Goal: Task Accomplishment & Management: Manage account settings

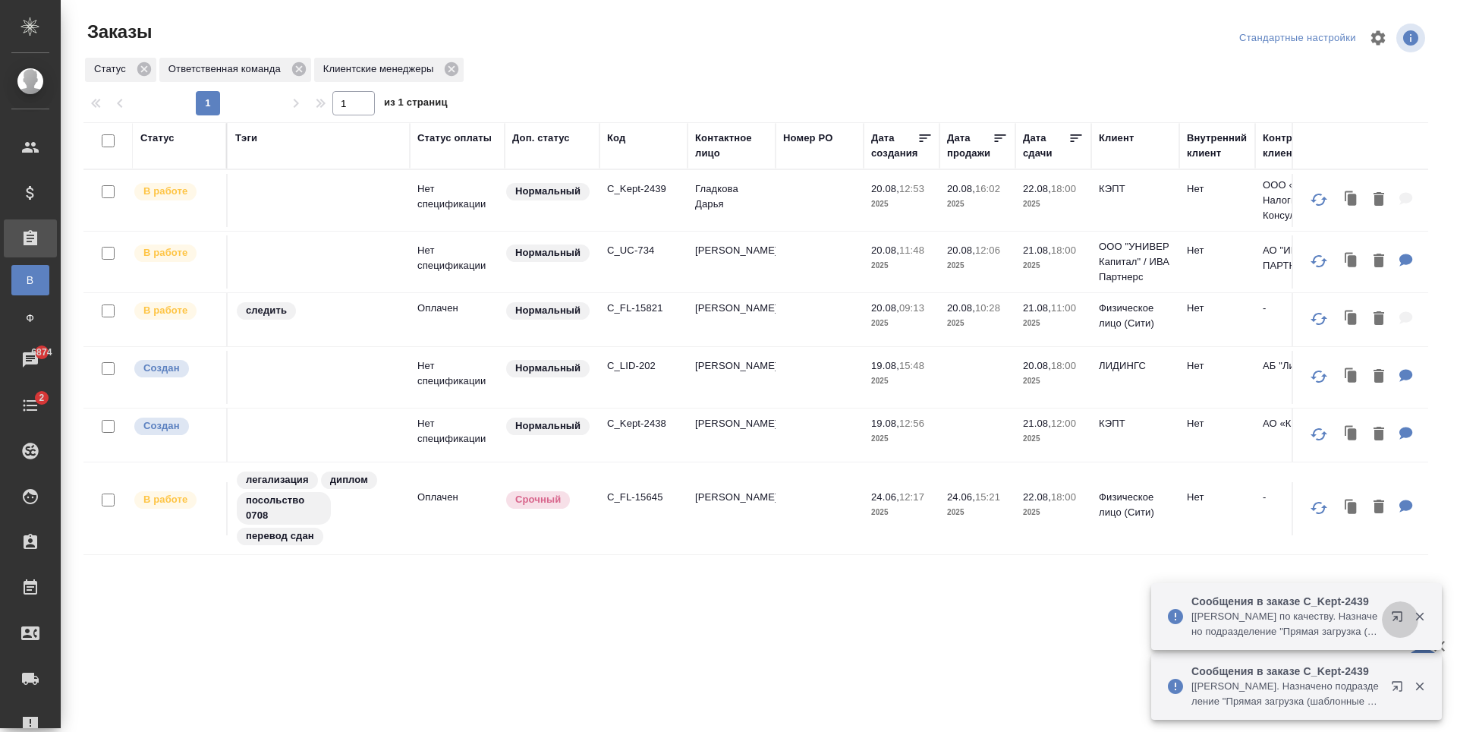
click at [1398, 618] on icon "button" at bounding box center [1397, 616] width 10 height 10
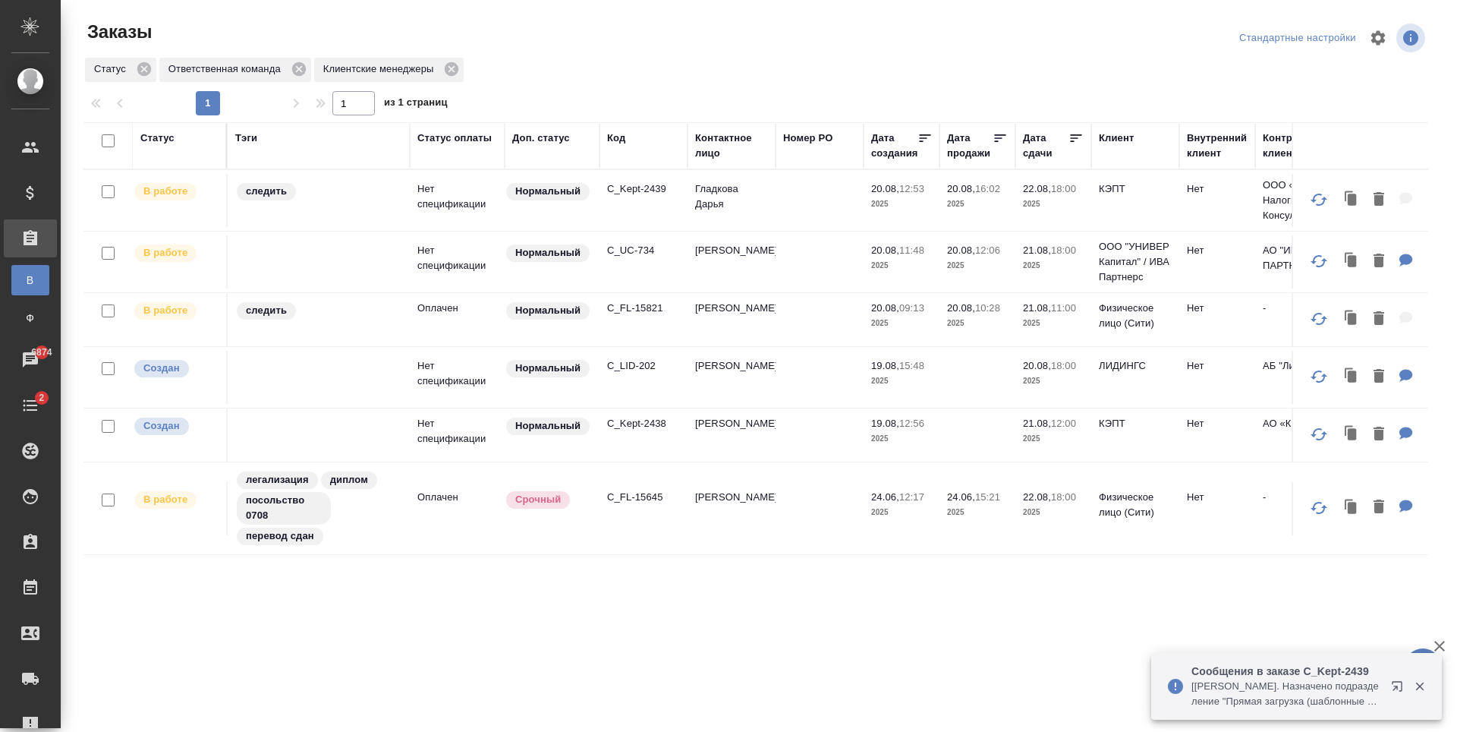
click at [1300, 674] on p "Сообщения в заказе C_Kept-2439" at bounding box center [1287, 670] width 190 height 15
click at [1394, 691] on icon "button" at bounding box center [1400, 689] width 18 height 18
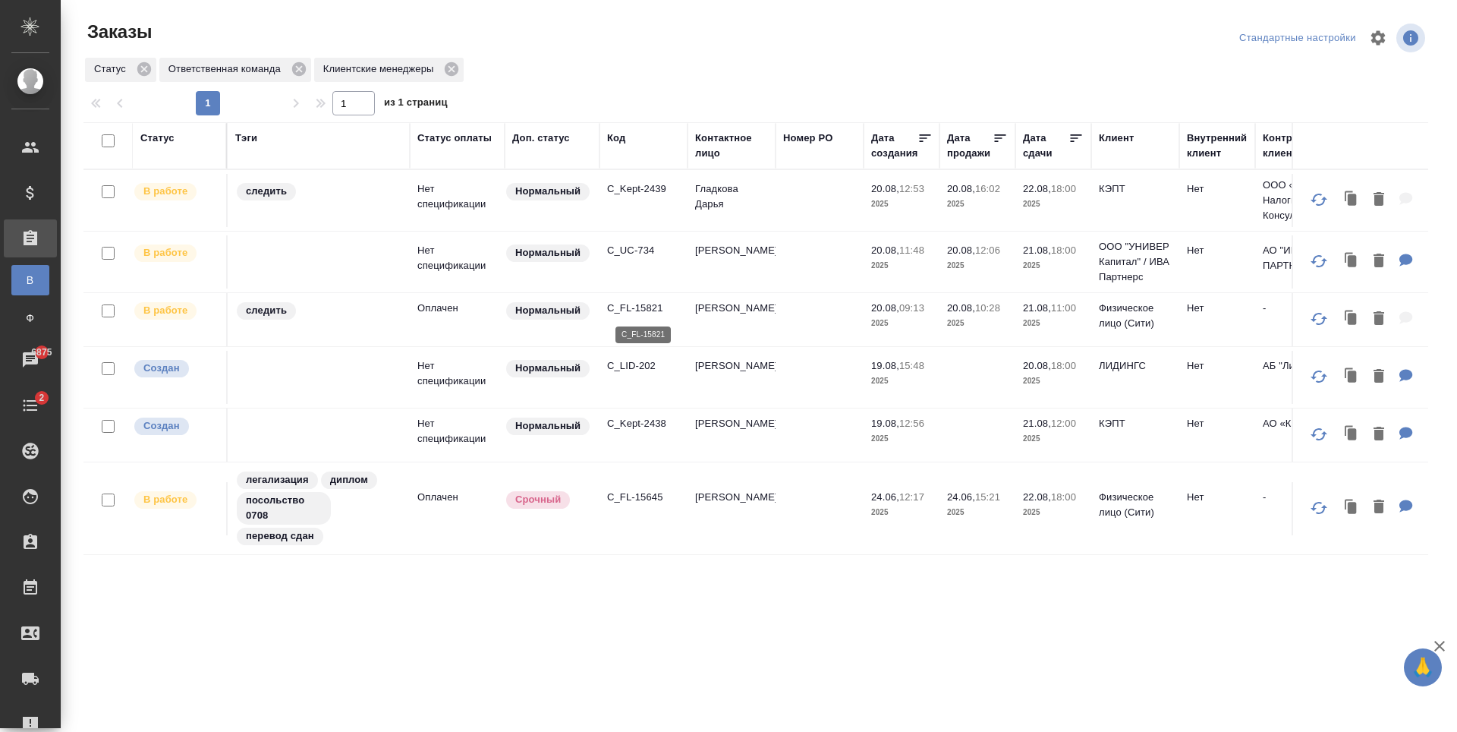
click at [647, 310] on p "C_FL-15821" at bounding box center [643, 308] width 73 height 15
click at [642, 196] on p "C_Kept-2439" at bounding box center [643, 188] width 73 height 15
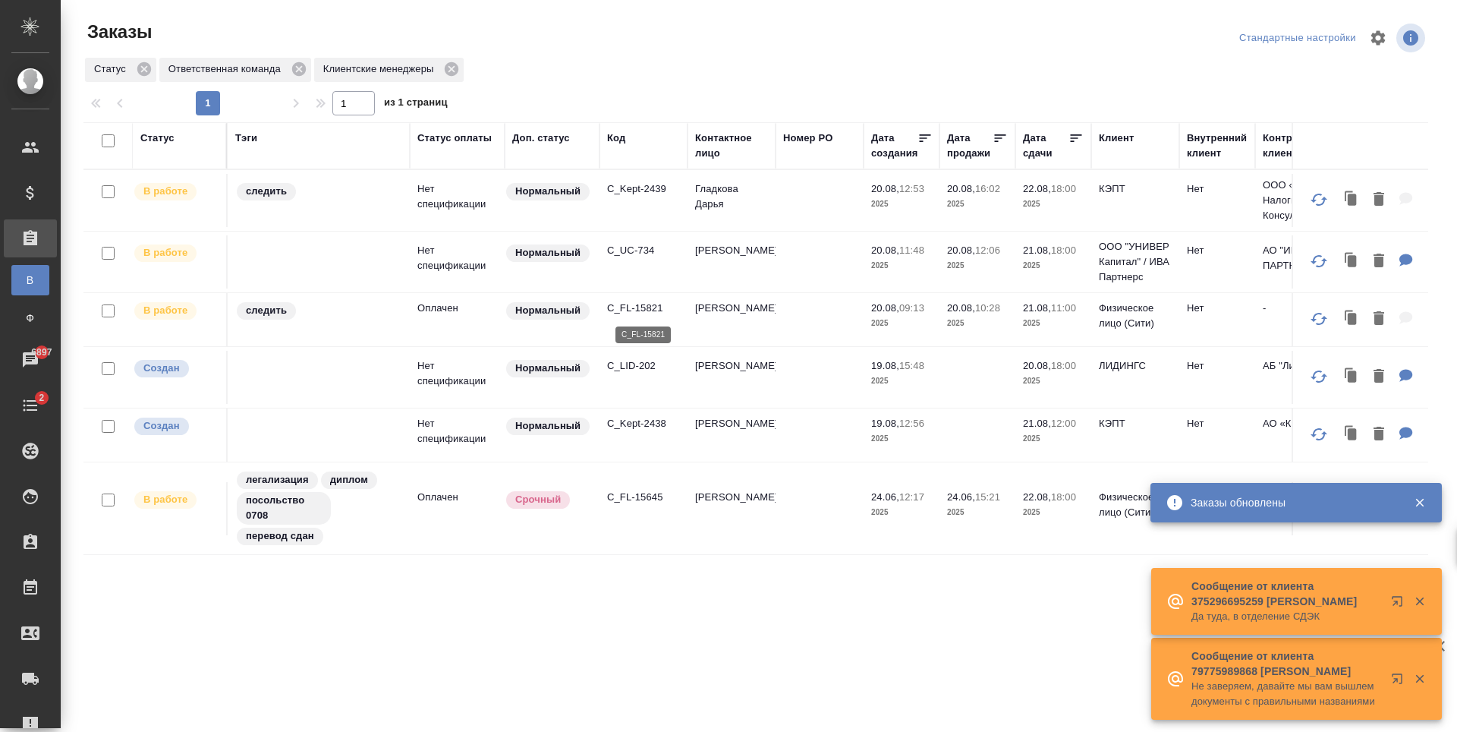
click at [648, 307] on p "C_FL-15821" at bounding box center [643, 308] width 73 height 15
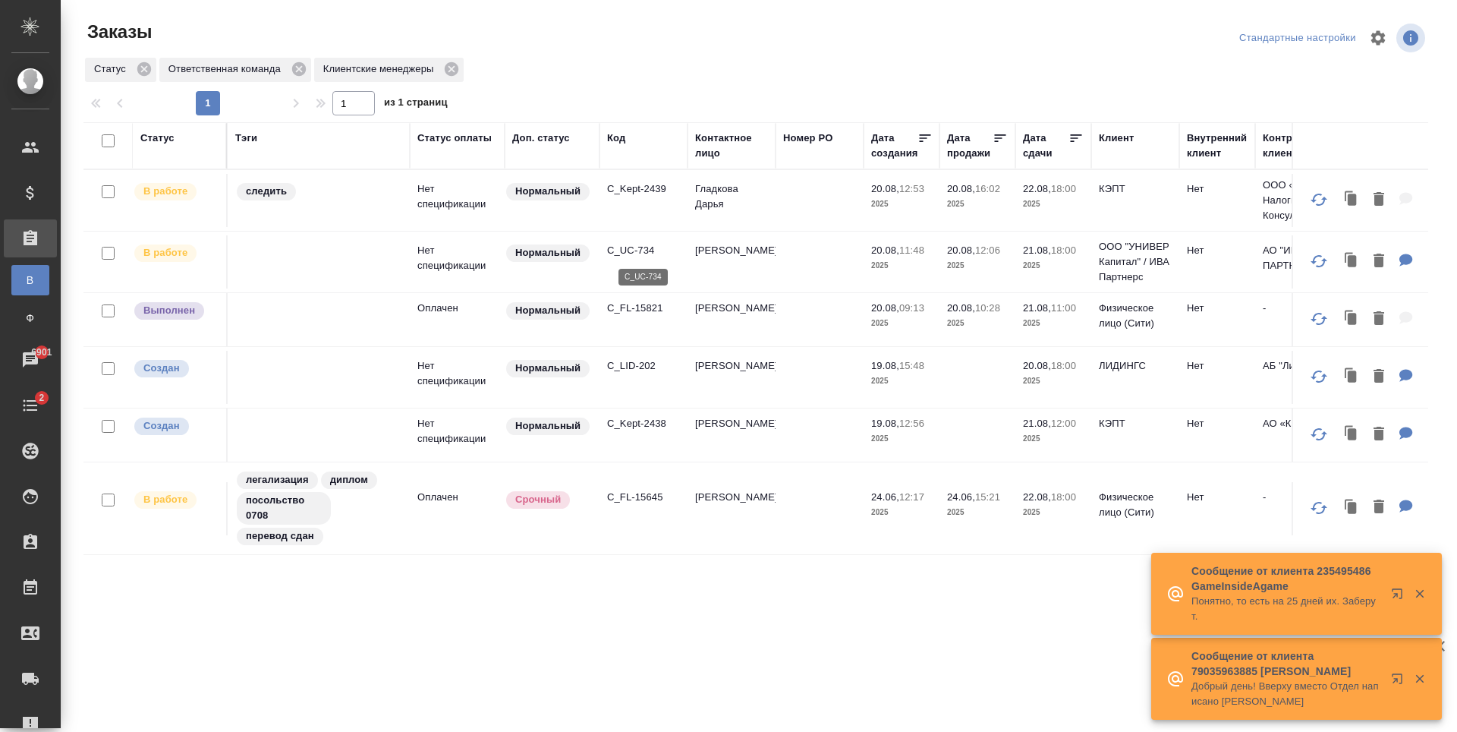
click at [638, 254] on p "C_UC-734" at bounding box center [643, 250] width 73 height 15
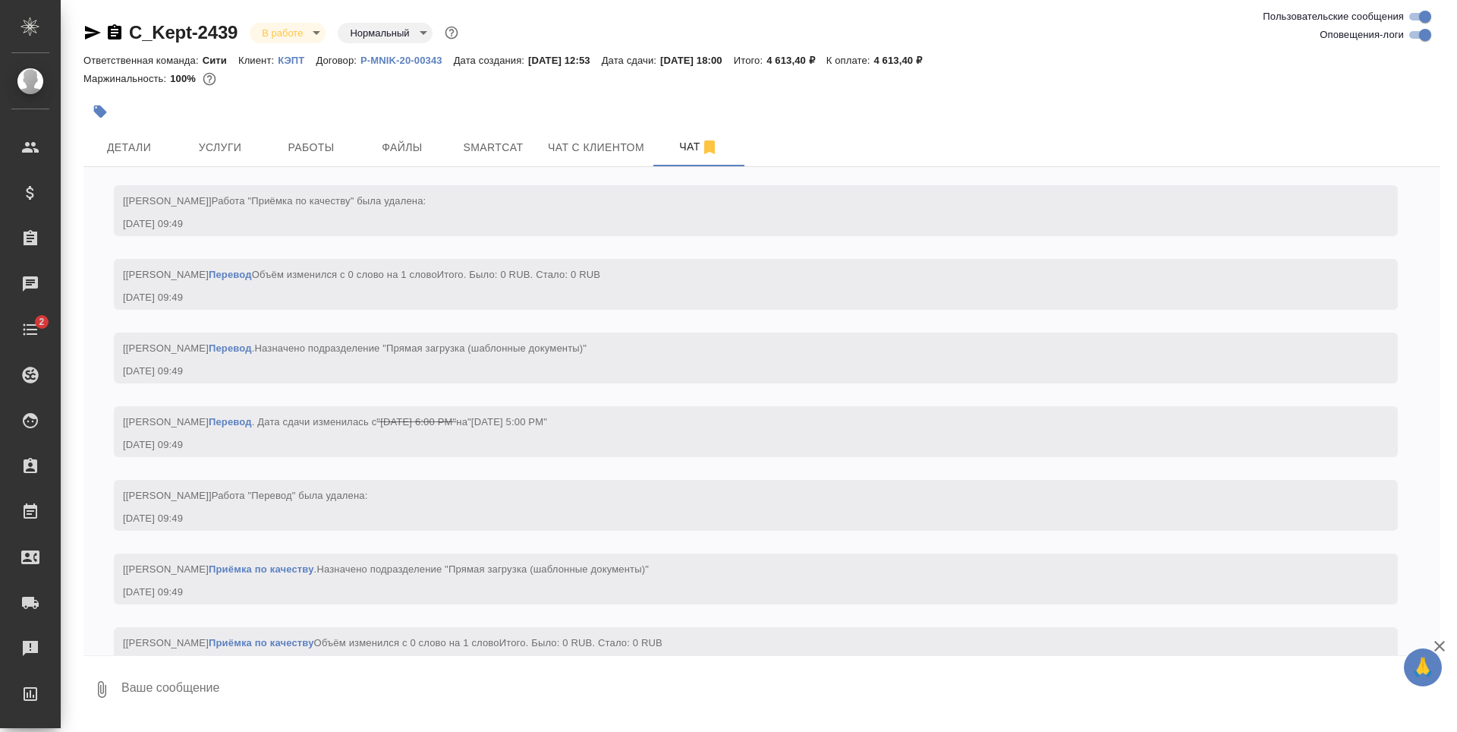
scroll to position [4365, 0]
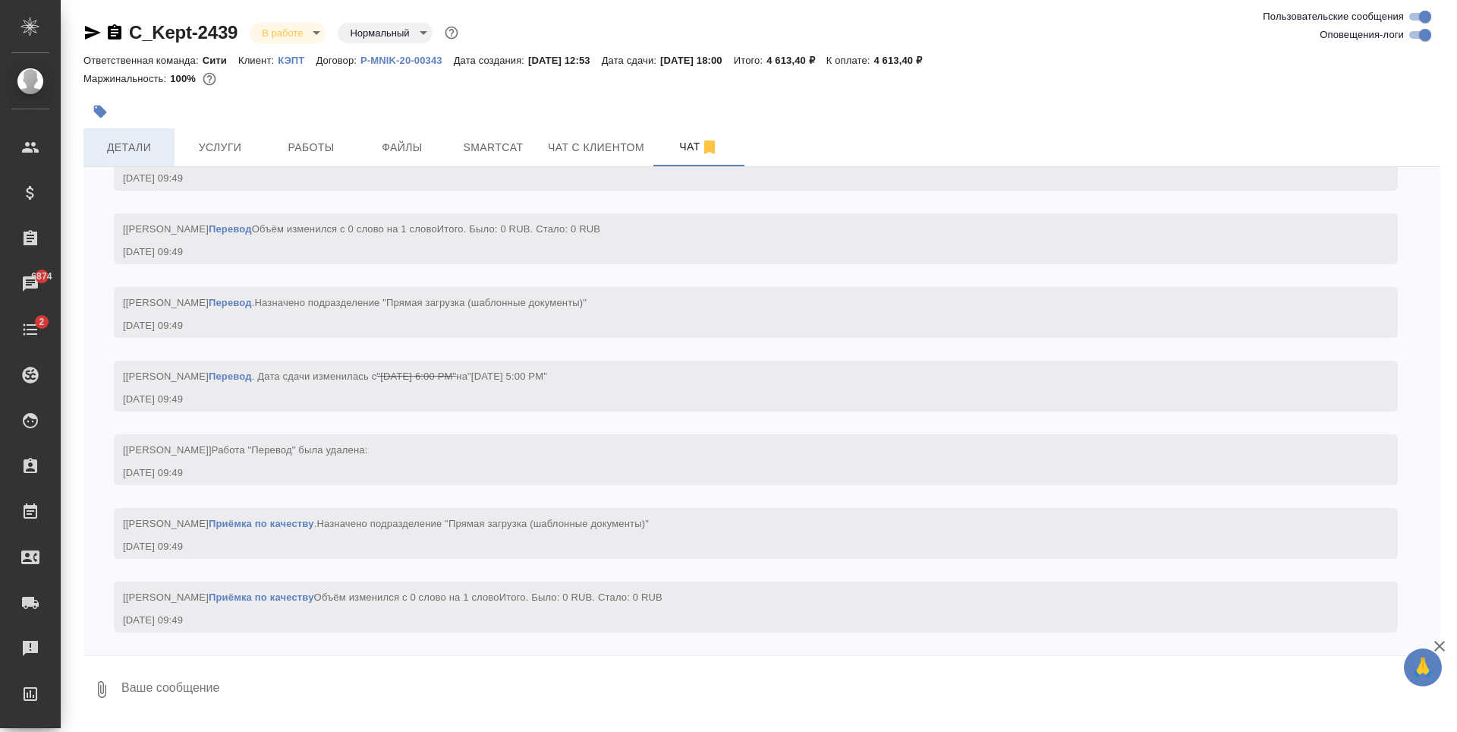
click at [137, 153] on span "Детали" at bounding box center [129, 147] width 73 height 19
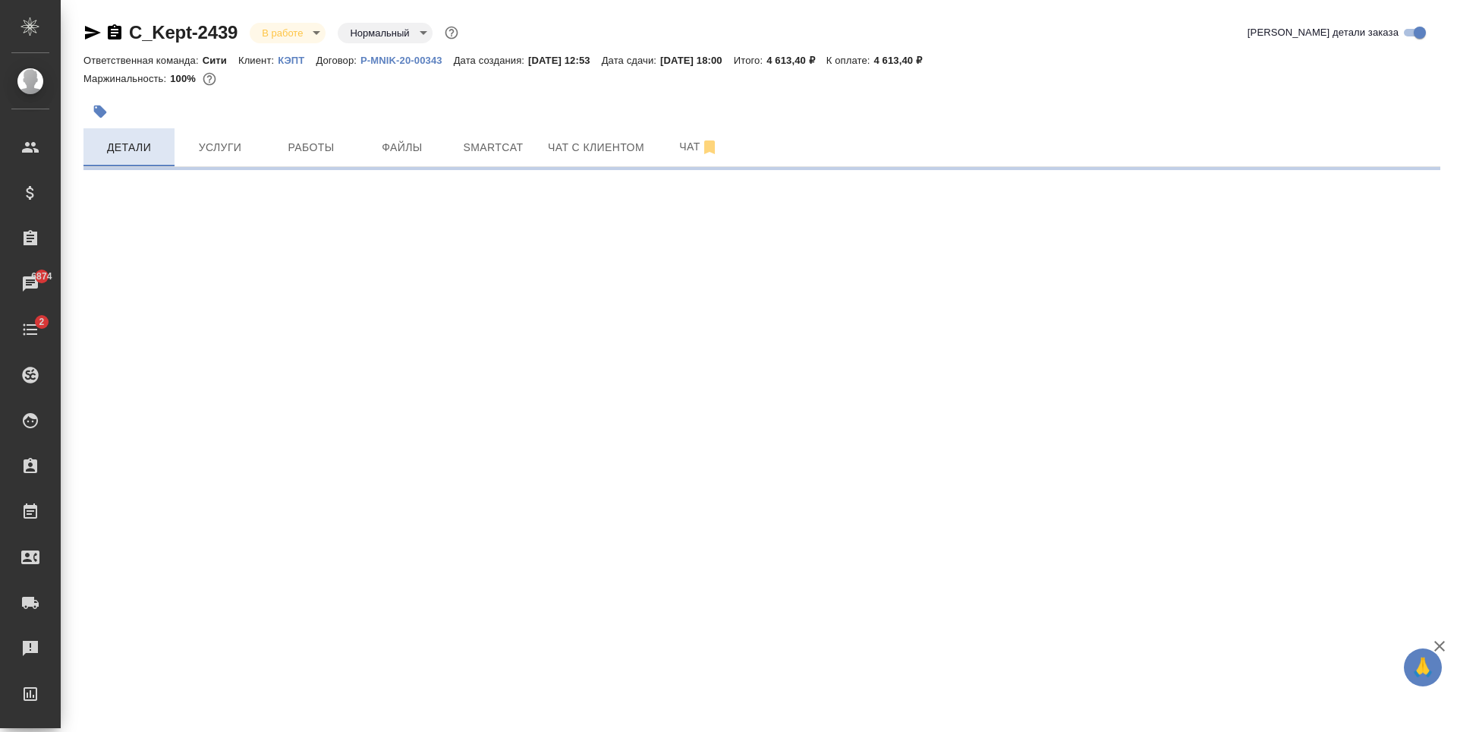
select select "RU"
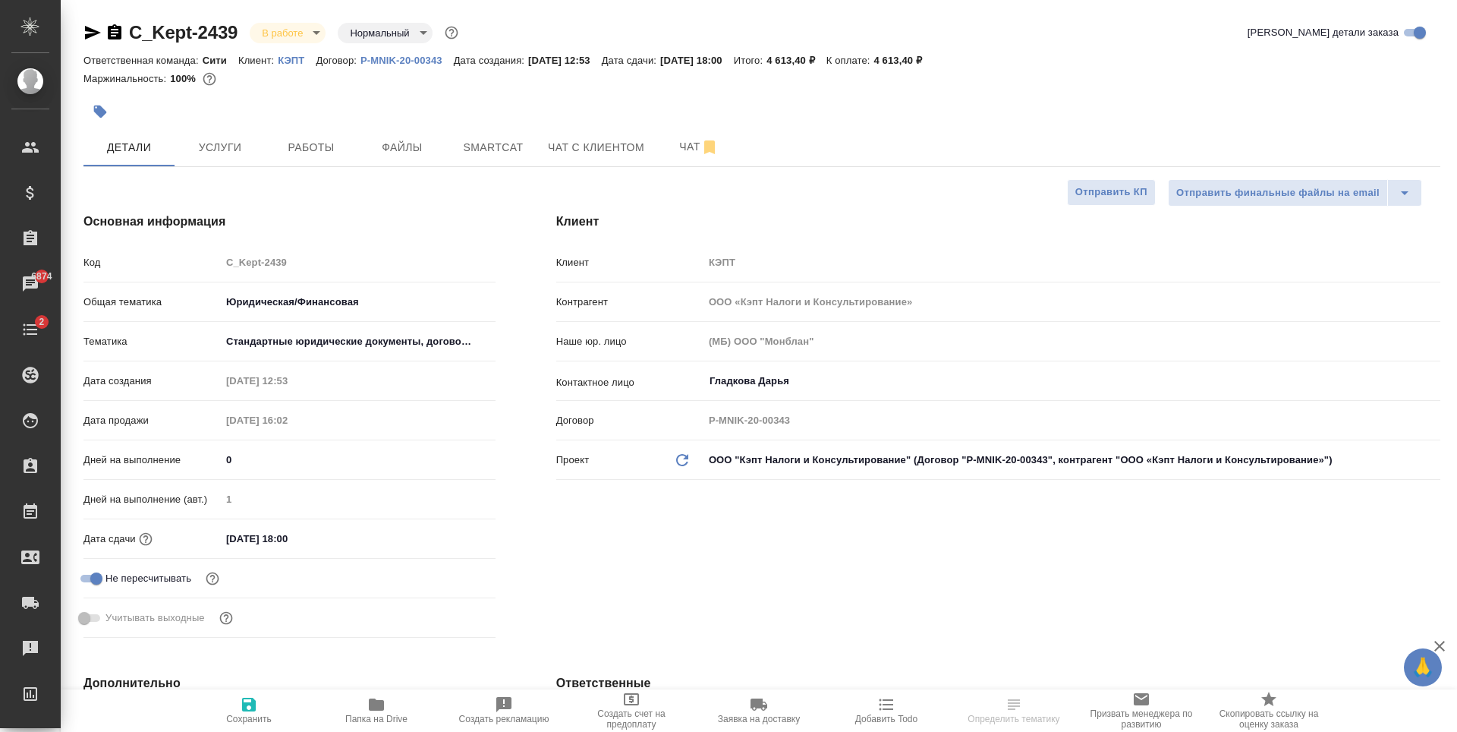
type textarea "x"
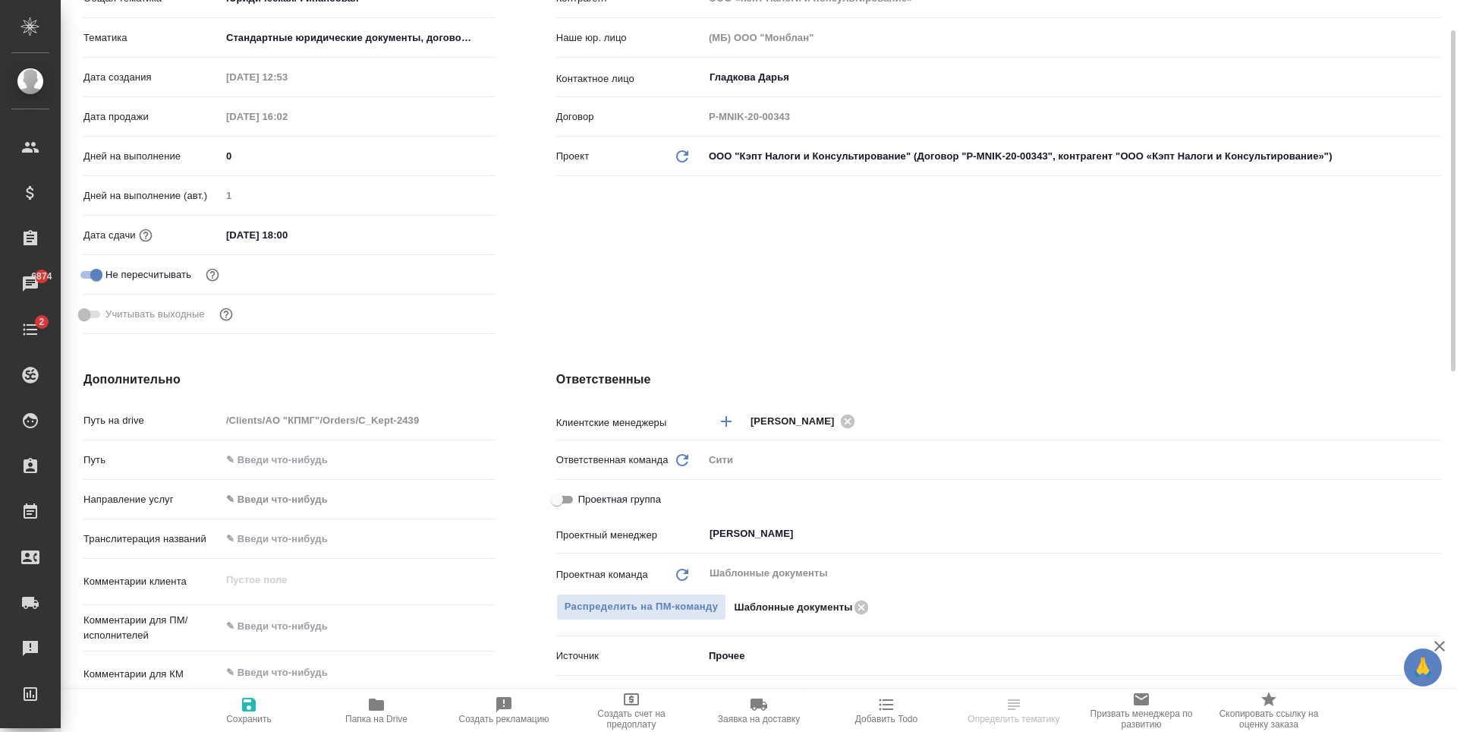
scroll to position [76, 0]
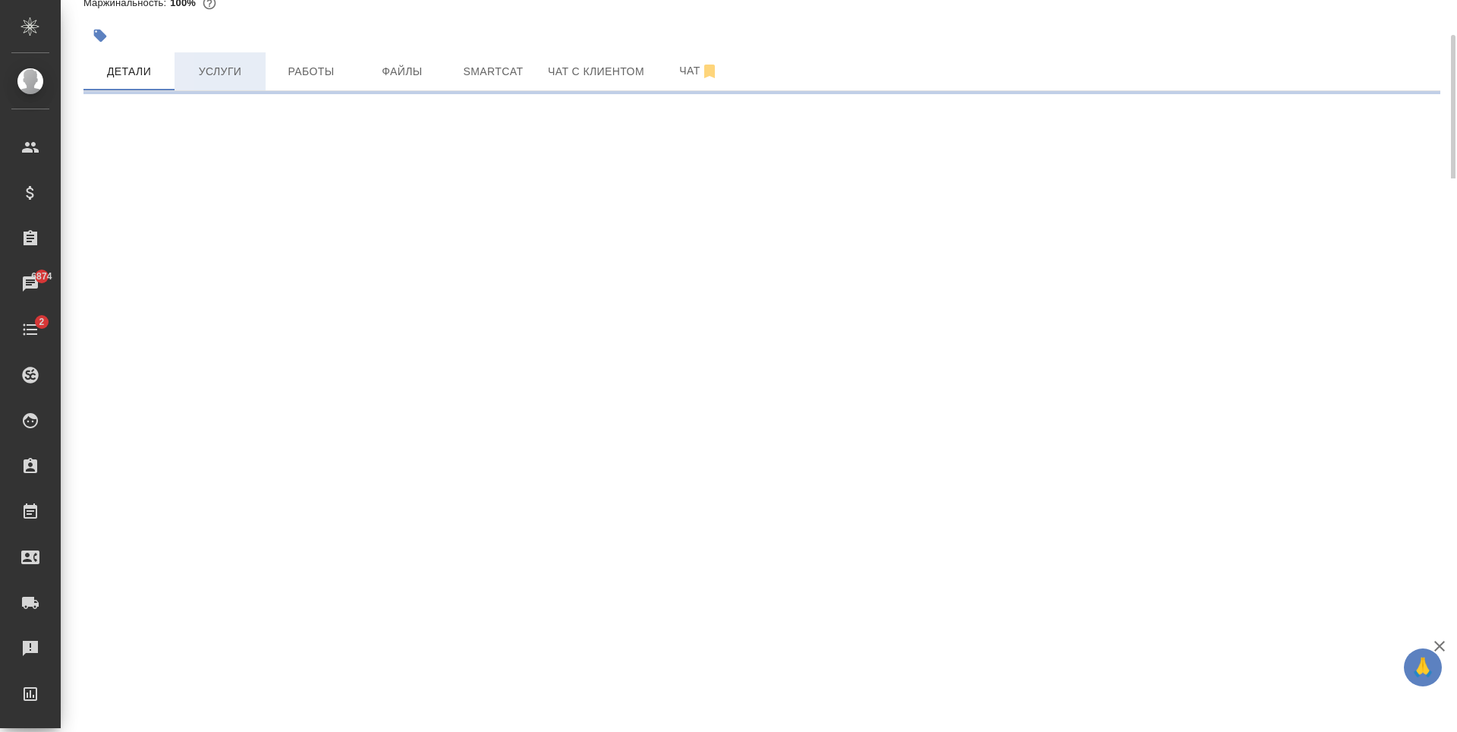
select select "RU"
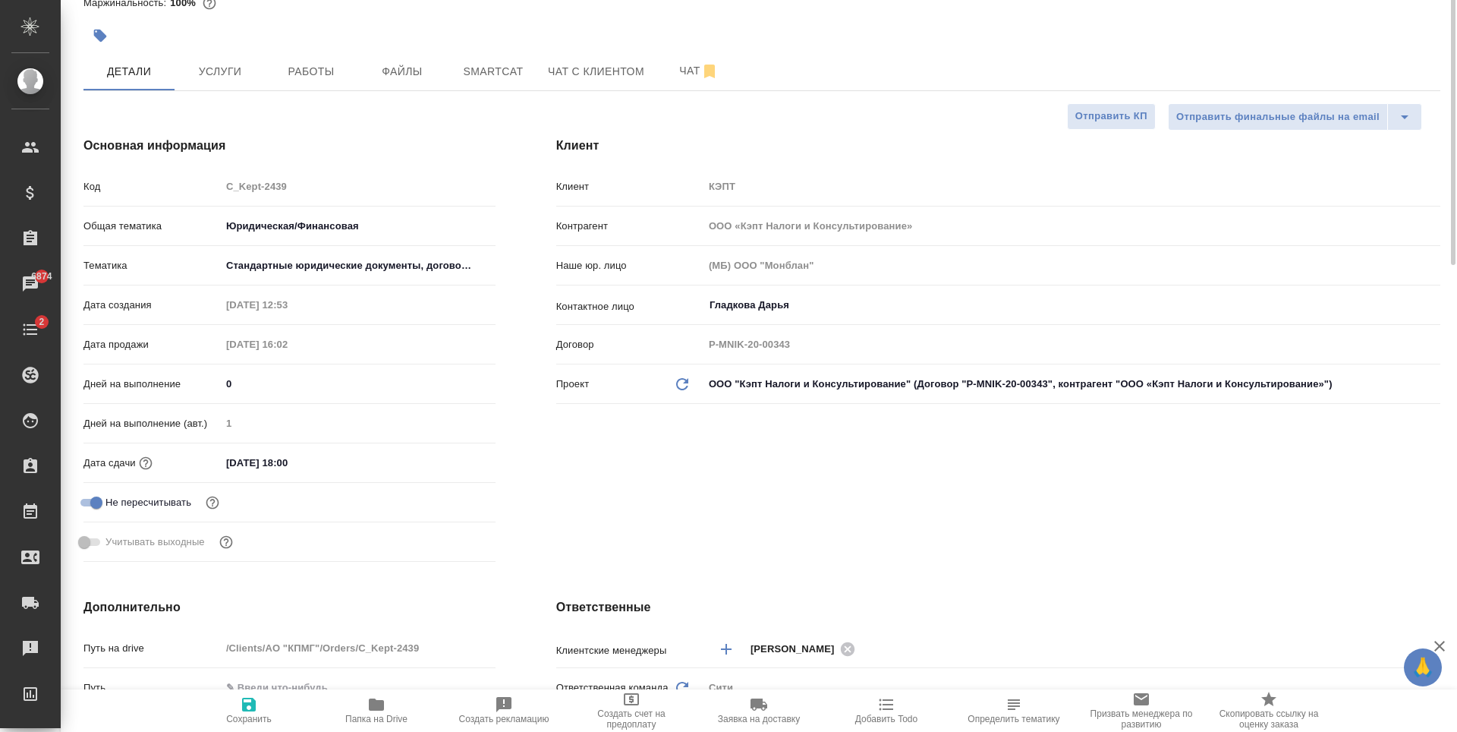
type textarea "x"
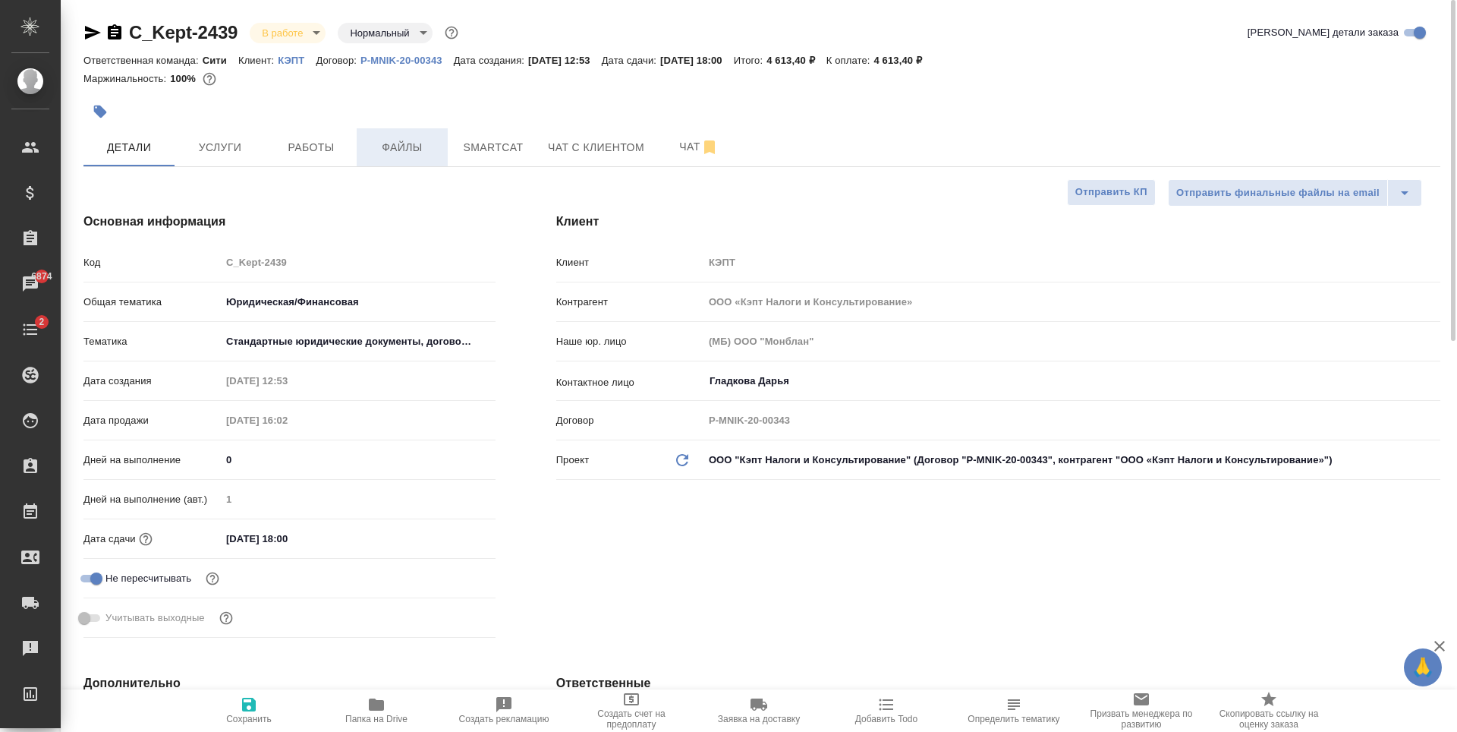
click at [411, 151] on span "Файлы" at bounding box center [402, 147] width 73 height 19
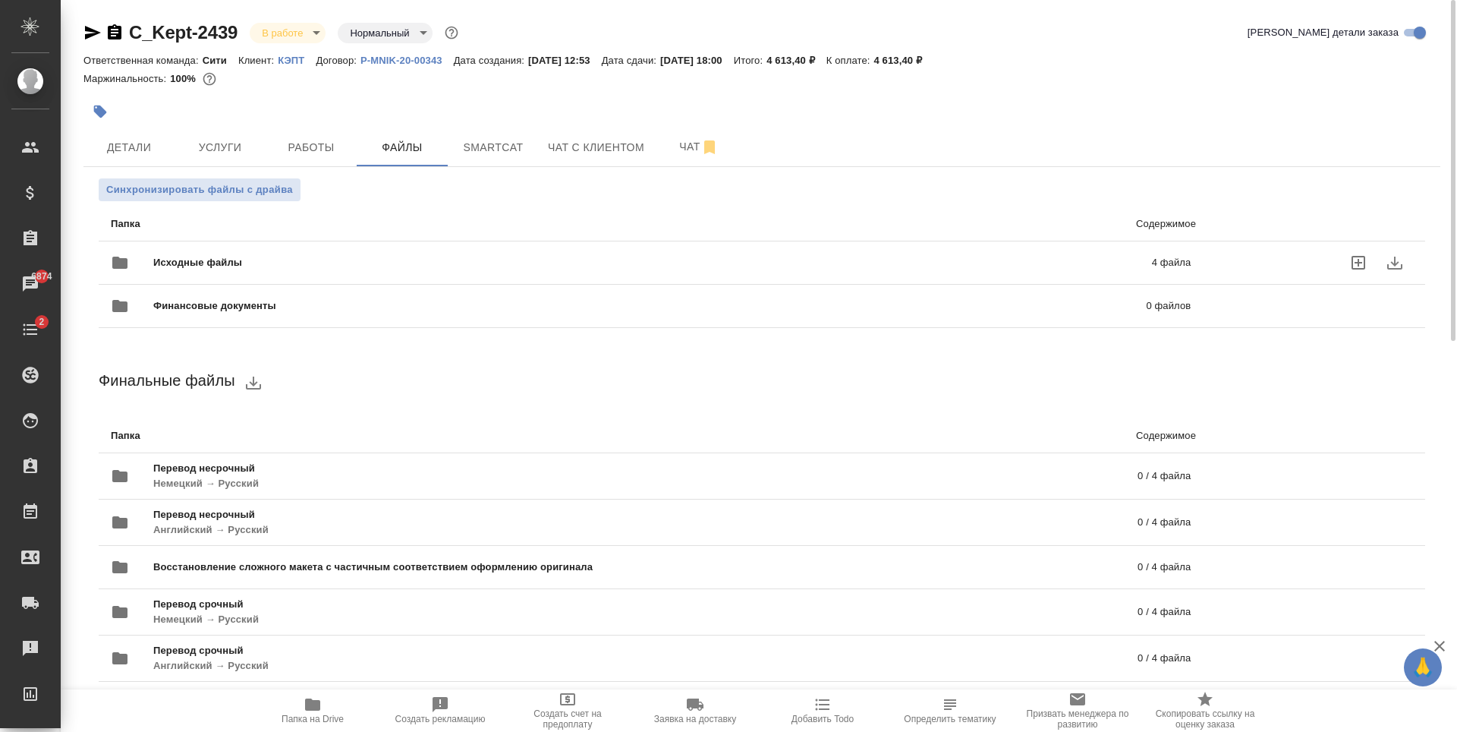
click at [530, 243] on div "Исходные файлы 4 файла" at bounding box center [651, 262] width 1111 height 67
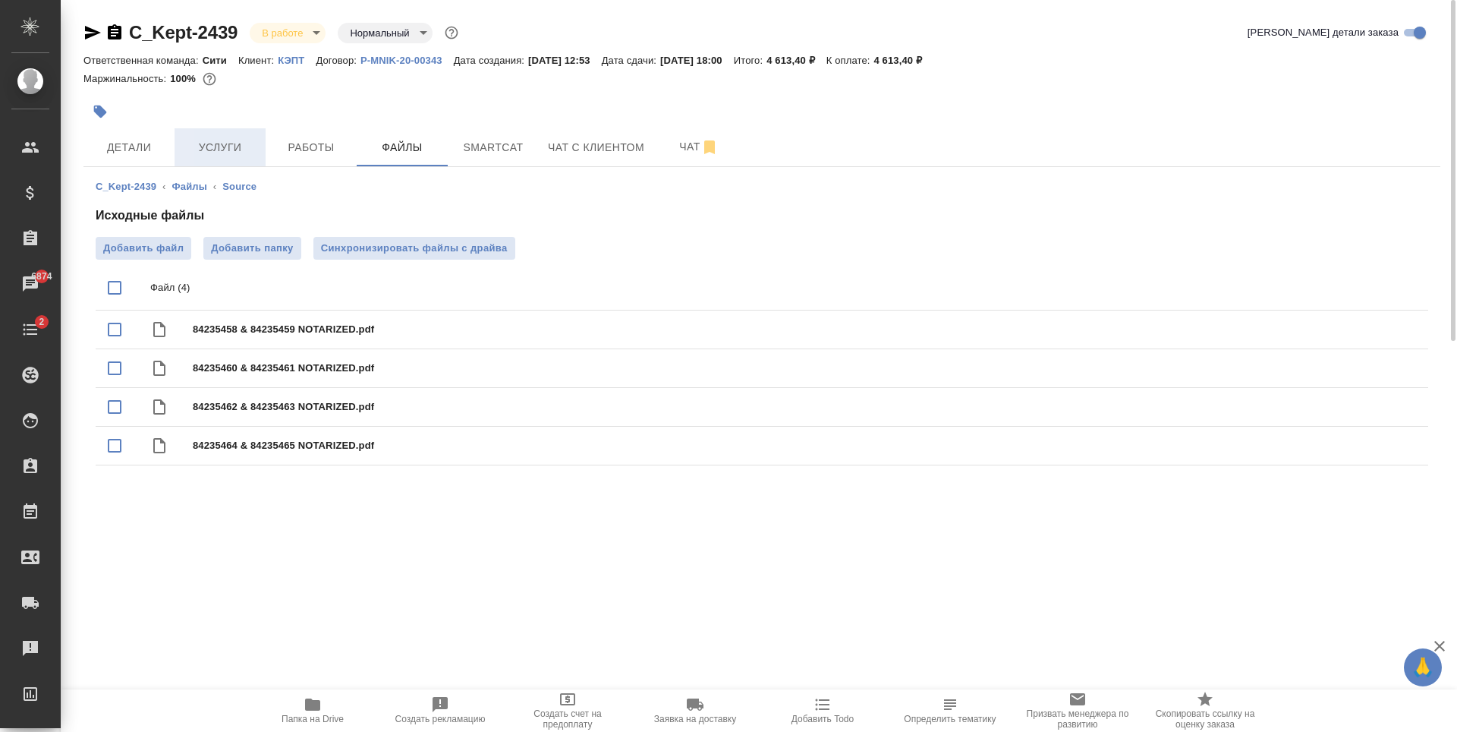
click at [250, 149] on span "Услуги" at bounding box center [220, 147] width 73 height 19
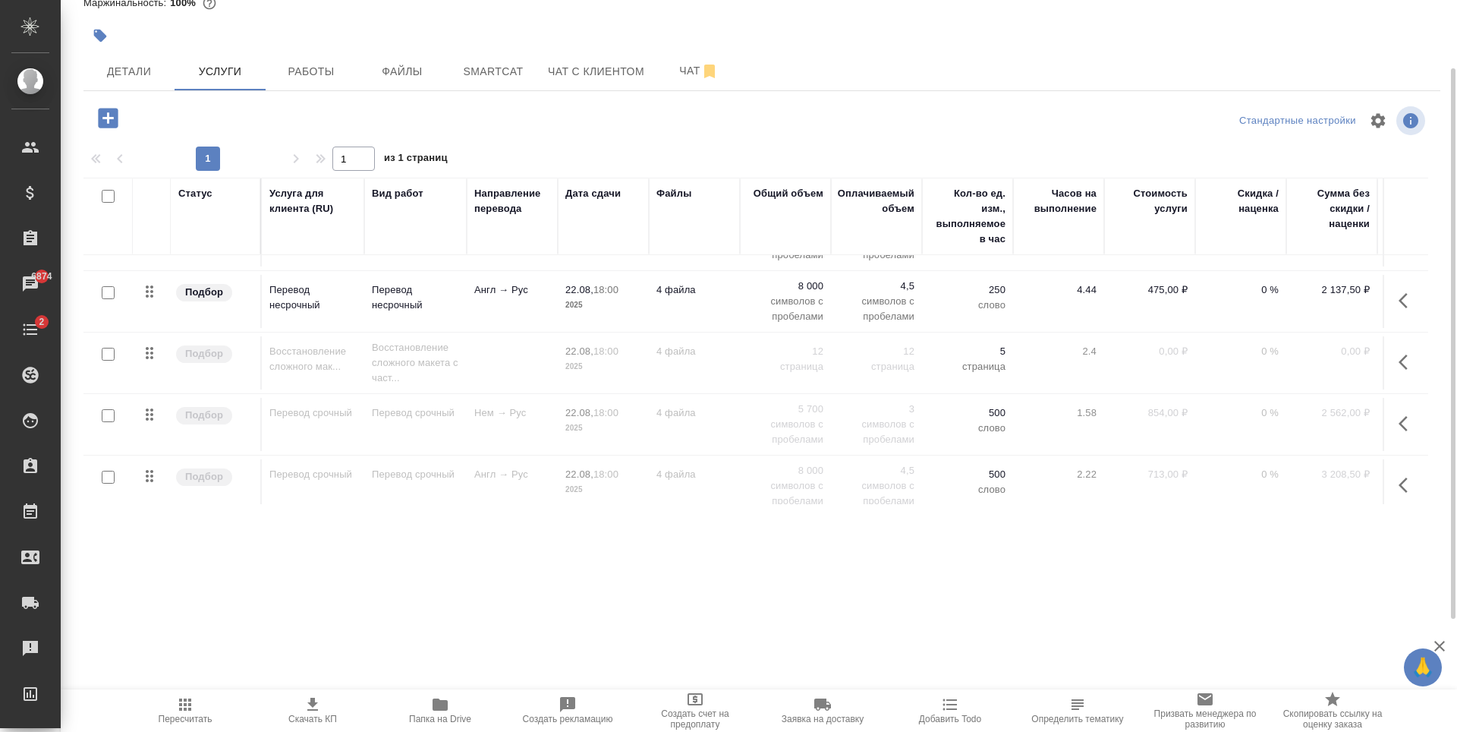
scroll to position [71, 0]
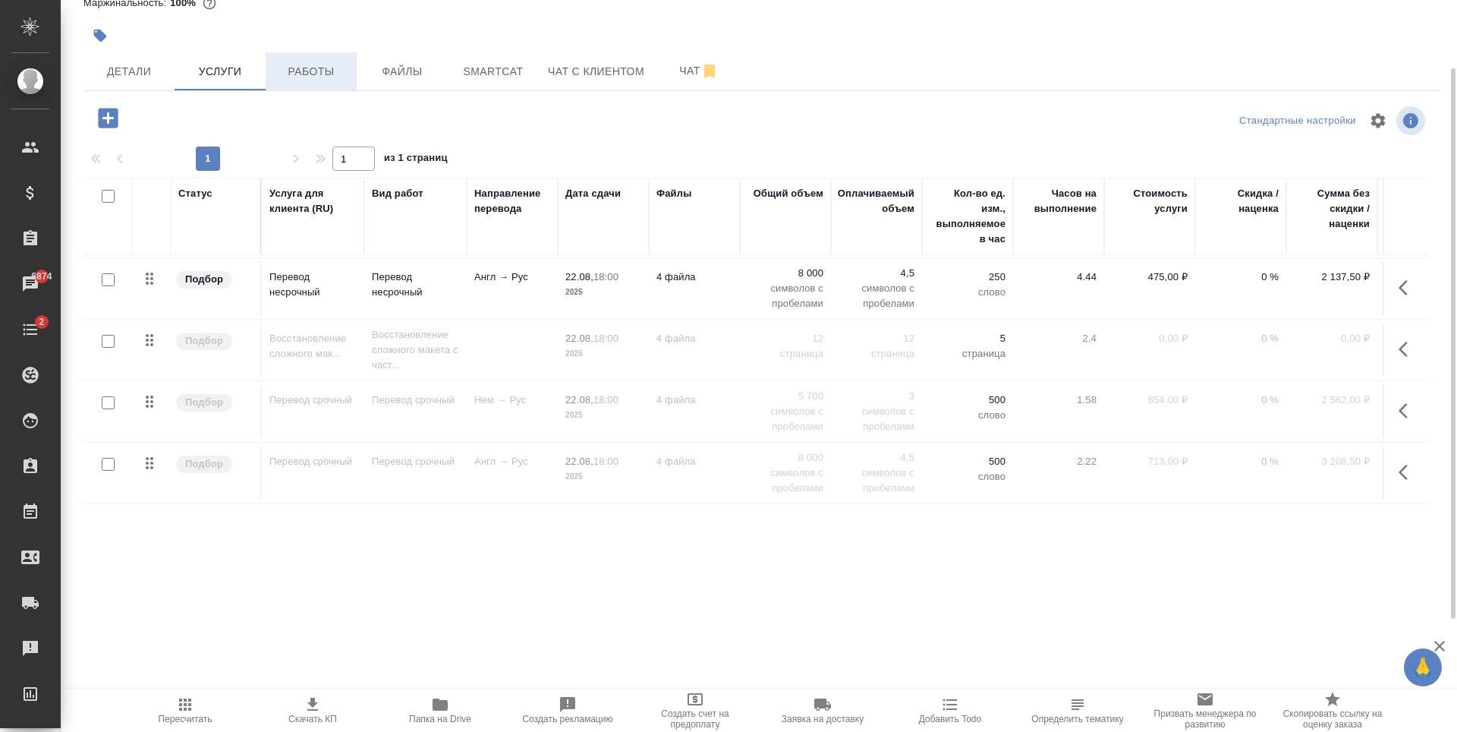
click at [278, 77] on span "Работы" at bounding box center [311, 71] width 73 height 19
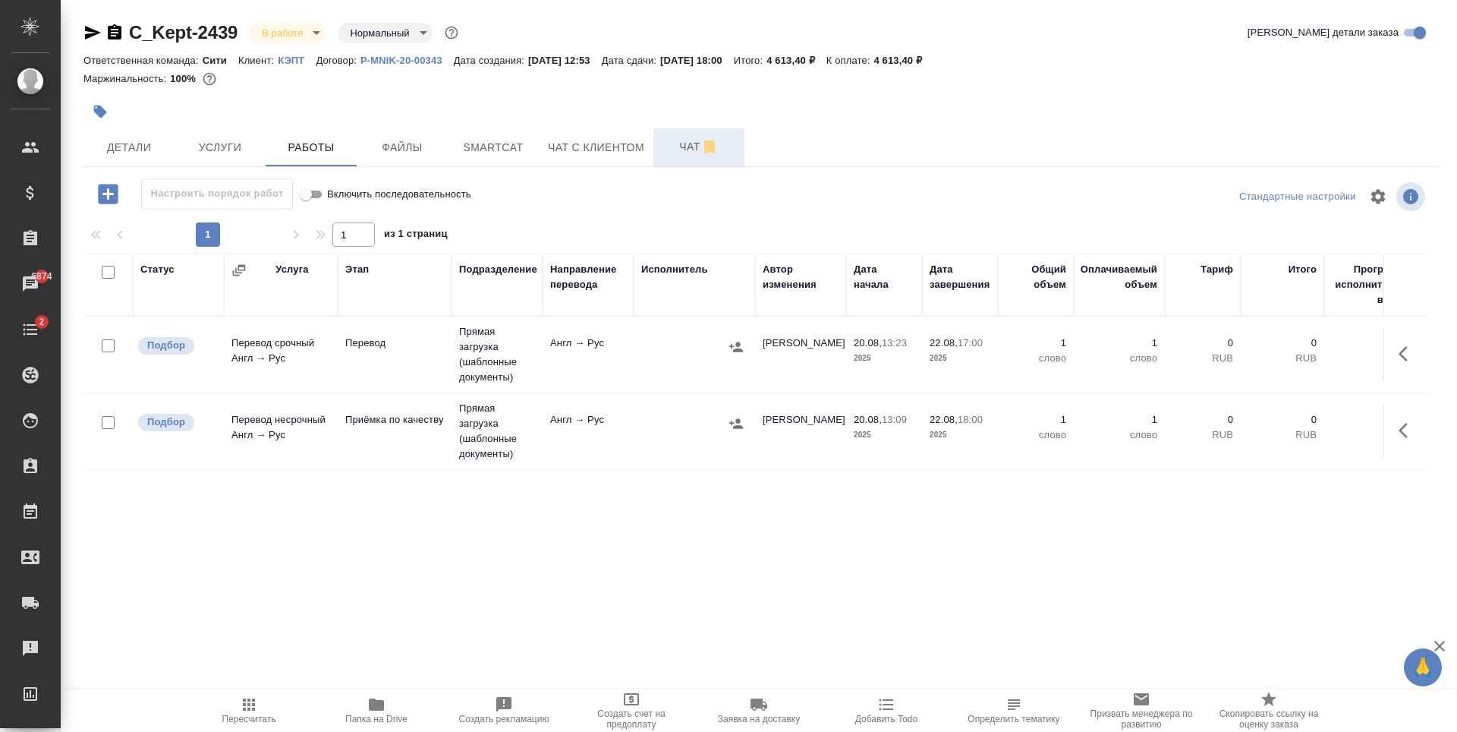
click at [663, 140] on span "Чат" at bounding box center [699, 146] width 73 height 19
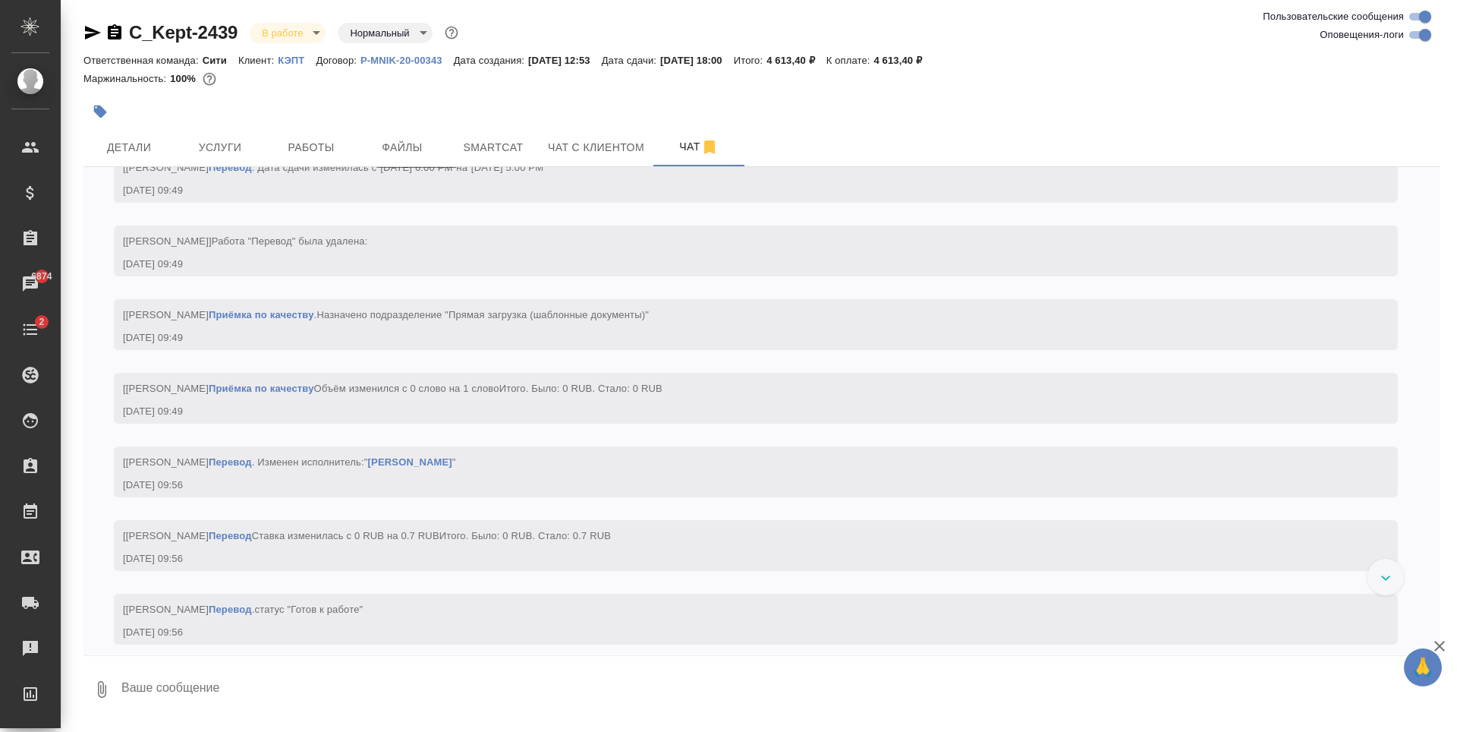
scroll to position [4674, 0]
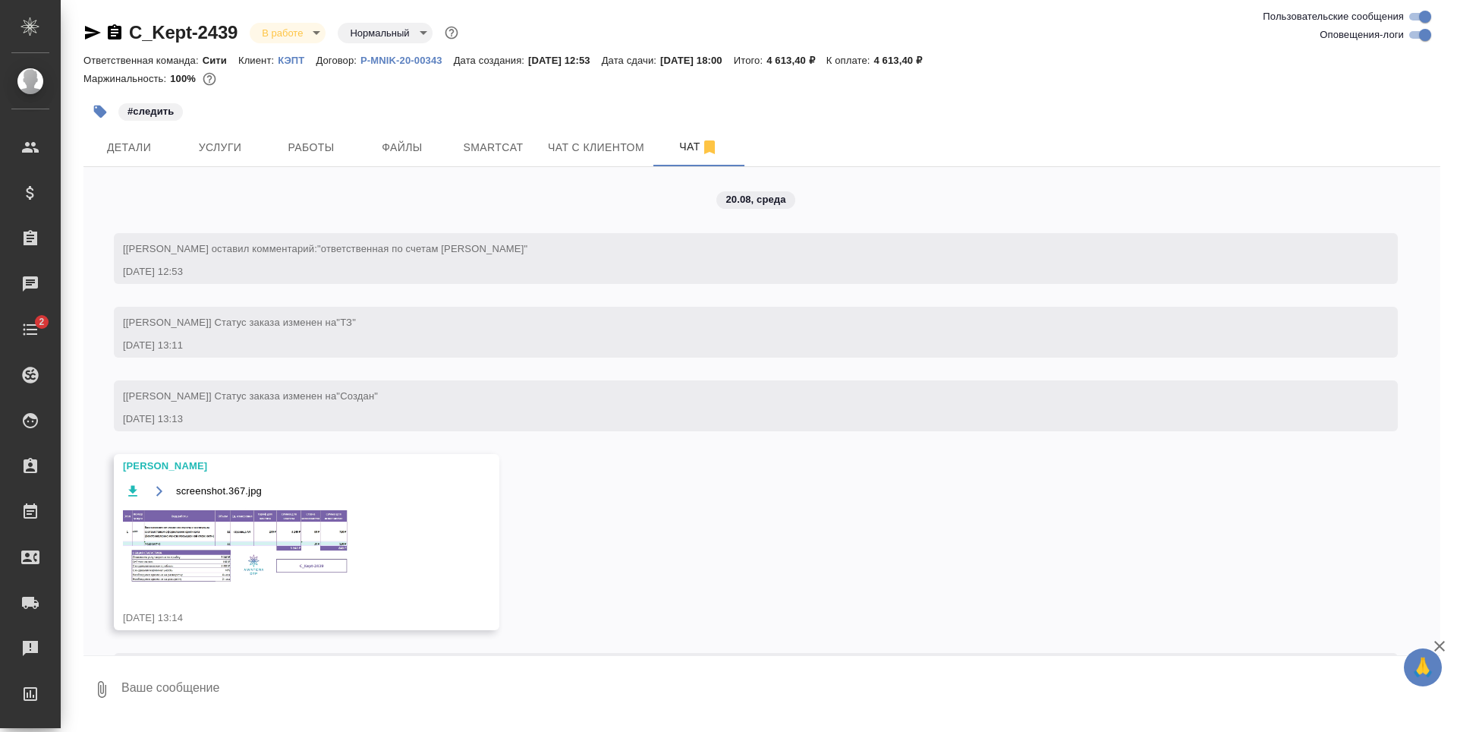
scroll to position [4674, 0]
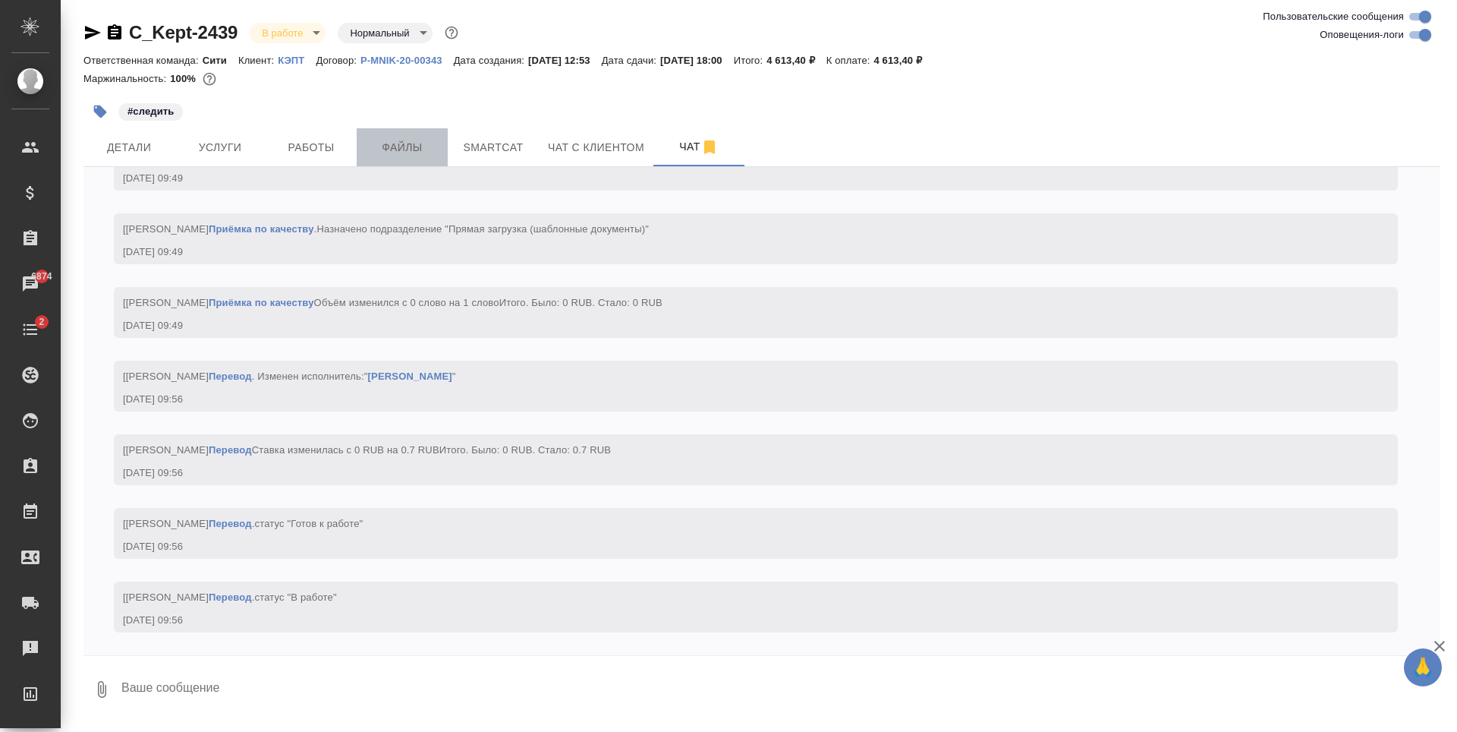
click at [428, 151] on span "Файлы" at bounding box center [402, 147] width 73 height 19
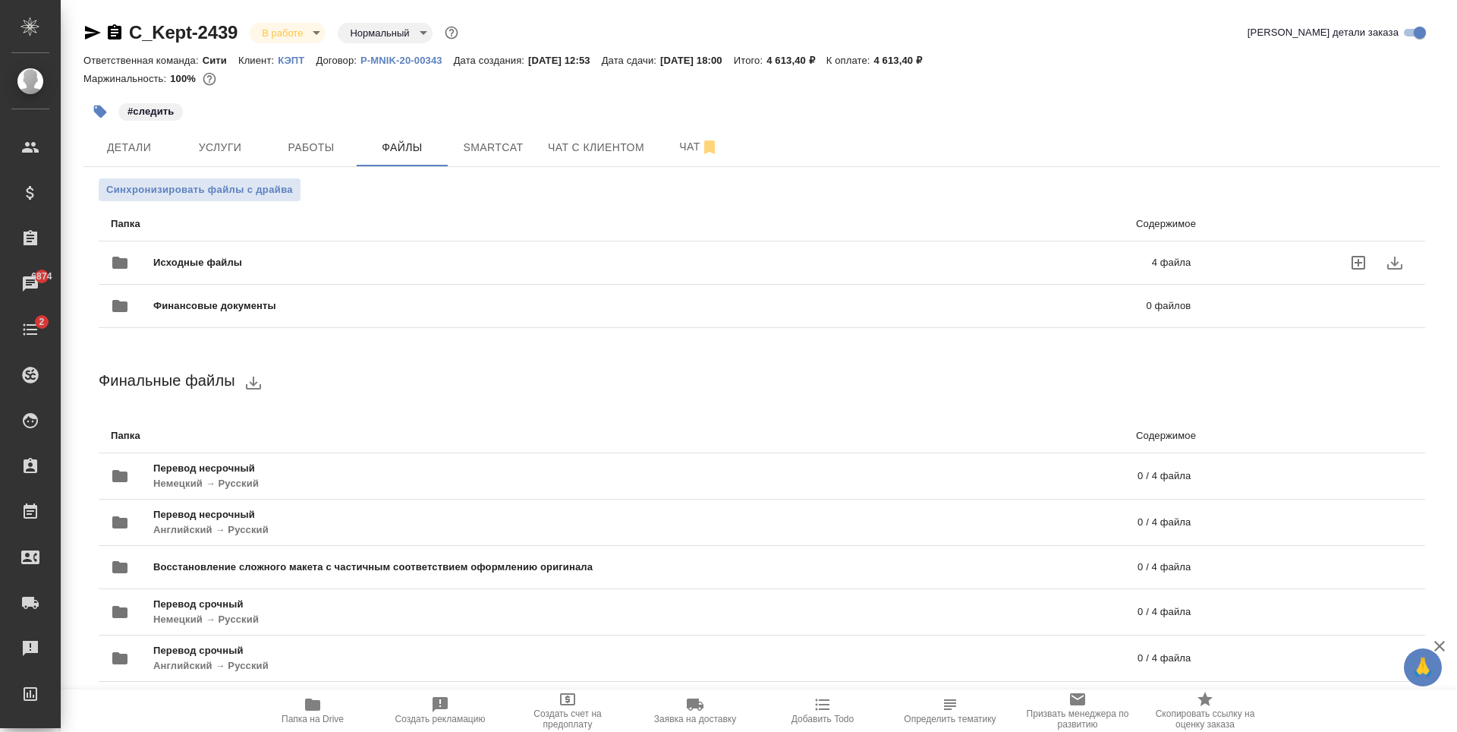
click at [419, 244] on div "Исходные файлы 4 файла" at bounding box center [651, 262] width 1080 height 36
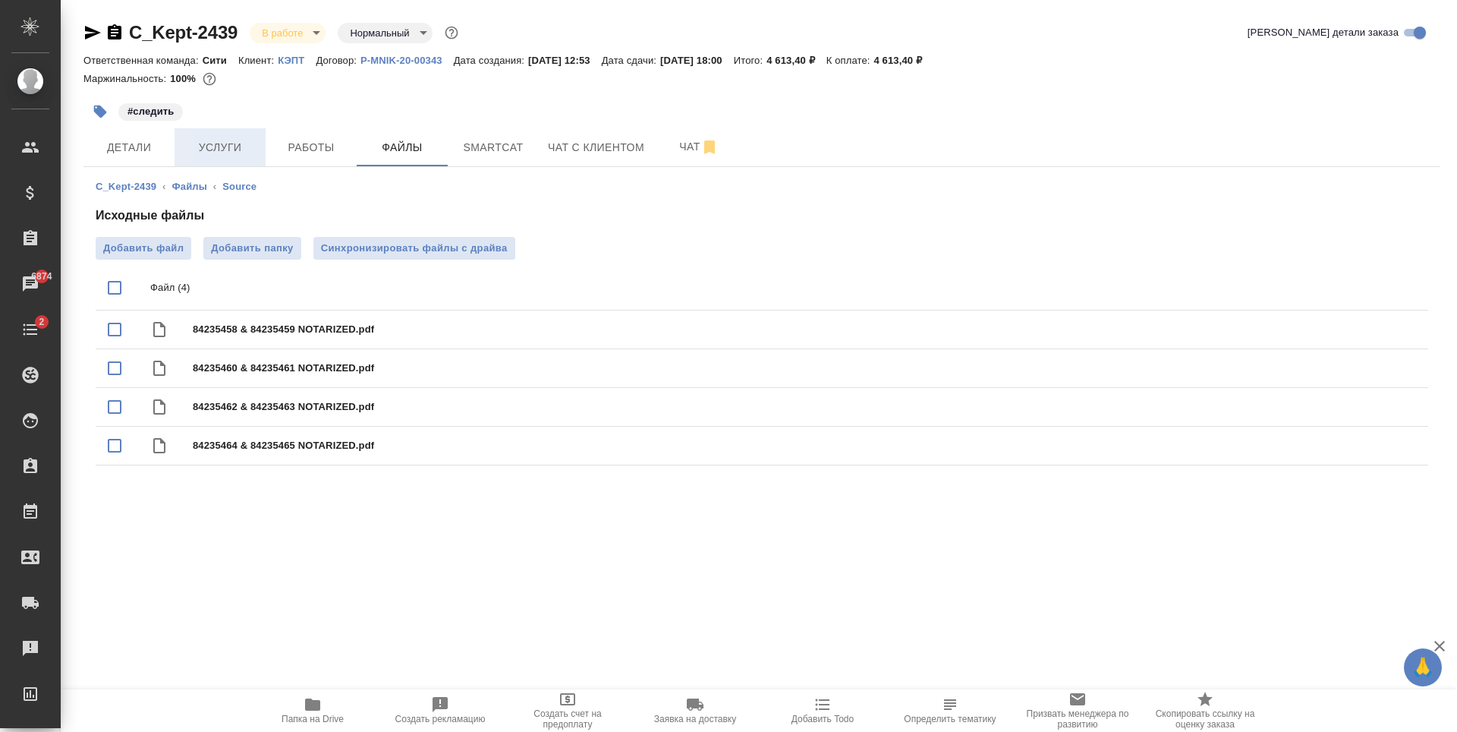
click at [228, 151] on span "Услуги" at bounding box center [220, 147] width 73 height 19
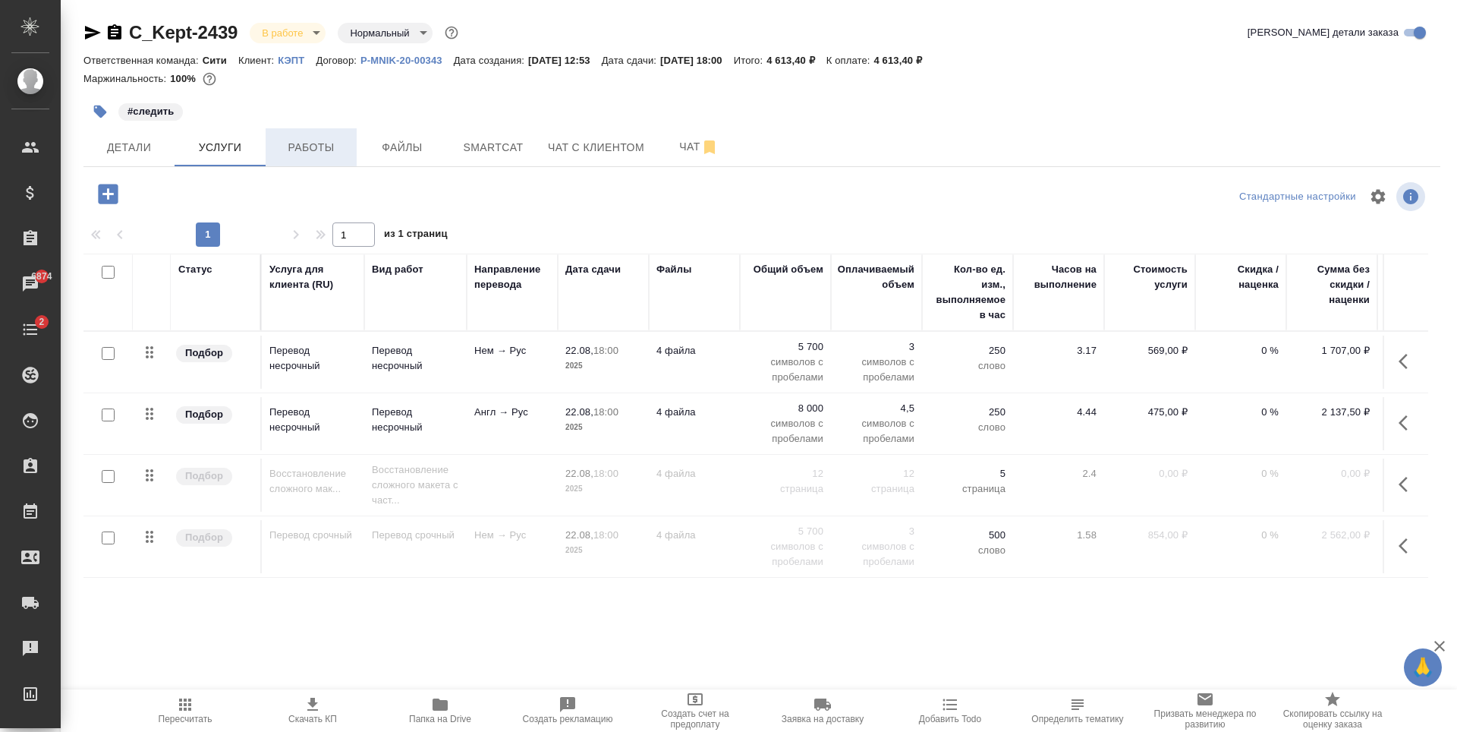
click at [295, 151] on span "Работы" at bounding box center [311, 147] width 73 height 19
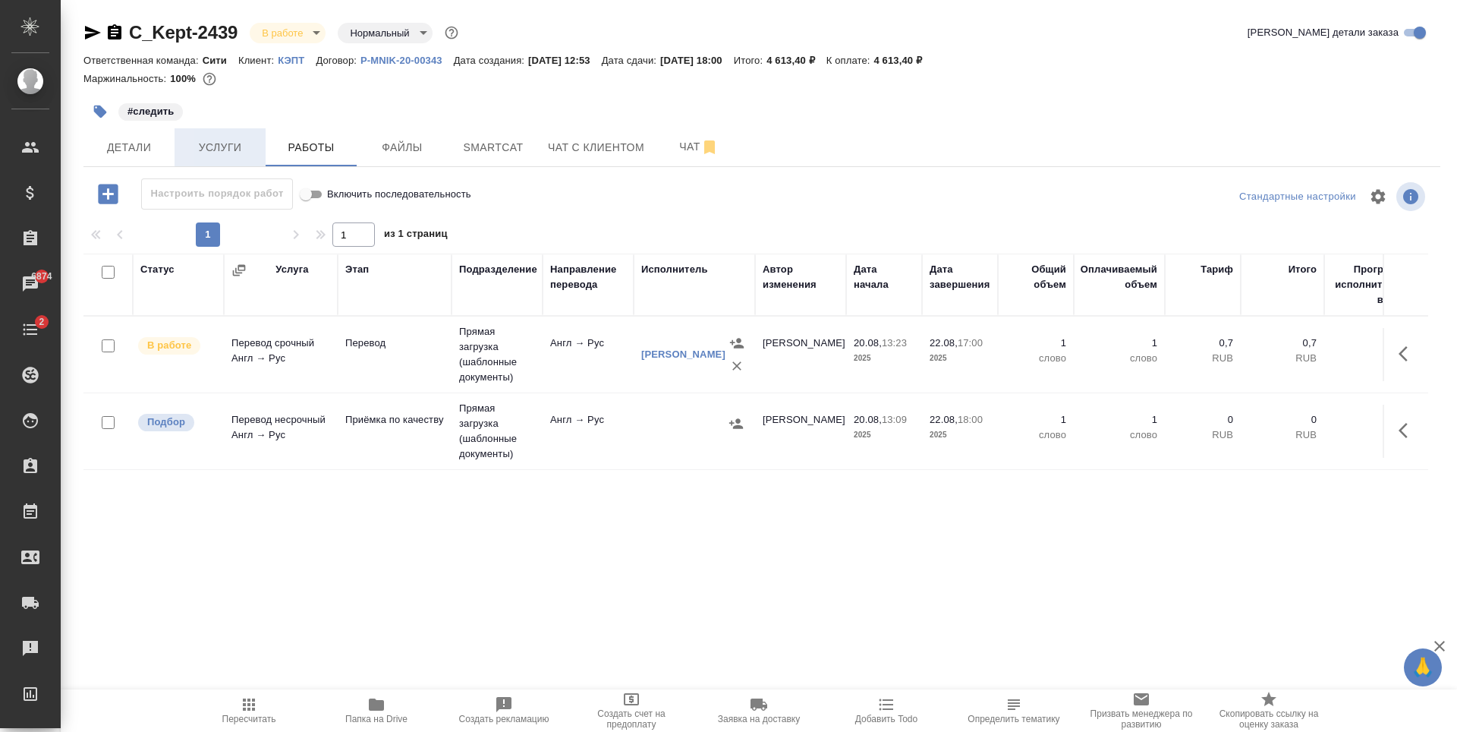
click at [243, 161] on button "Услуги" at bounding box center [220, 147] width 91 height 38
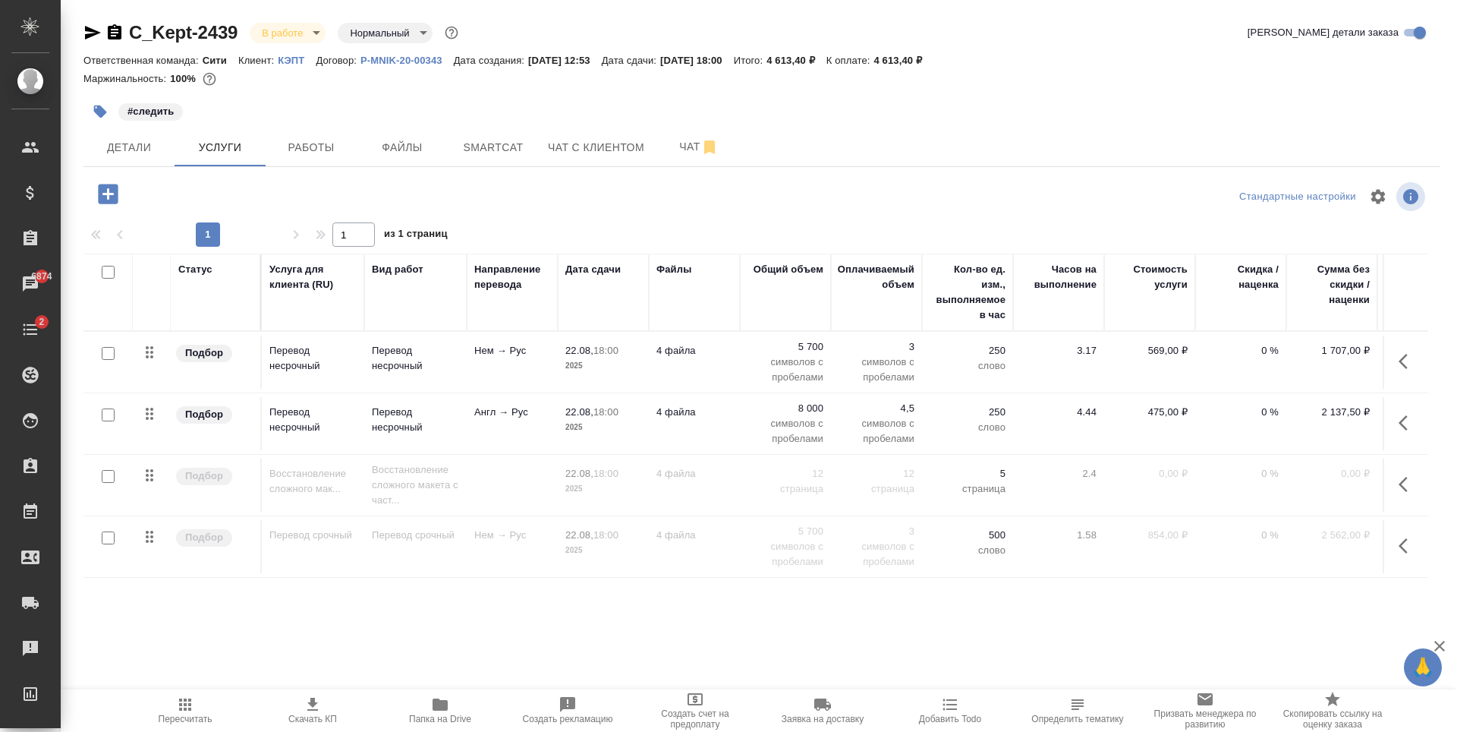
click at [109, 537] on input "checkbox" at bounding box center [108, 537] width 13 height 13
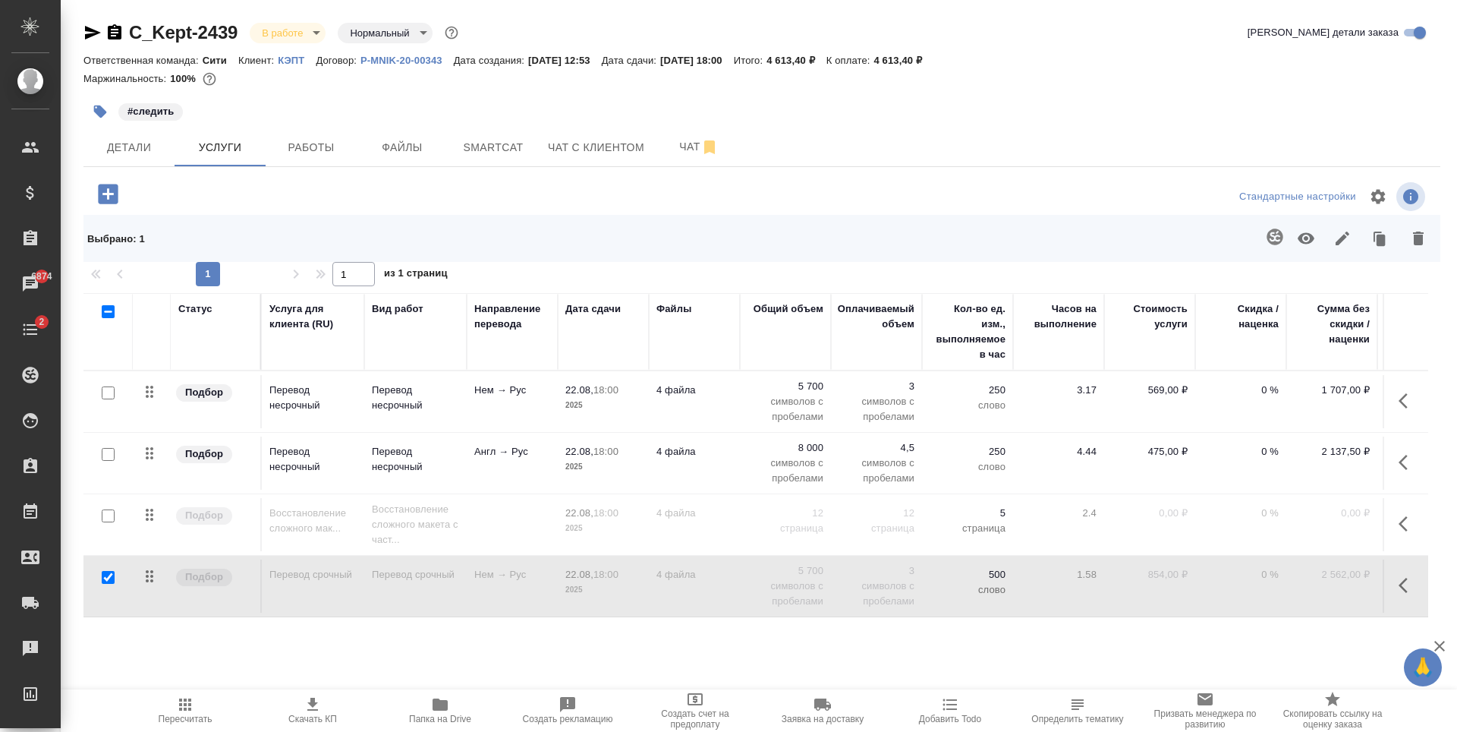
scroll to position [71, 0]
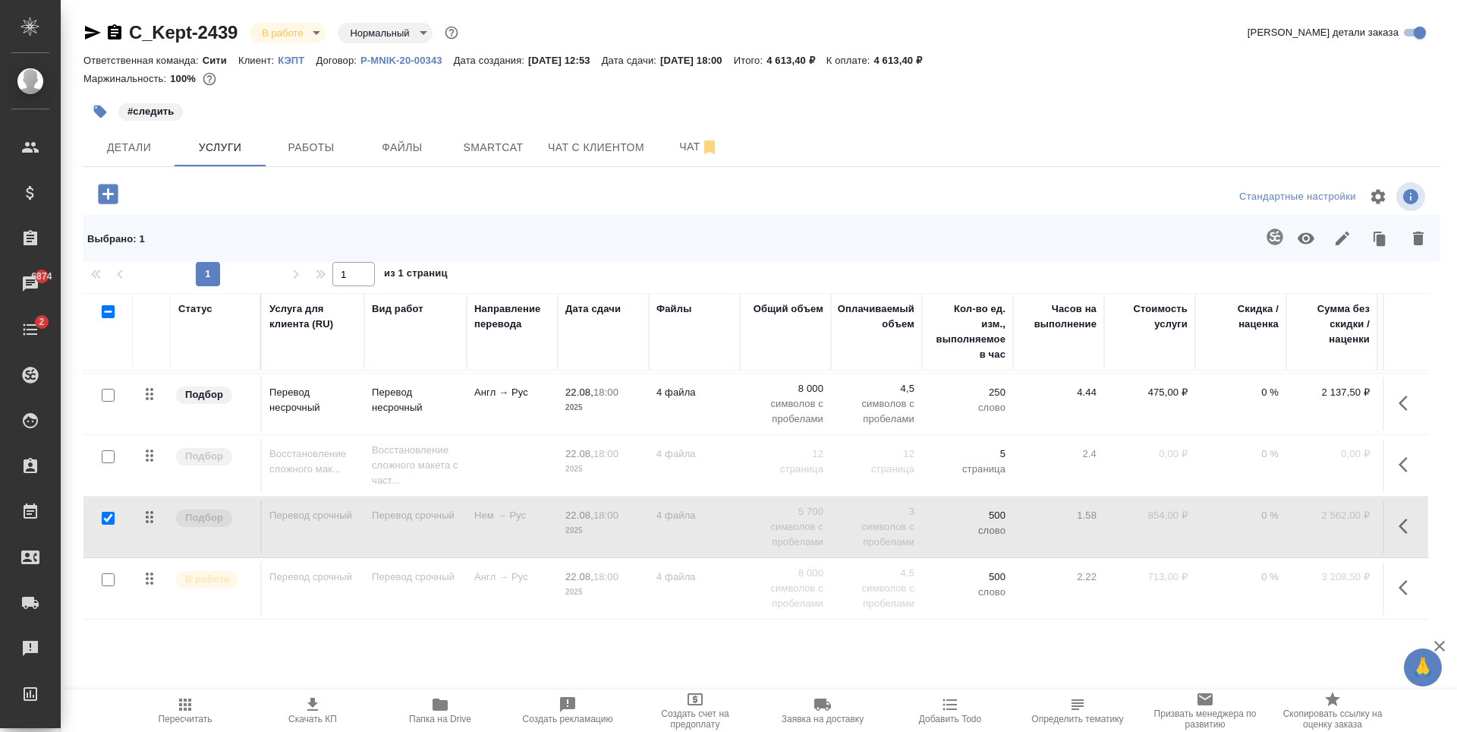
click at [103, 512] on input "checkbox" at bounding box center [108, 518] width 13 height 13
checkbox input "false"
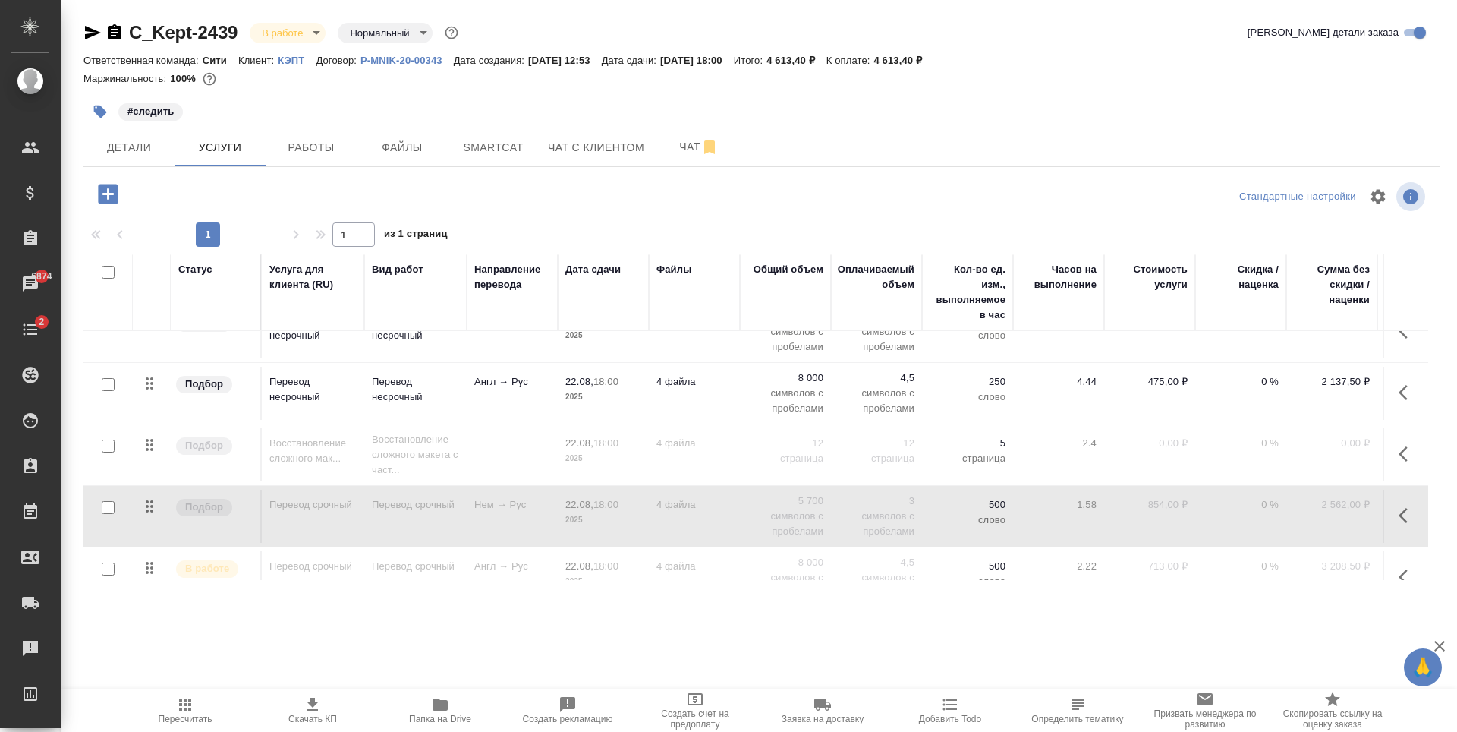
scroll to position [0, 0]
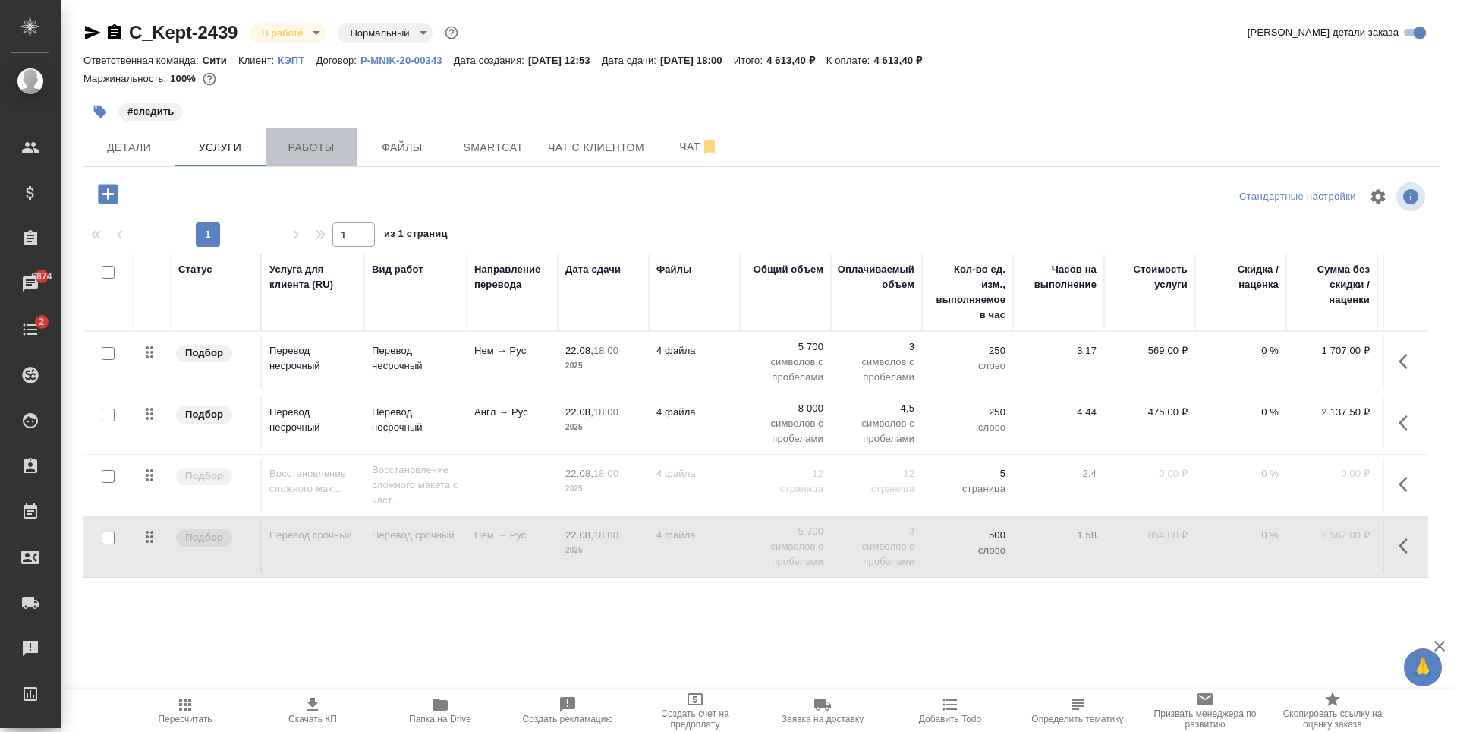
click at [285, 151] on span "Работы" at bounding box center [311, 147] width 73 height 19
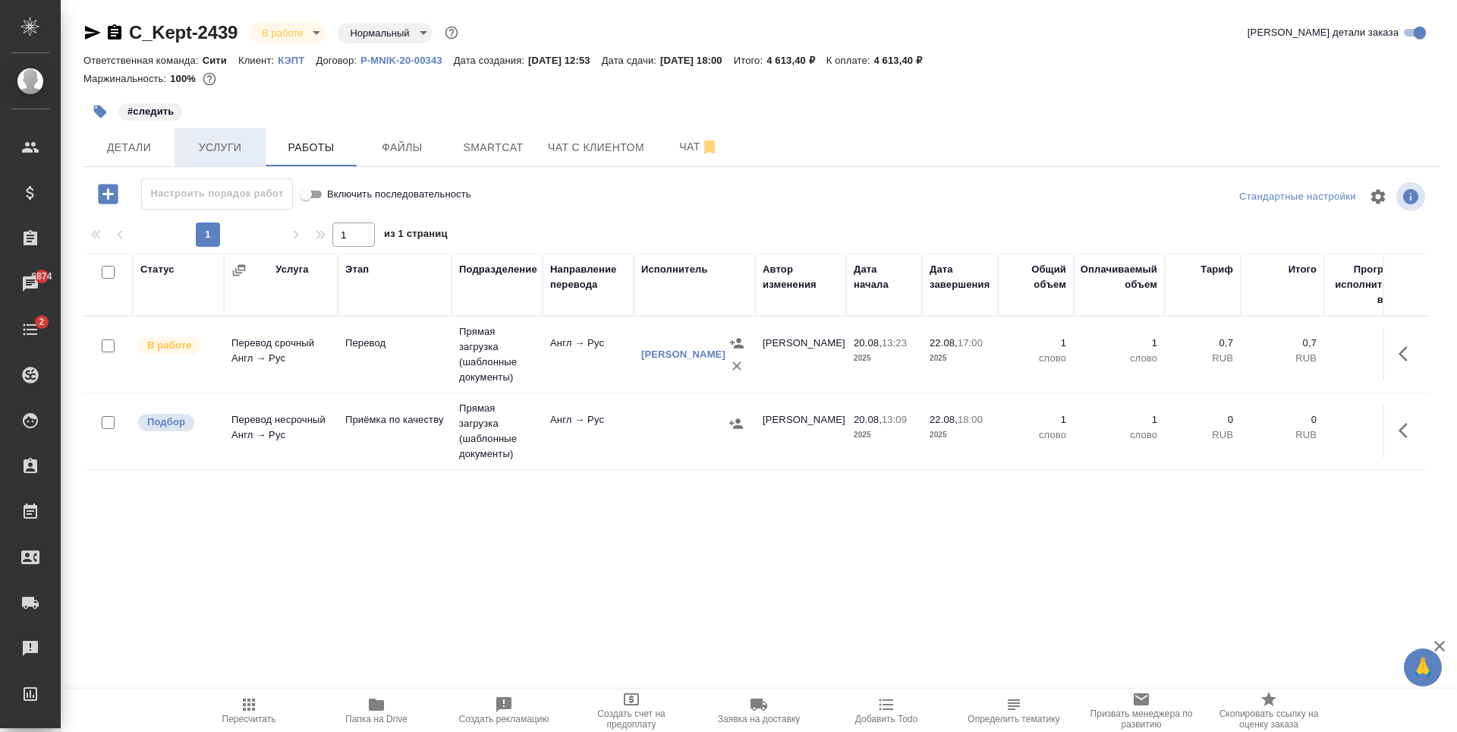
click at [250, 150] on span "Услуги" at bounding box center [220, 147] width 73 height 19
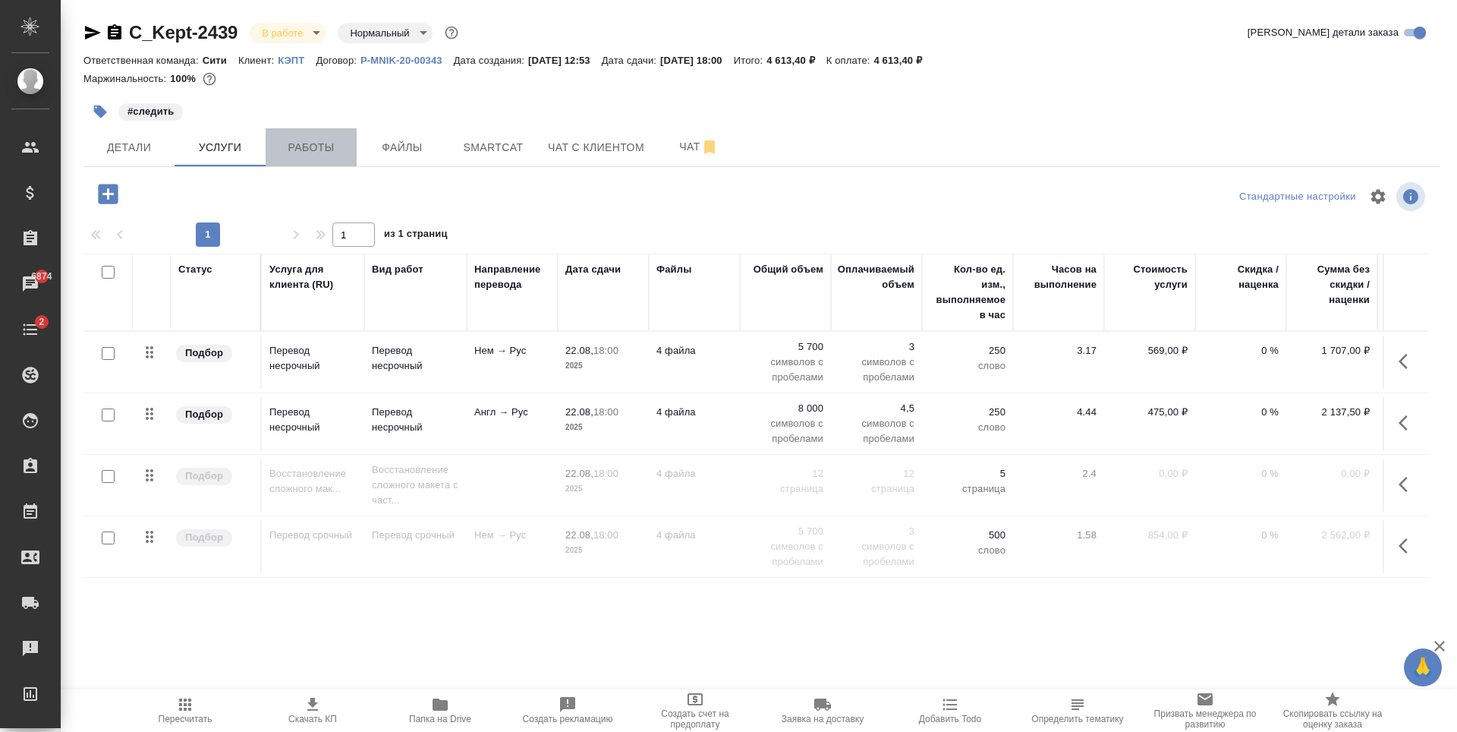
click at [295, 157] on button "Работы" at bounding box center [311, 147] width 91 height 38
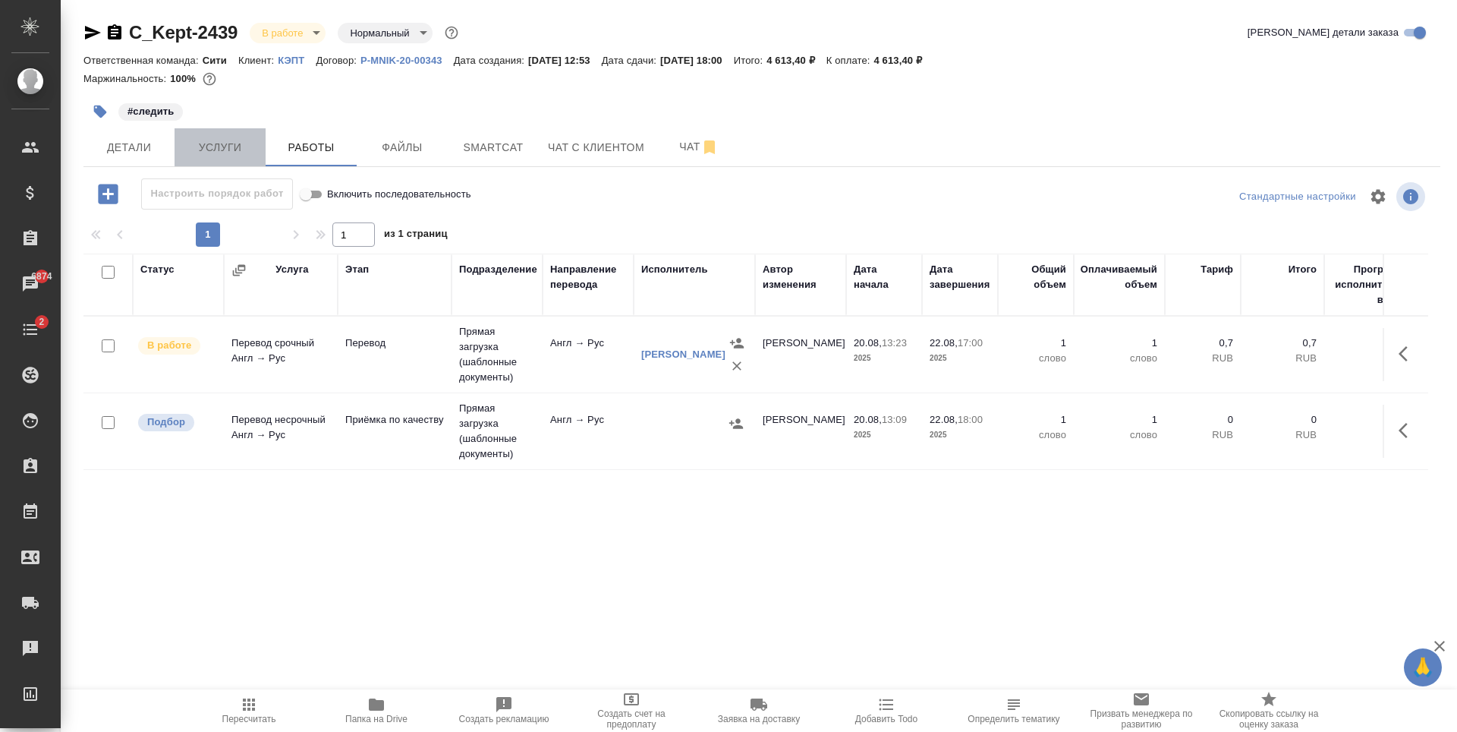
click at [247, 140] on span "Услуги" at bounding box center [220, 147] width 73 height 19
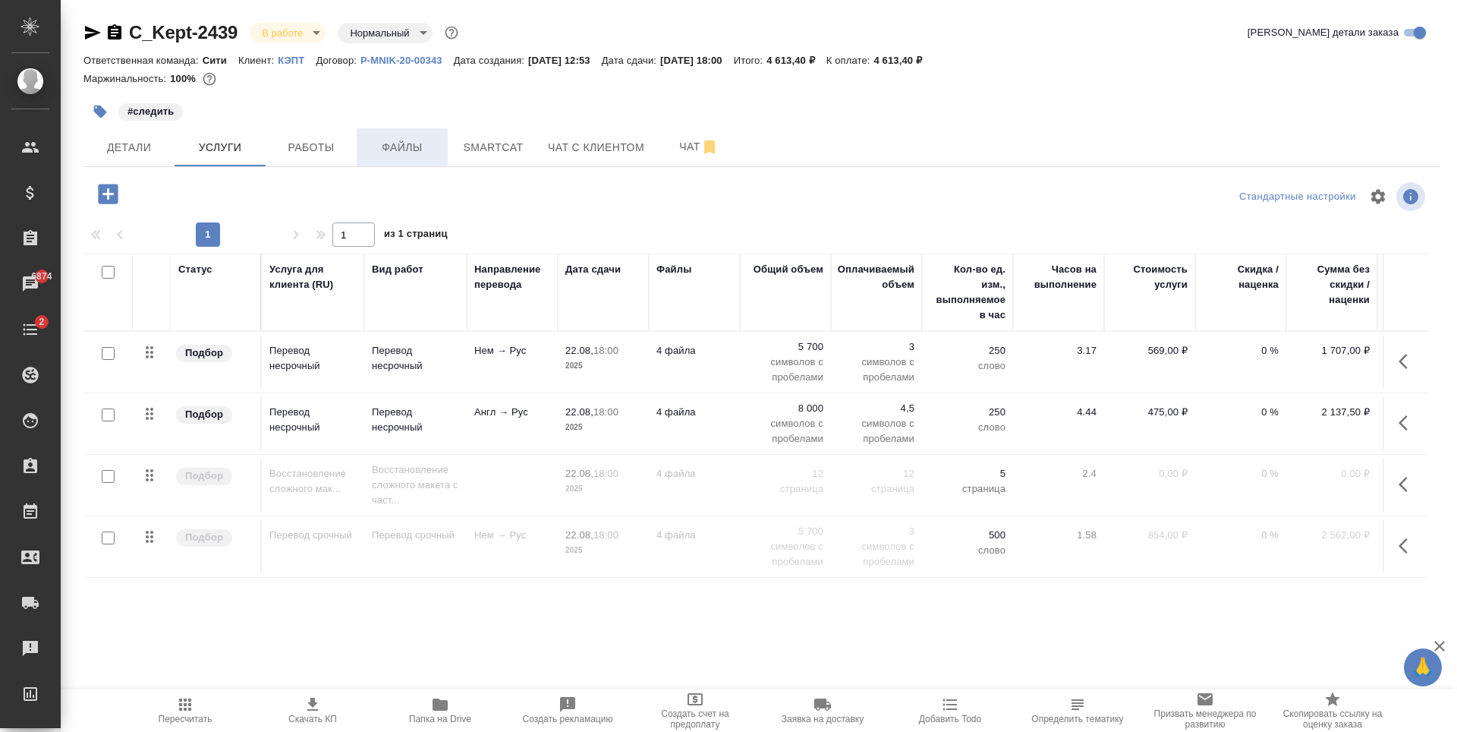
click at [424, 165] on button "Файлы" at bounding box center [402, 147] width 91 height 38
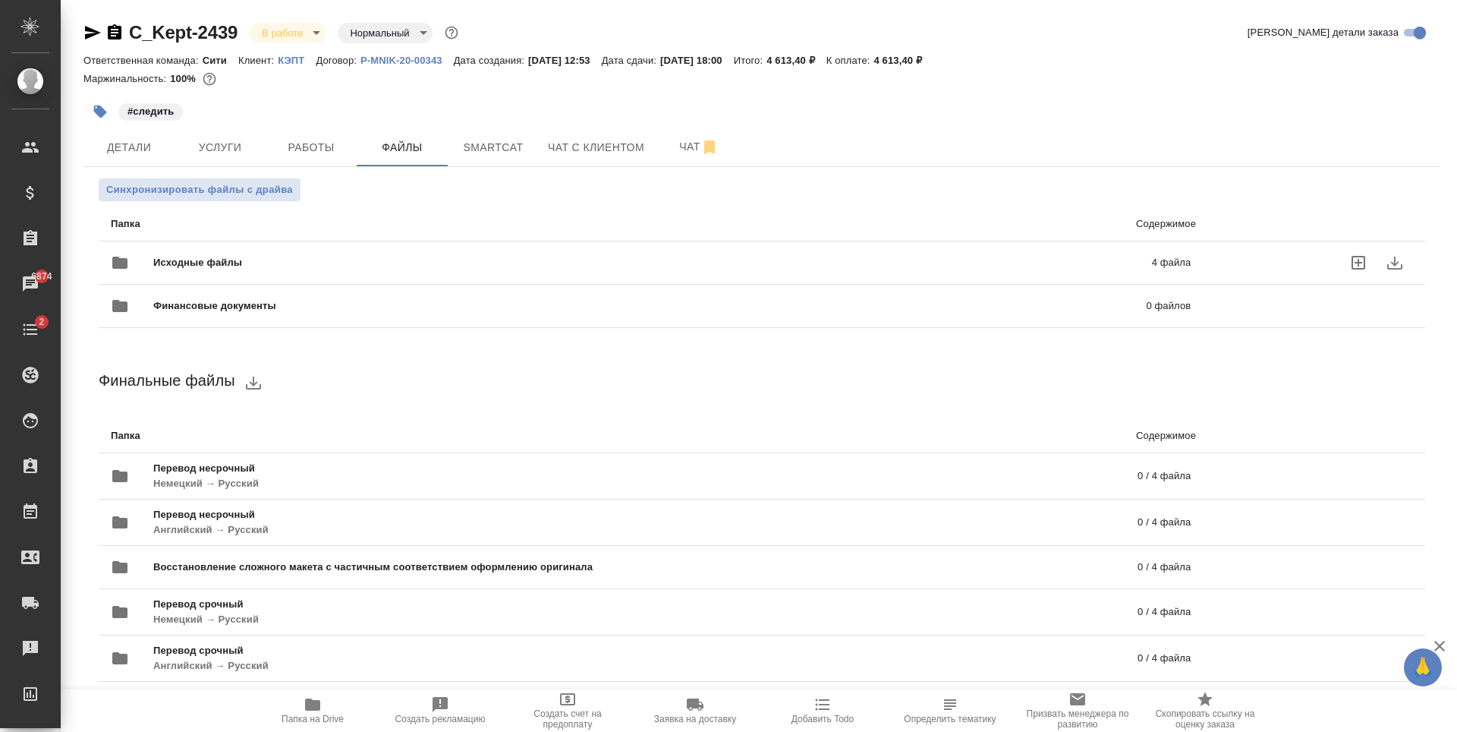
click at [346, 262] on span "Исходные файлы" at bounding box center [424, 262] width 543 height 15
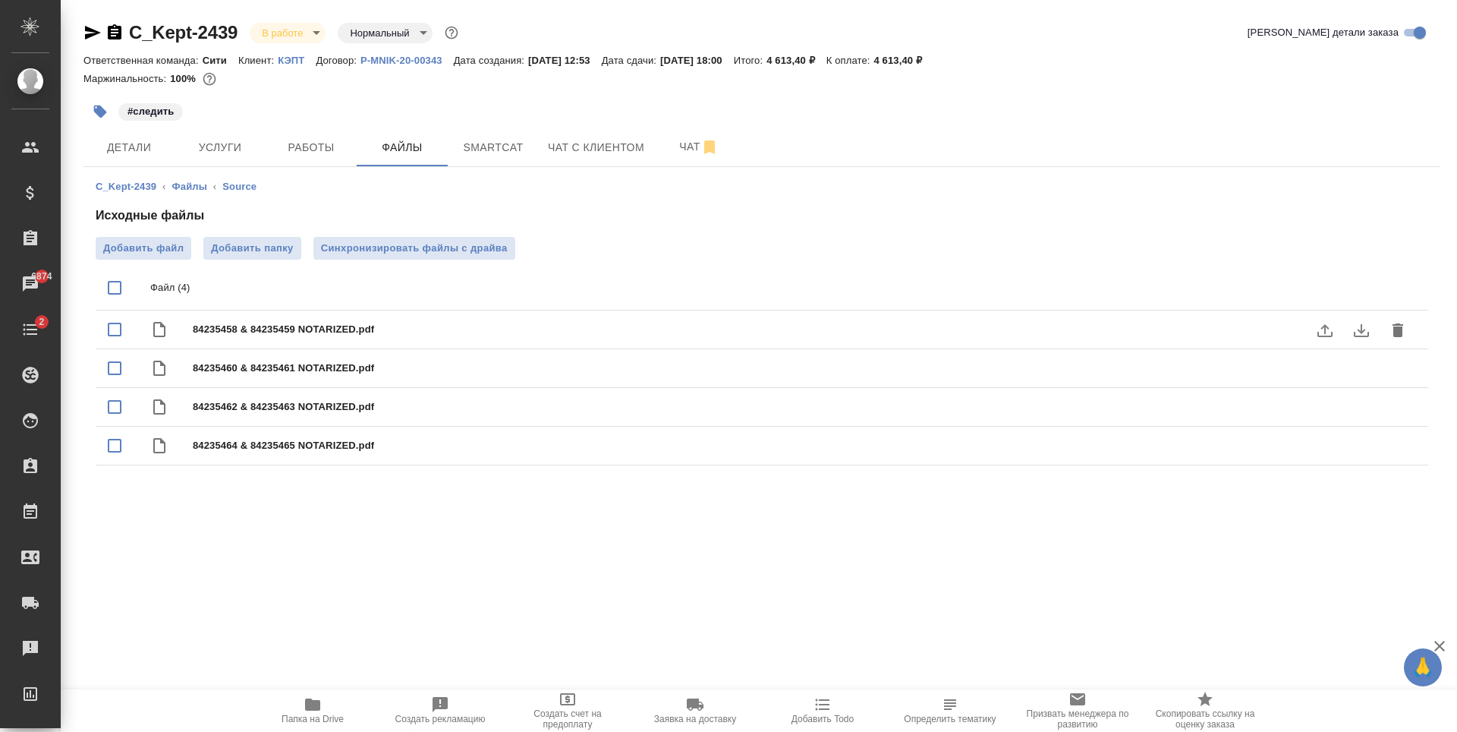
click at [323, 325] on span "84235458 & 84235459 NOTARIZED.pdf" at bounding box center [792, 329] width 1199 height 15
checkbox input "true"
click at [1363, 329] on icon "download" at bounding box center [1362, 330] width 18 height 18
click at [250, 149] on span "Услуги" at bounding box center [220, 147] width 73 height 19
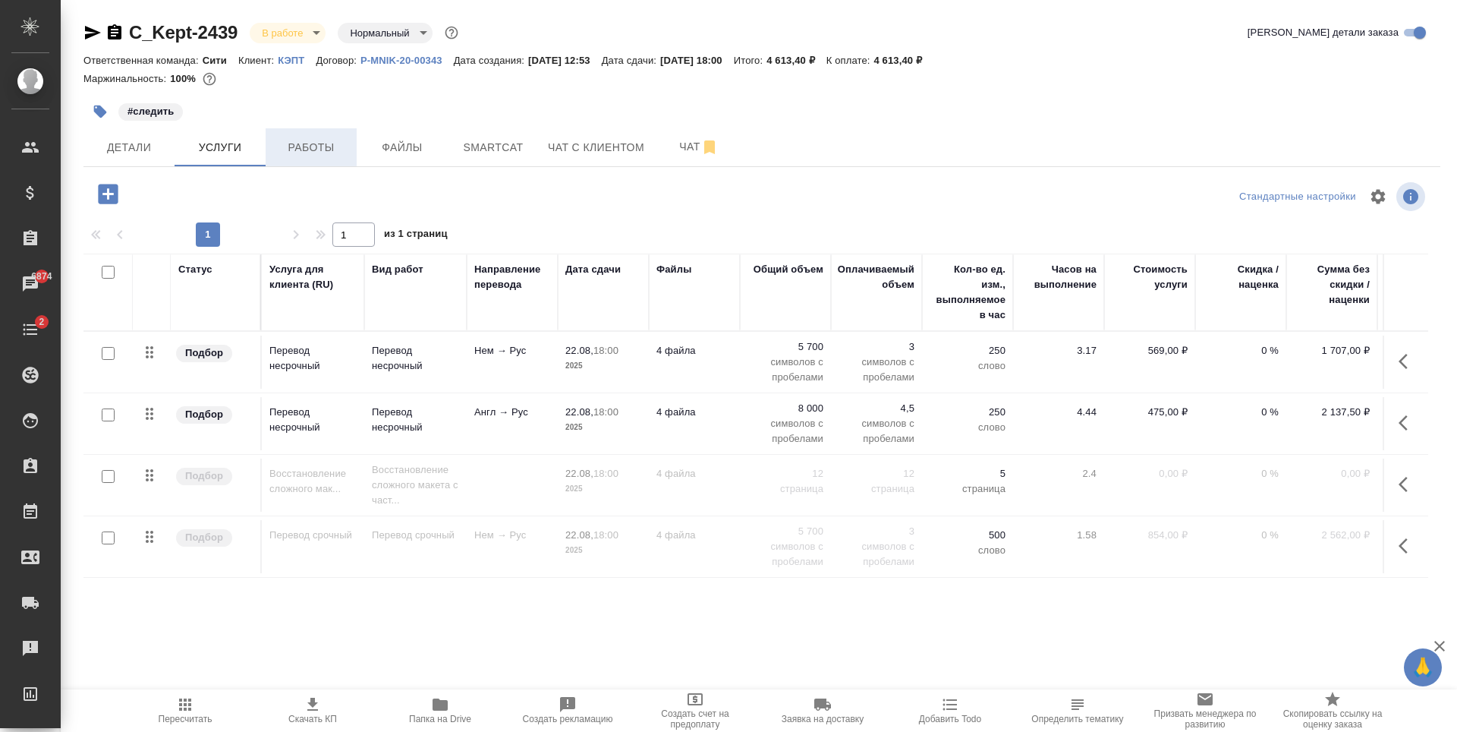
click at [312, 156] on span "Работы" at bounding box center [311, 147] width 73 height 19
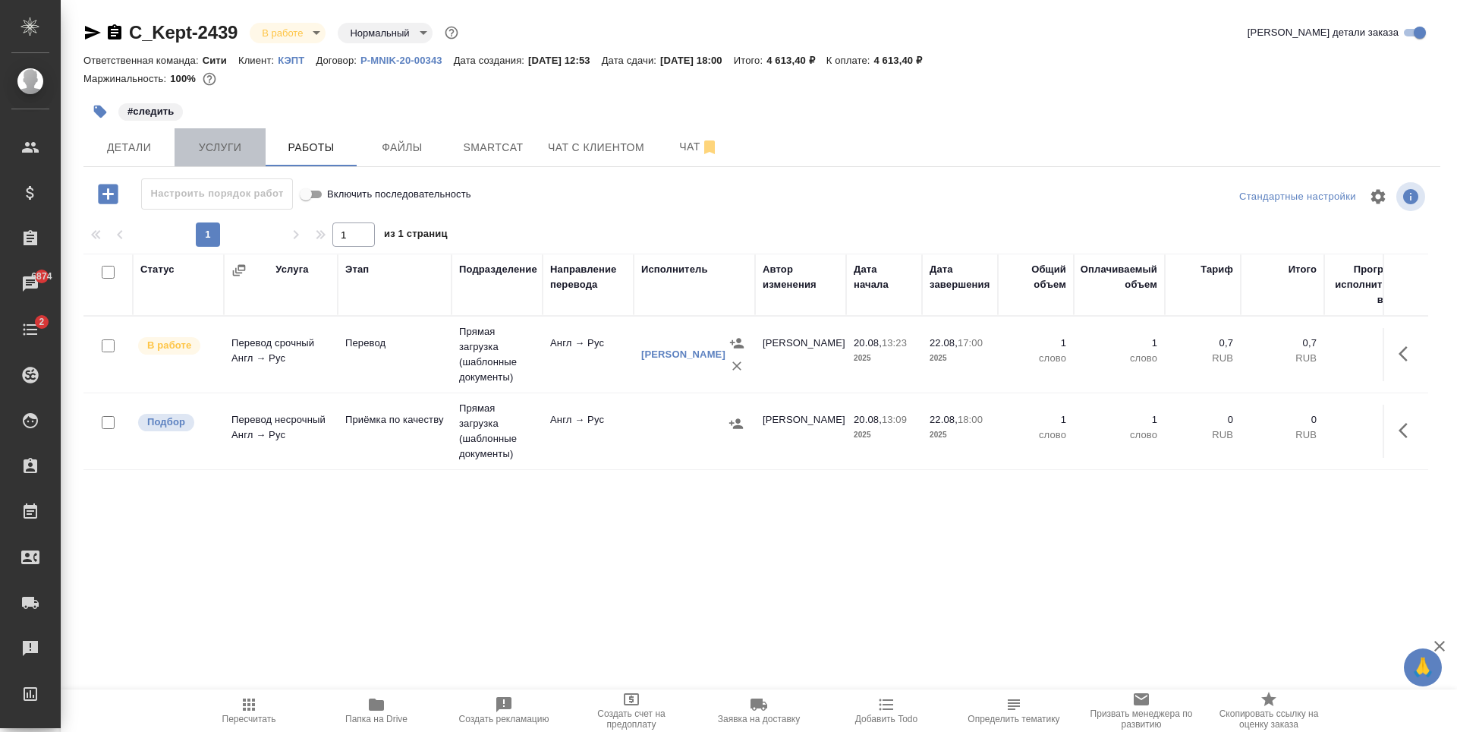
click at [250, 156] on span "Услуги" at bounding box center [220, 147] width 73 height 19
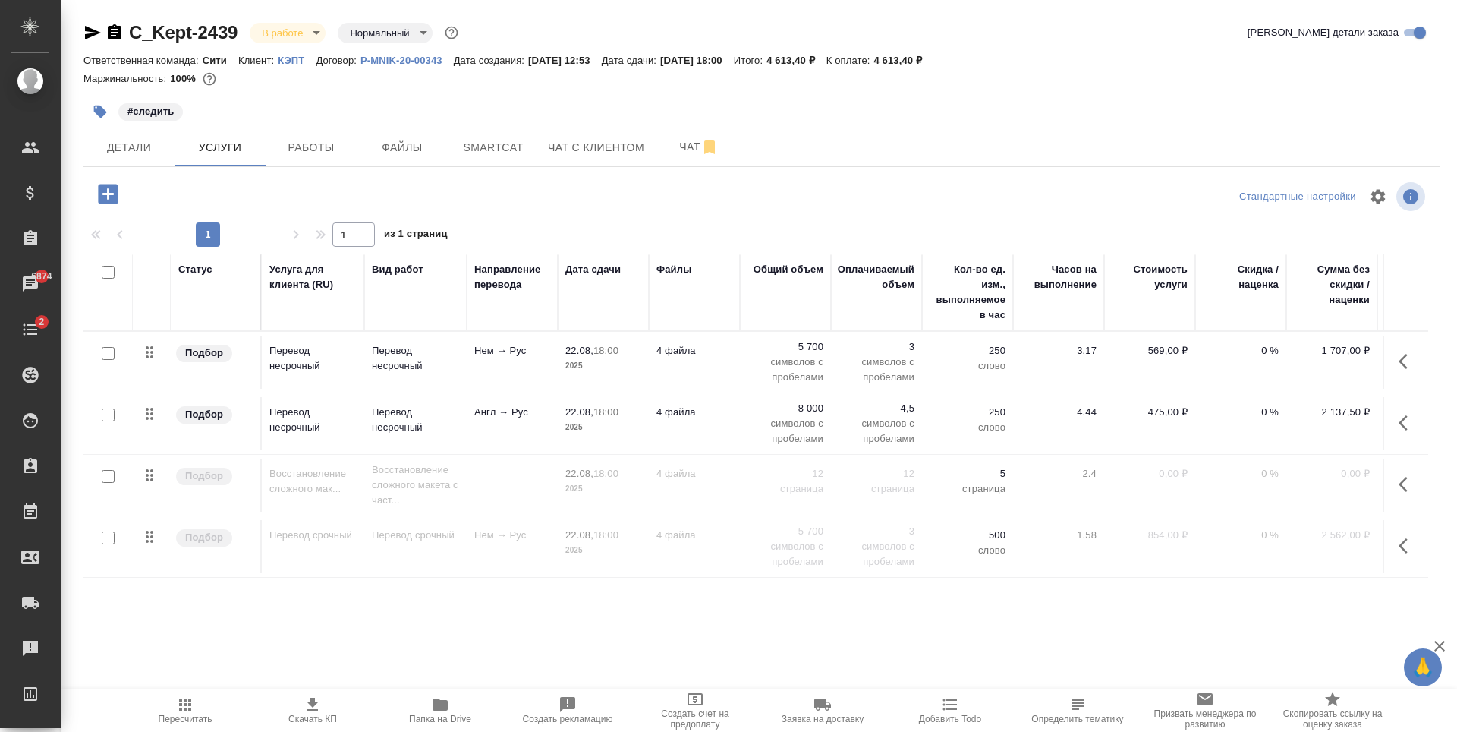
click at [90, 30] on icon "button" at bounding box center [93, 33] width 16 height 14
click at [685, 148] on span "Чат" at bounding box center [699, 146] width 73 height 19
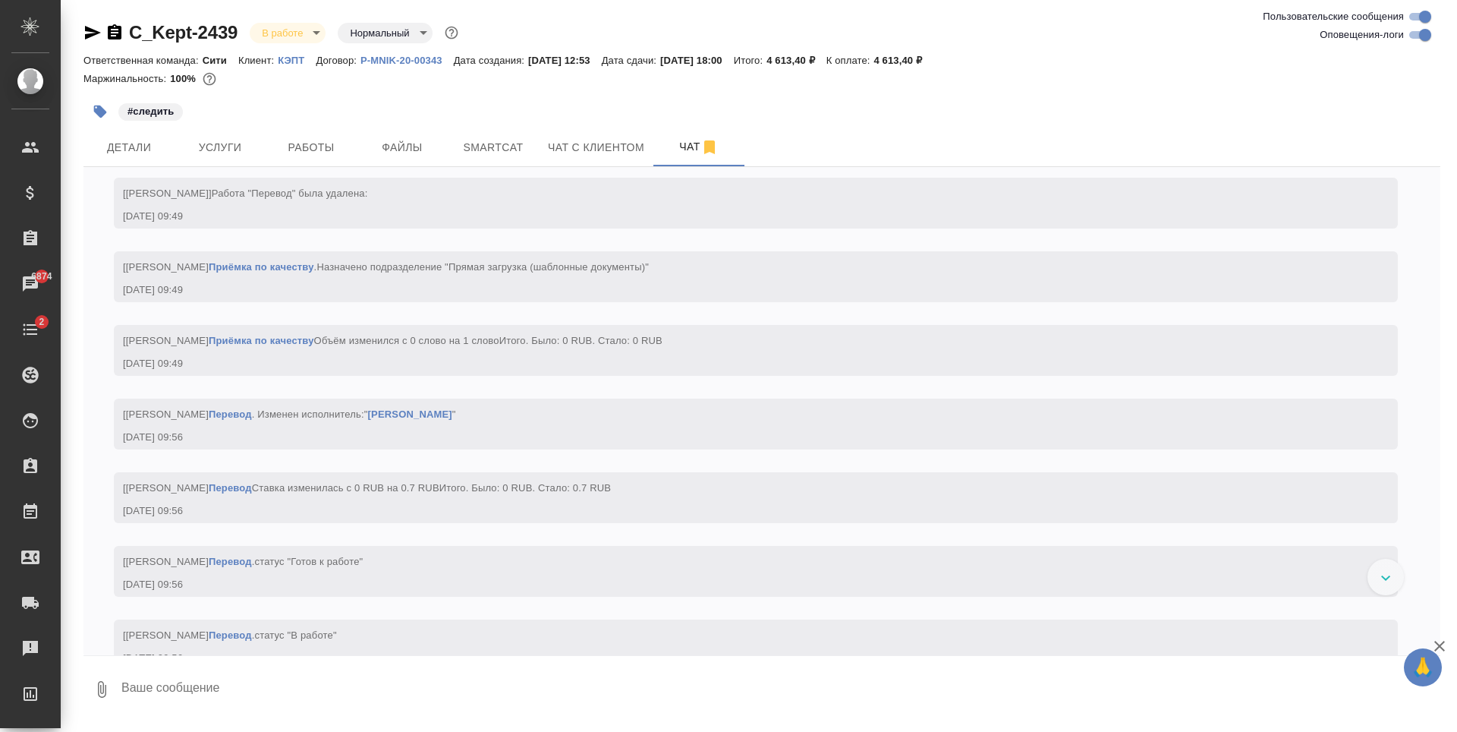
scroll to position [4674, 0]
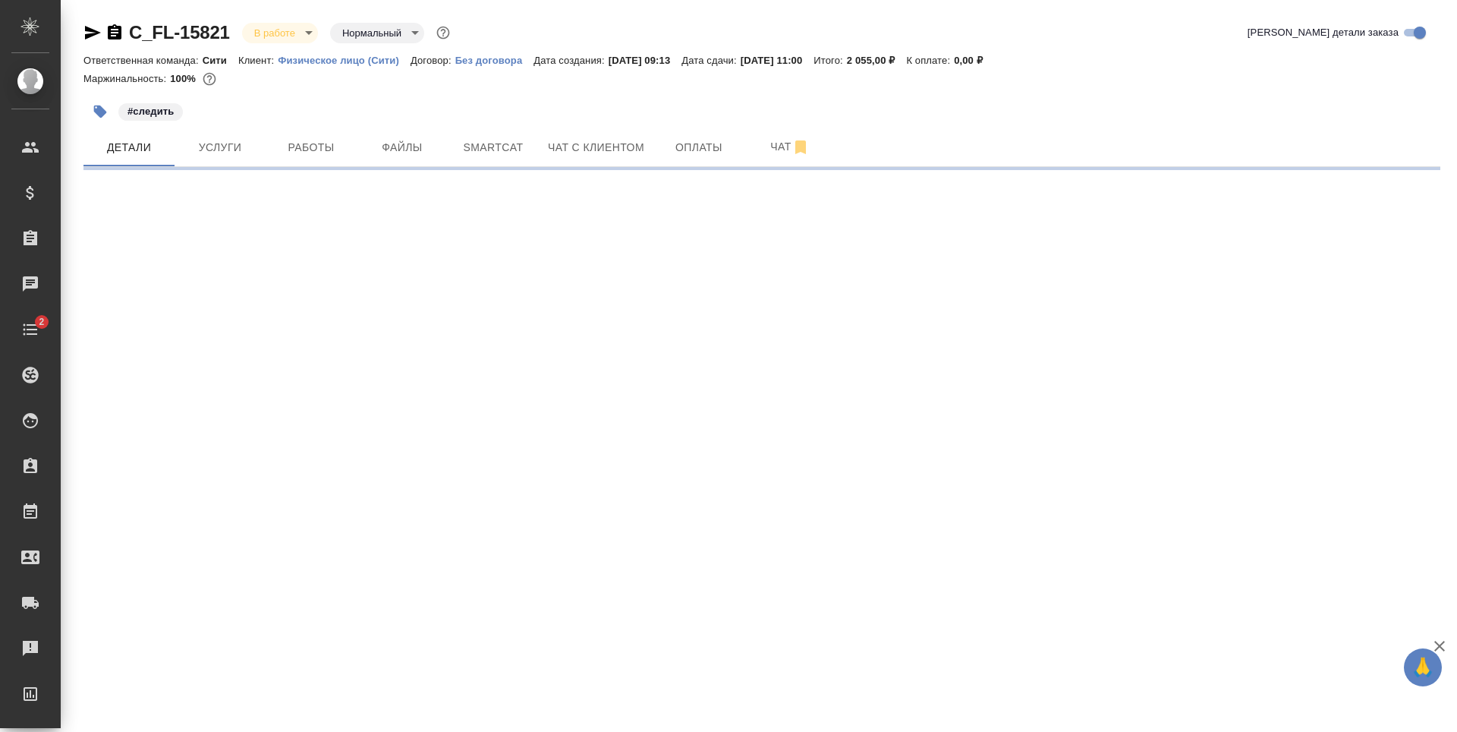
select select "RU"
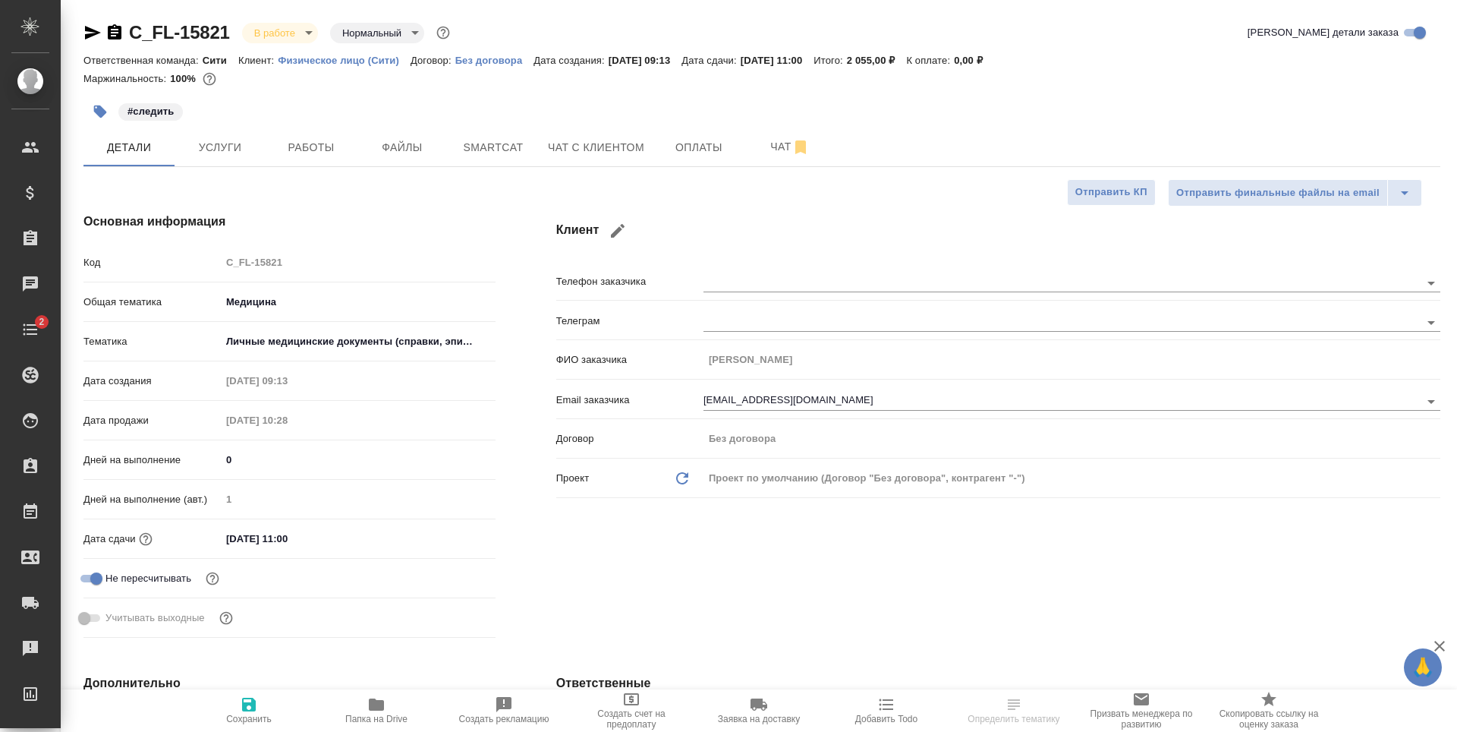
type textarea "x"
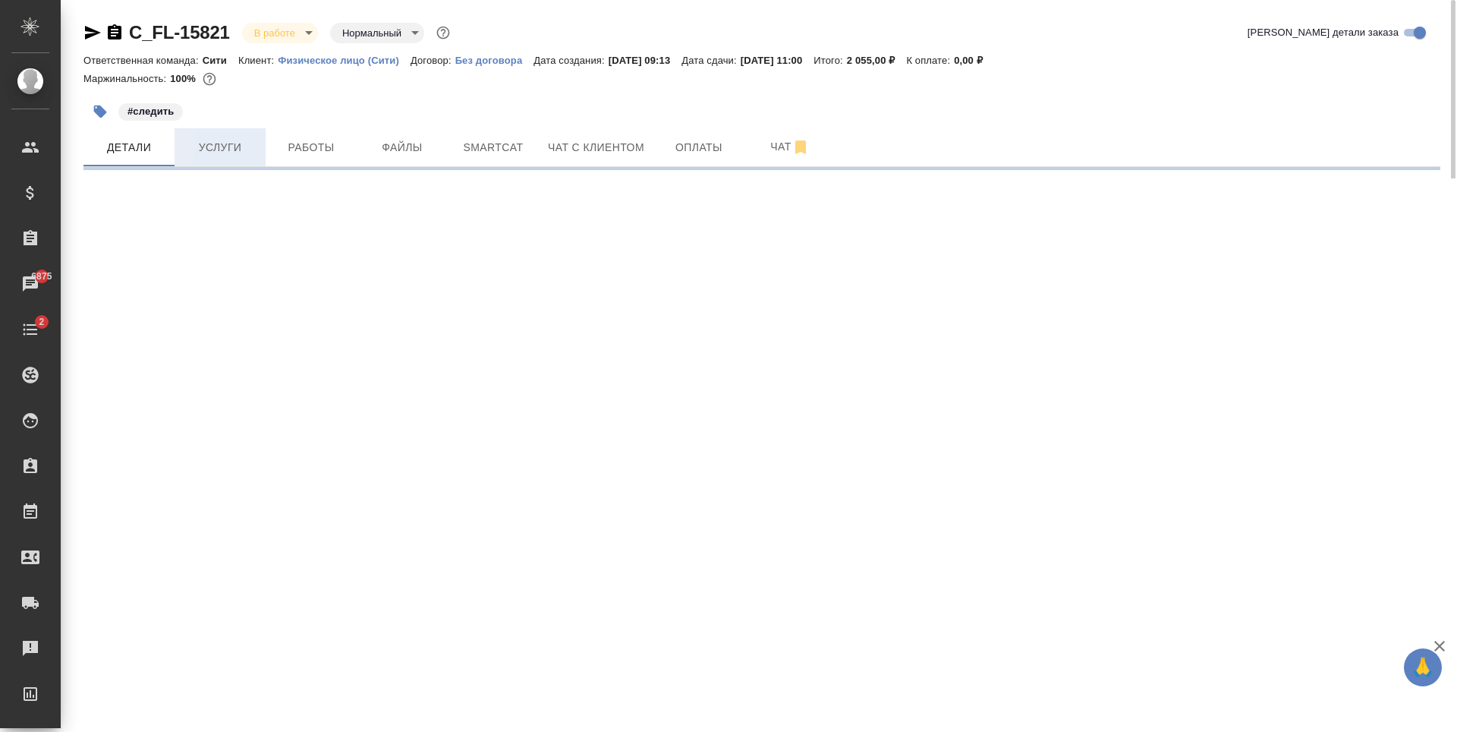
click at [238, 155] on span "Услуги" at bounding box center [220, 147] width 73 height 19
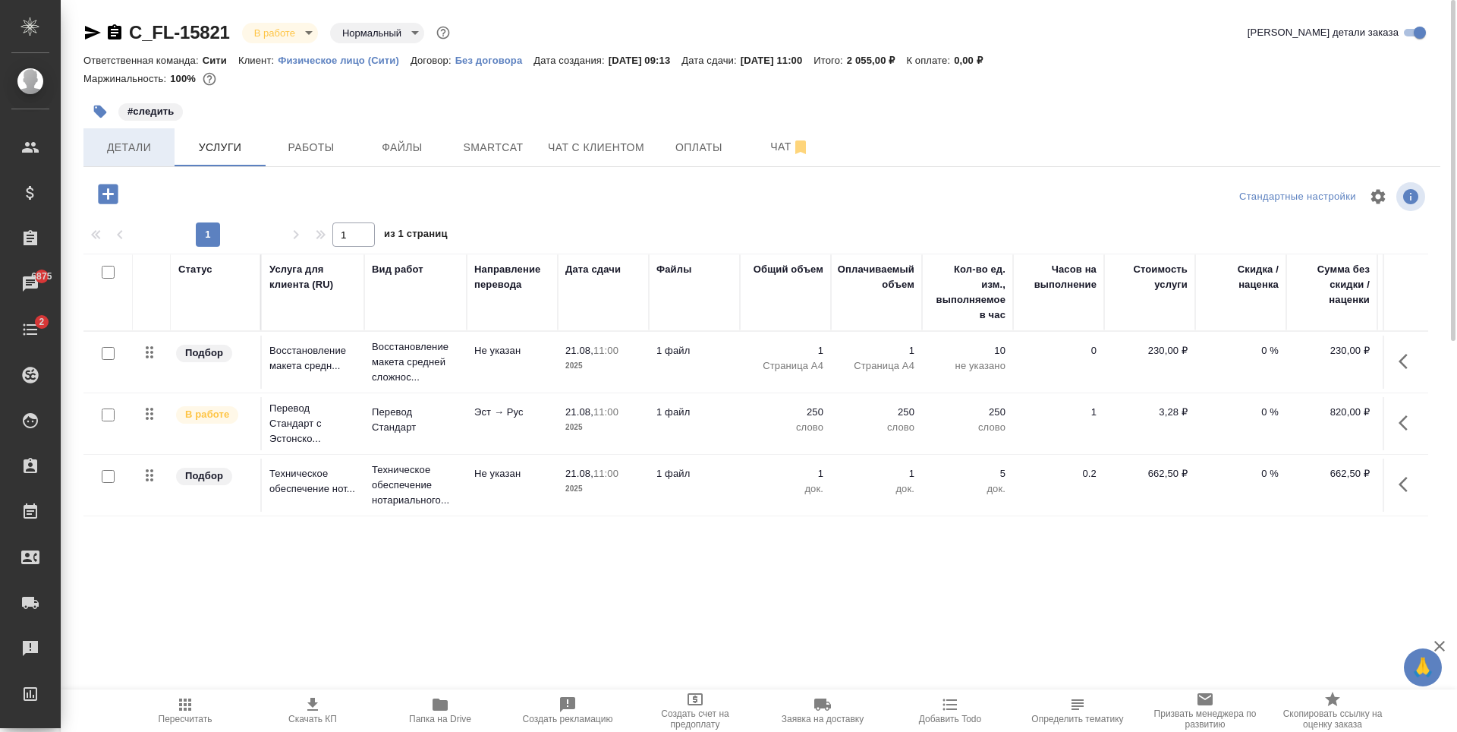
click at [117, 143] on span "Детали" at bounding box center [129, 147] width 73 height 19
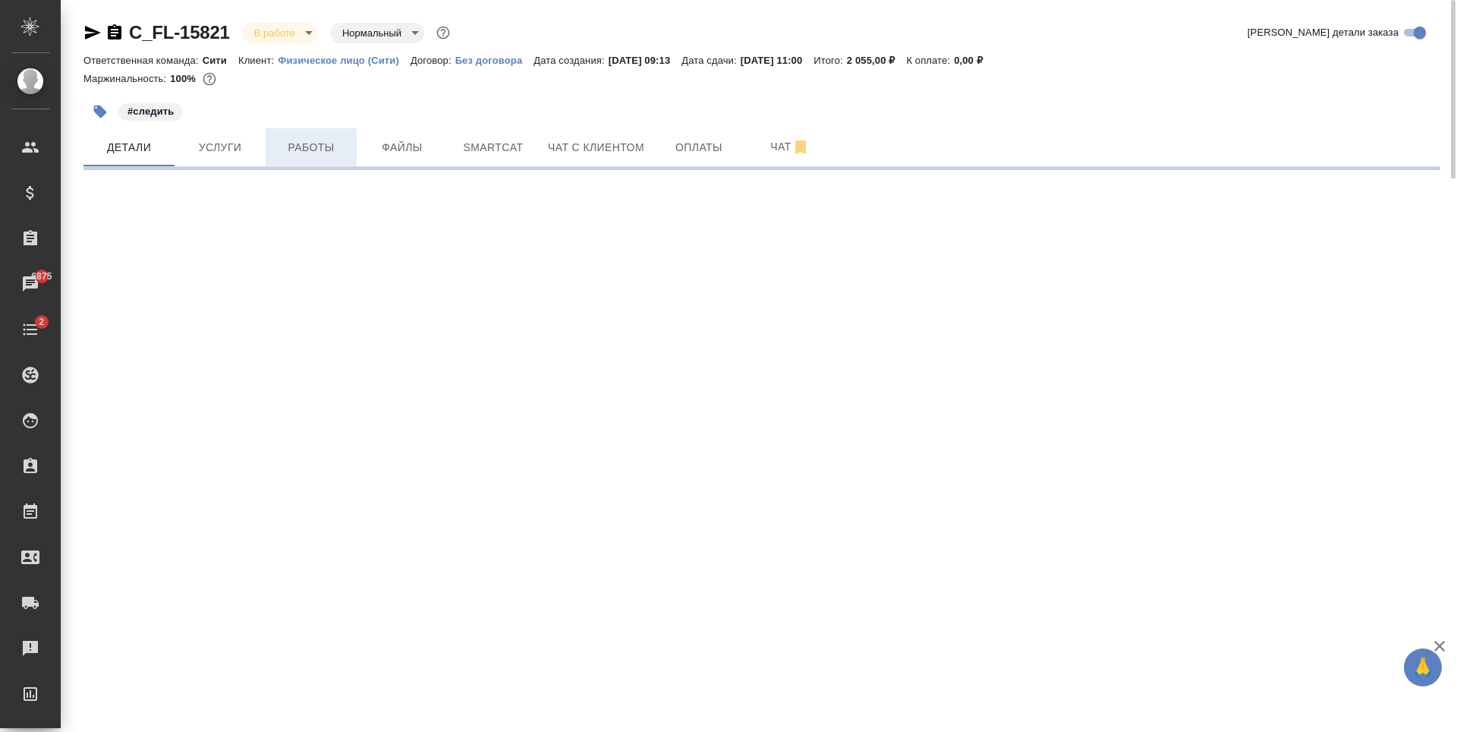
click at [304, 145] on span "Работы" at bounding box center [311, 147] width 73 height 19
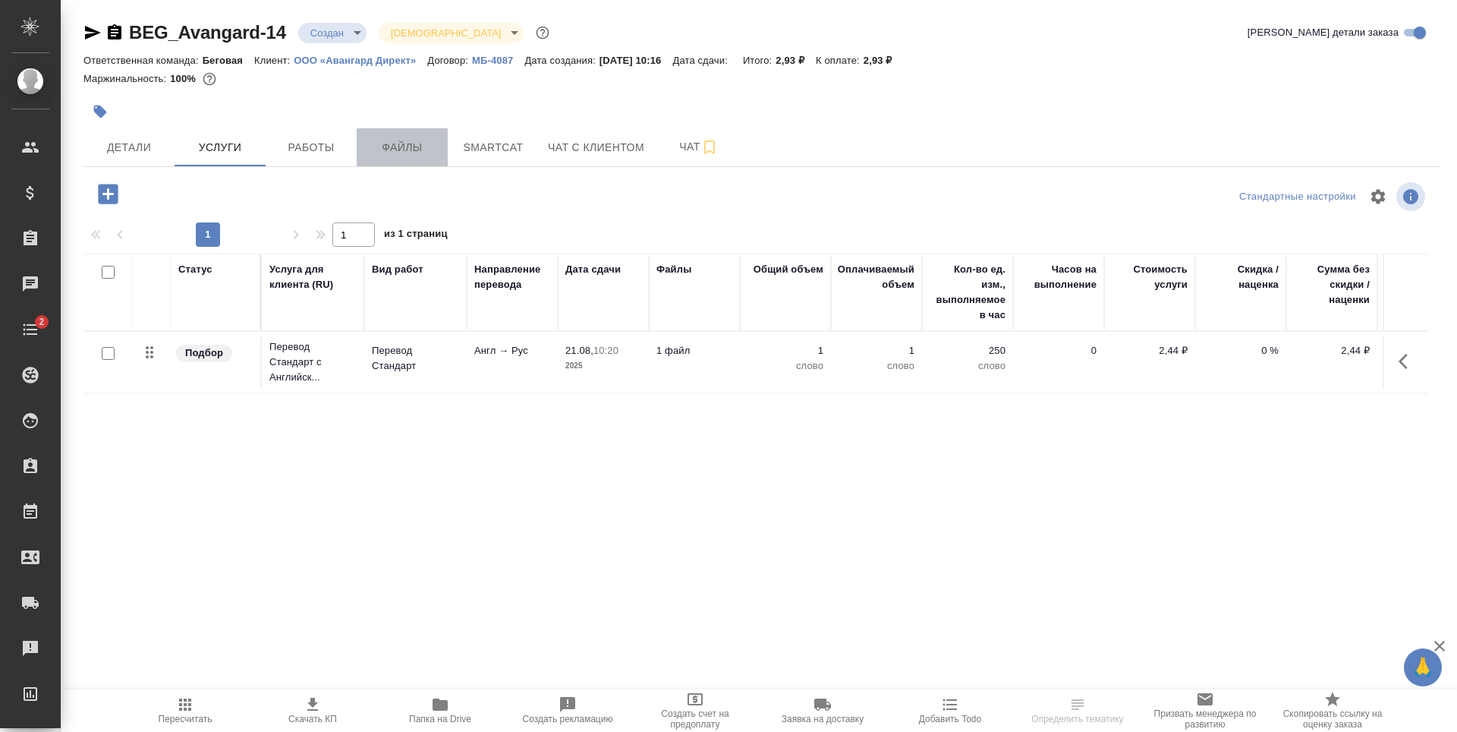
click at [403, 151] on span "Файлы" at bounding box center [402, 147] width 73 height 19
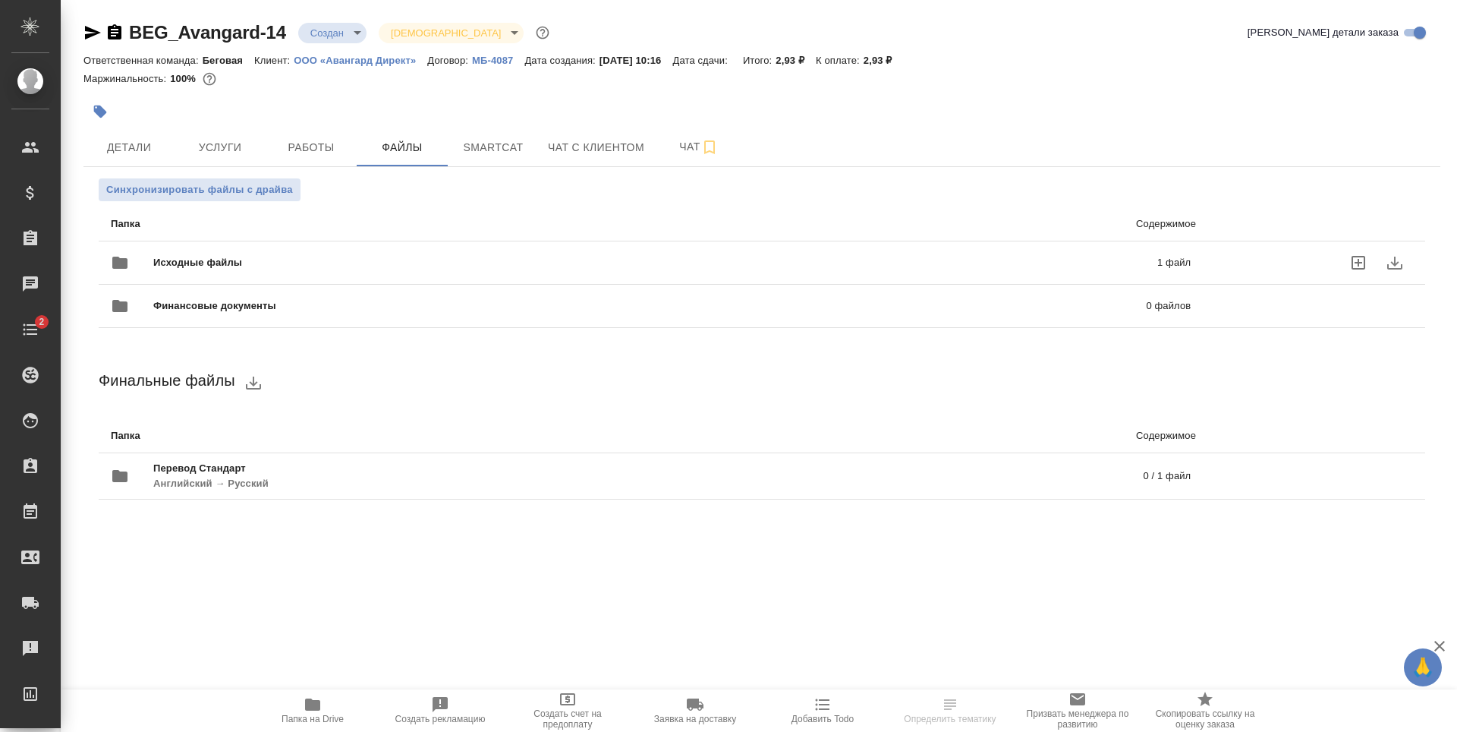
click at [351, 265] on span "Исходные файлы" at bounding box center [426, 262] width 547 height 15
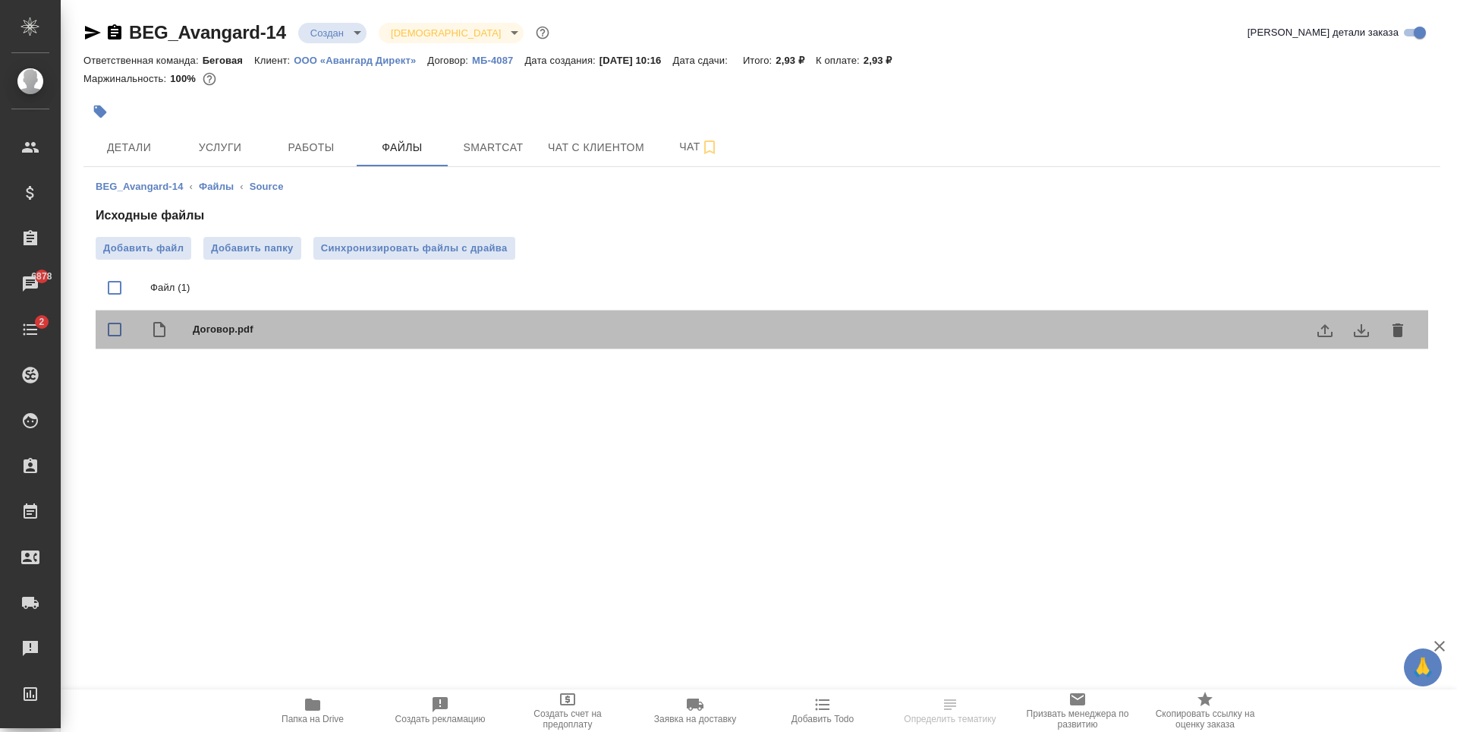
click at [191, 329] on div at bounding box center [171, 329] width 43 height 18
checkbox input "true"
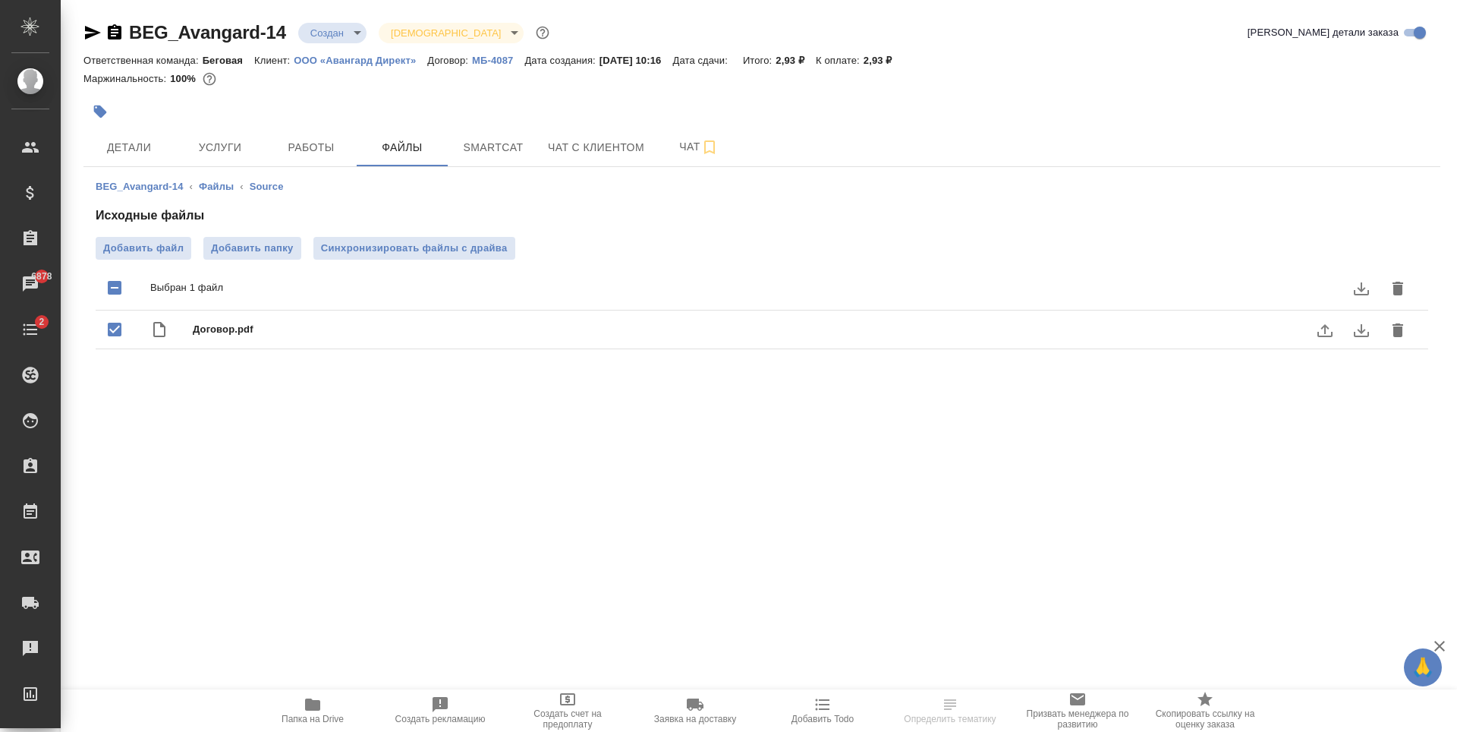
click at [1361, 329] on icon "download" at bounding box center [1361, 330] width 15 height 13
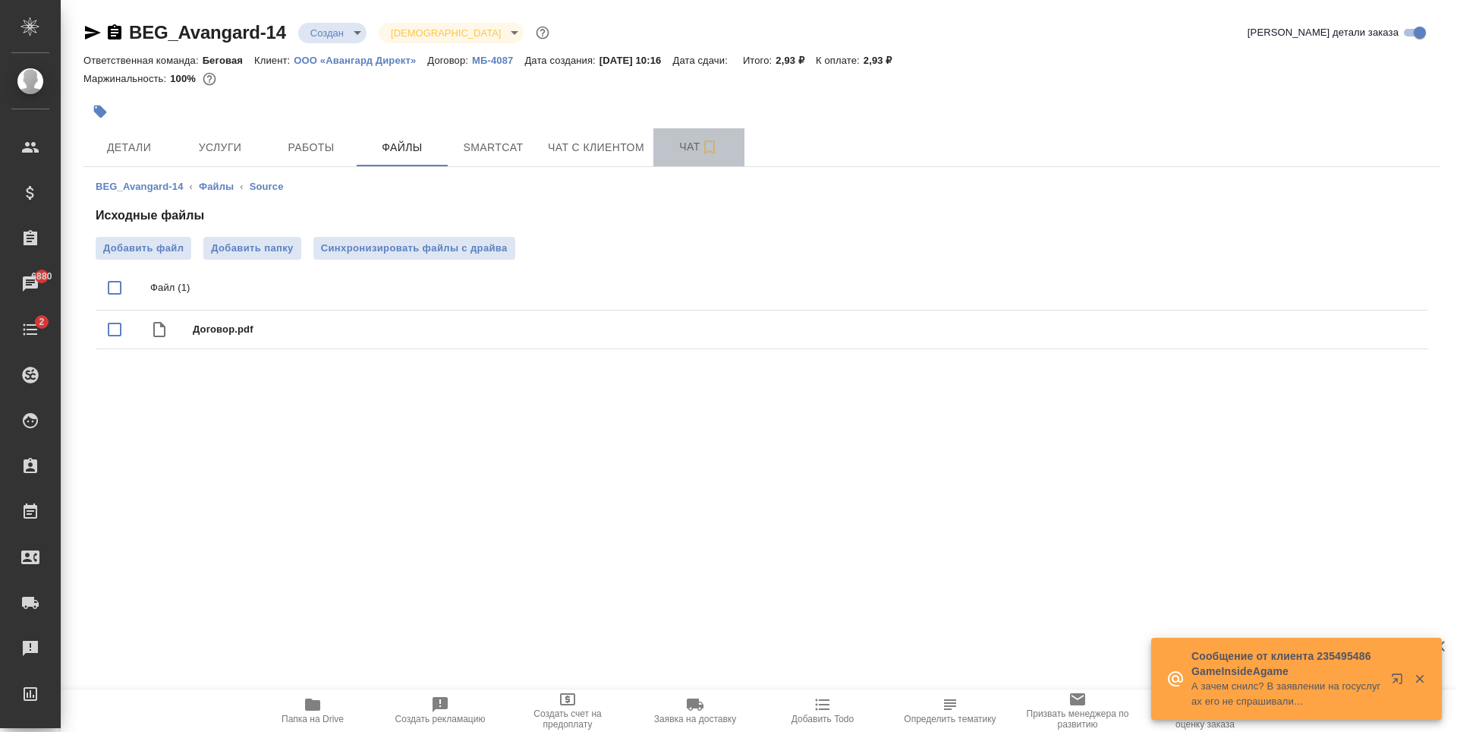
click at [673, 156] on span "Чат" at bounding box center [699, 146] width 73 height 19
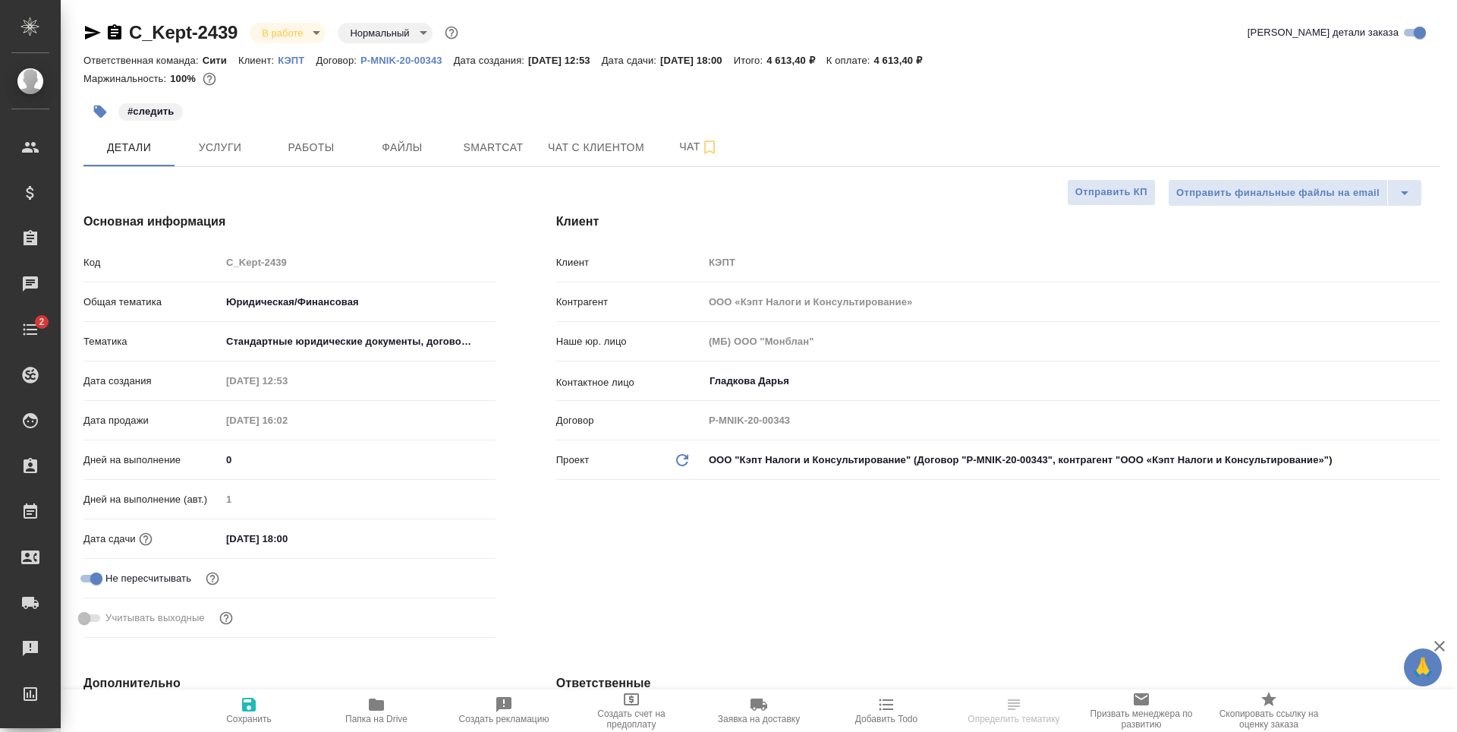
select select "RU"
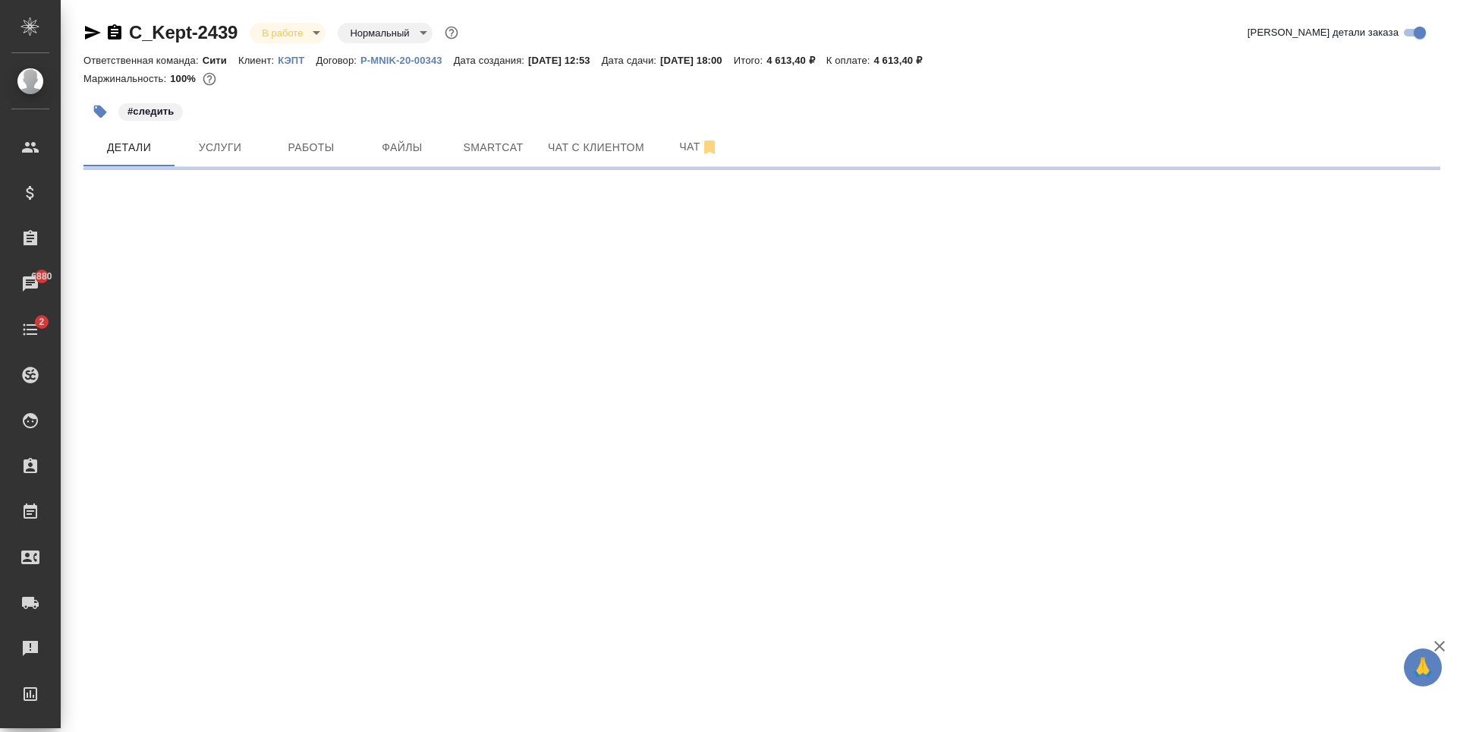
select select "RU"
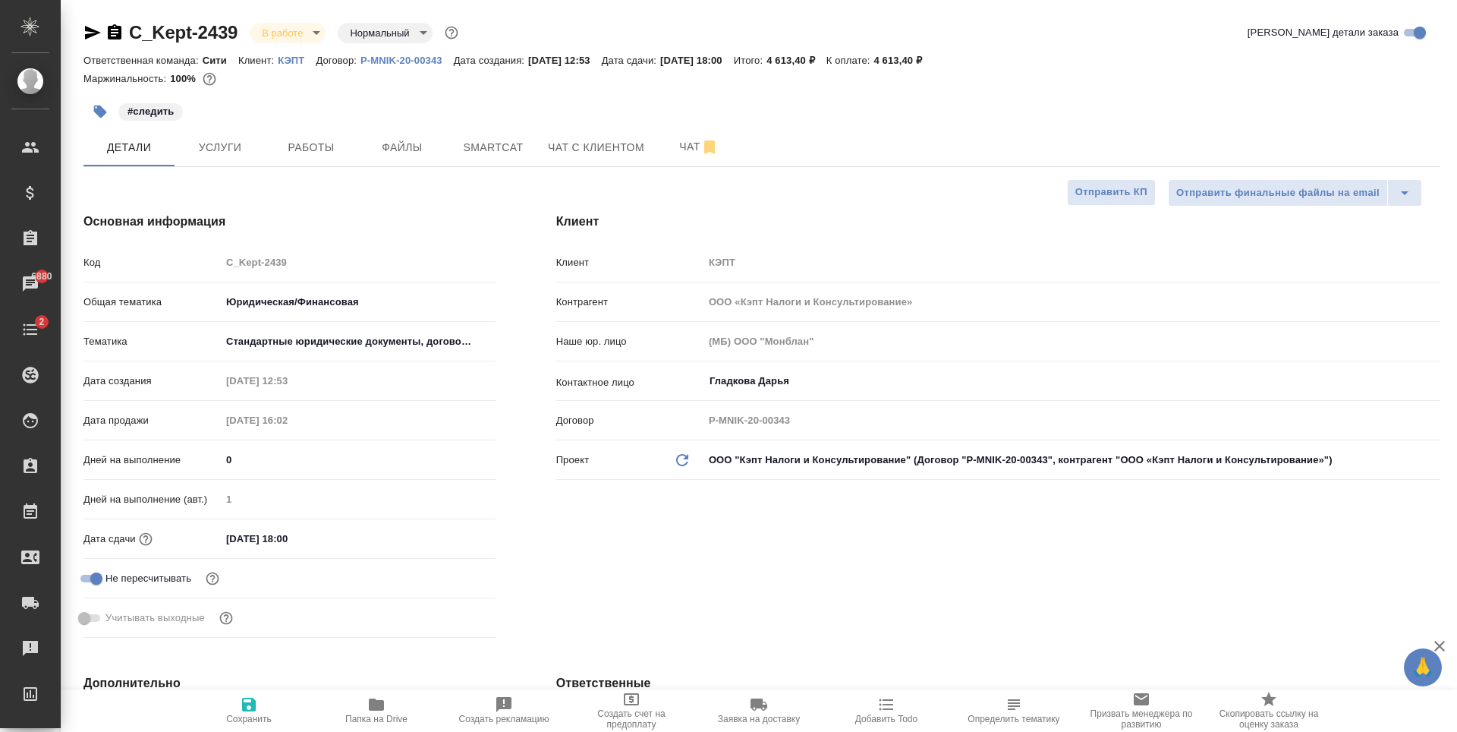
type textarea "x"
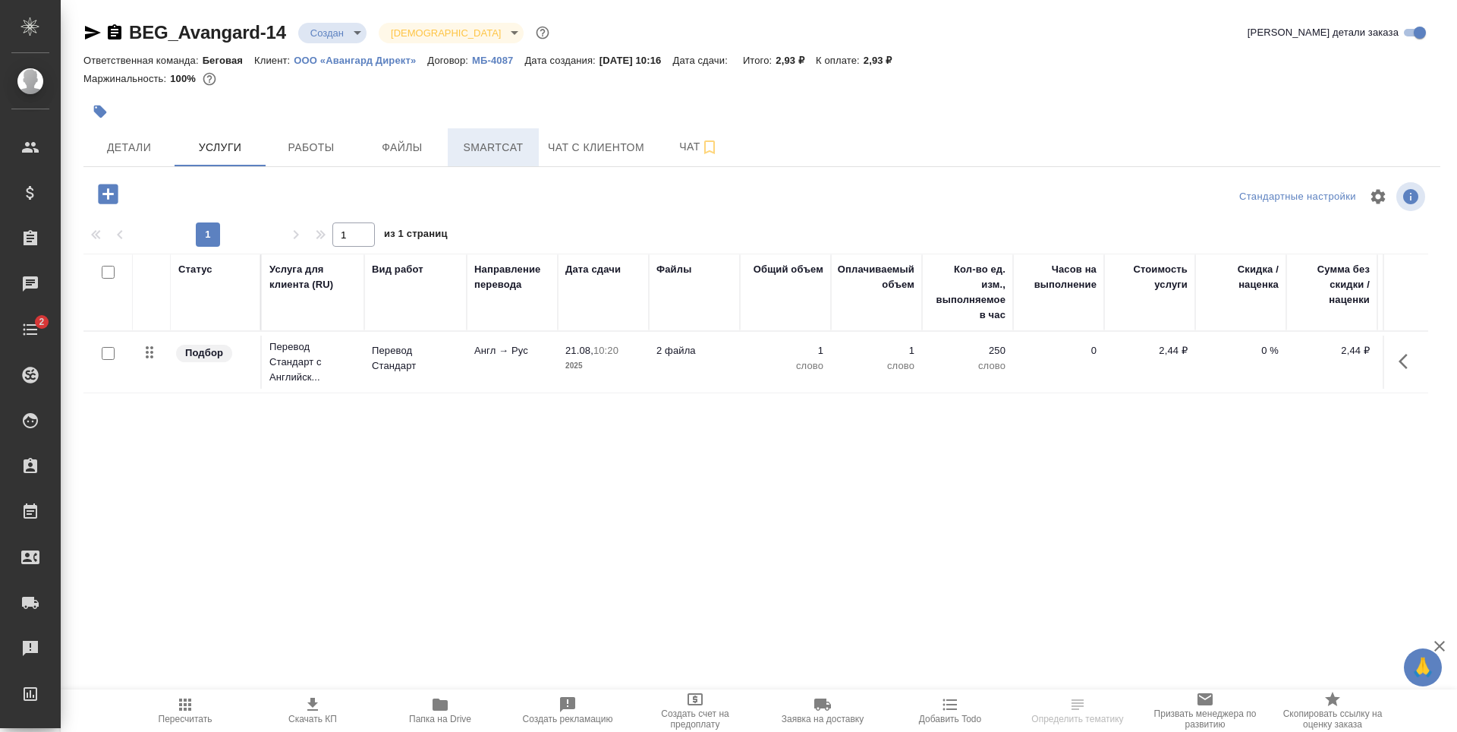
click at [493, 149] on span "Smartcat" at bounding box center [493, 147] width 73 height 19
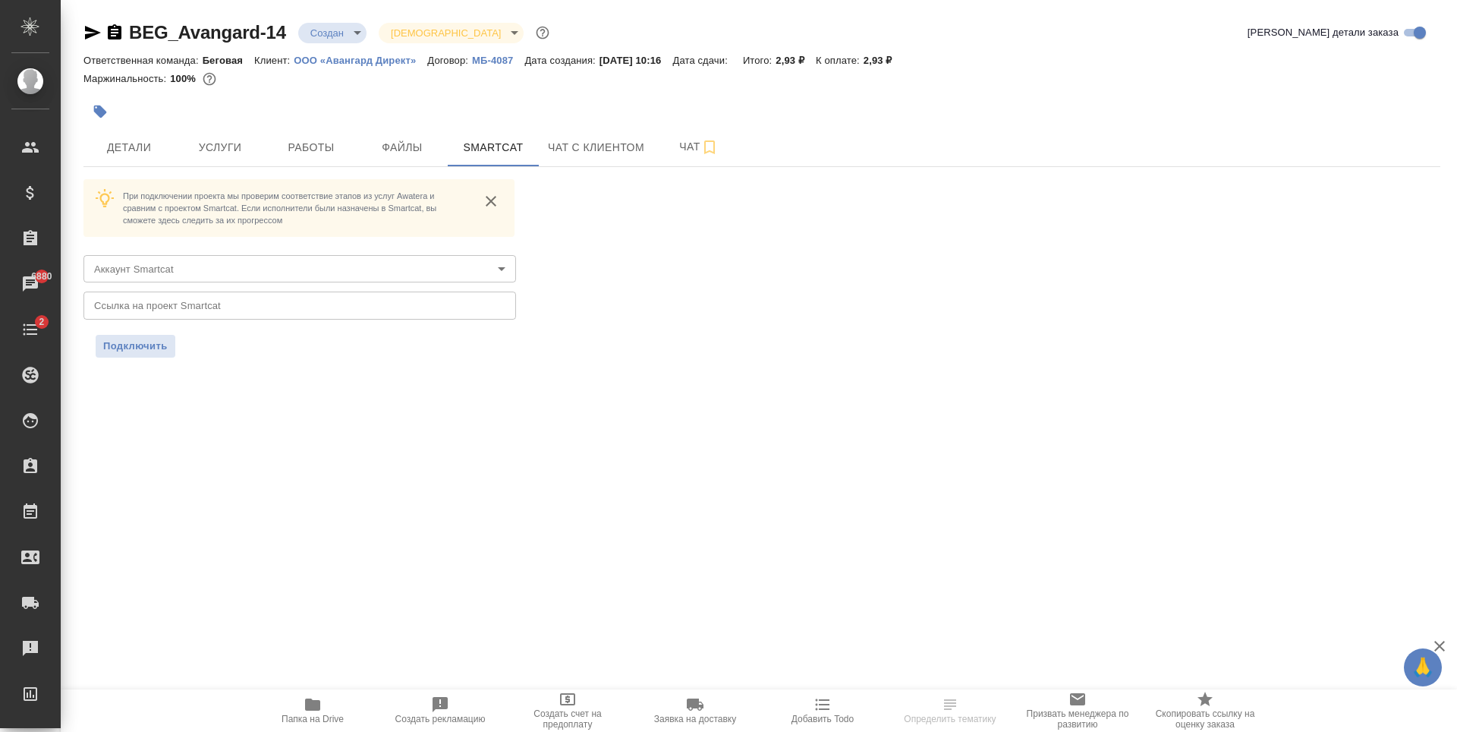
click at [199, 267] on body "🙏 .cls-1 fill:#fff; AWATERA [PERSON_NAME] Спецификации Заказы 6880 Чаты 2 Todo …" at bounding box center [728, 366] width 1457 height 732
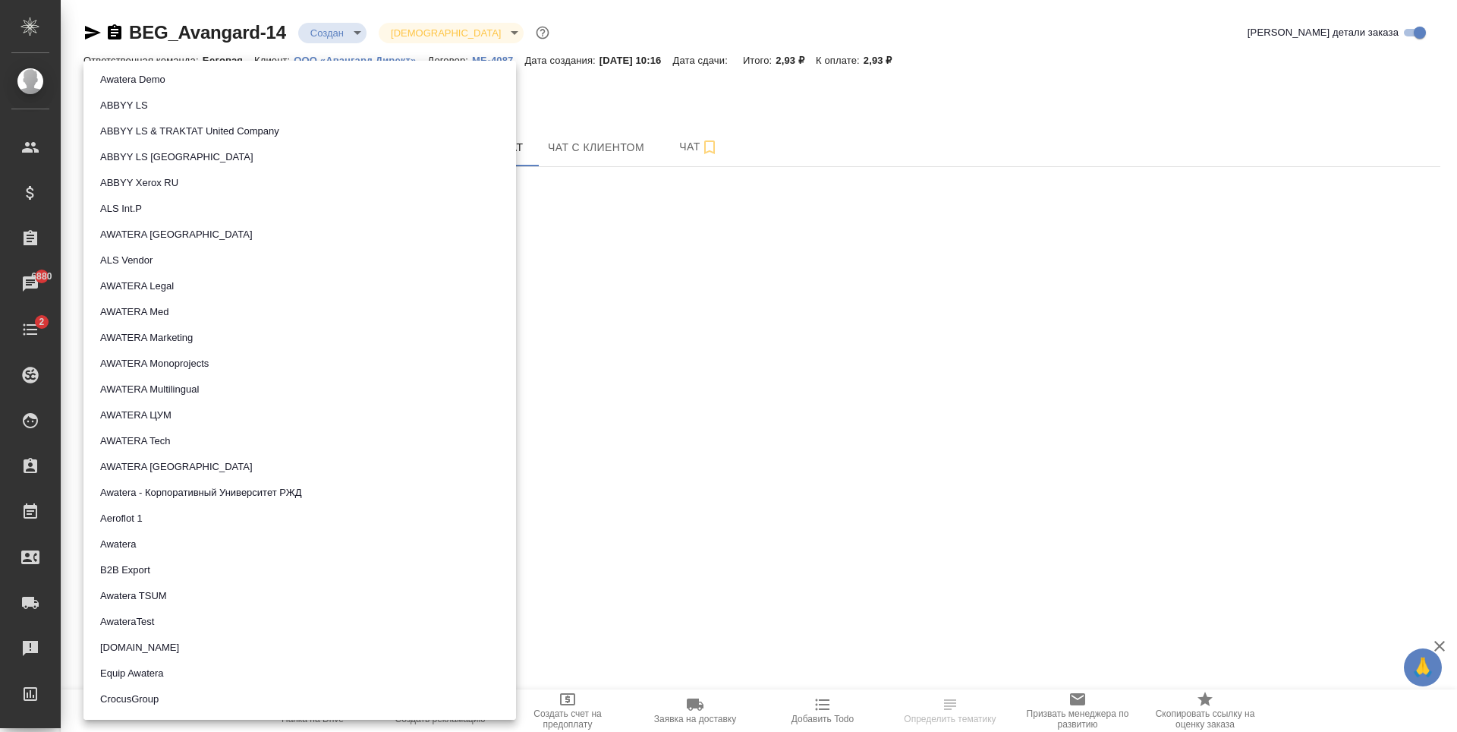
click at [968, 301] on div at bounding box center [728, 366] width 1457 height 732
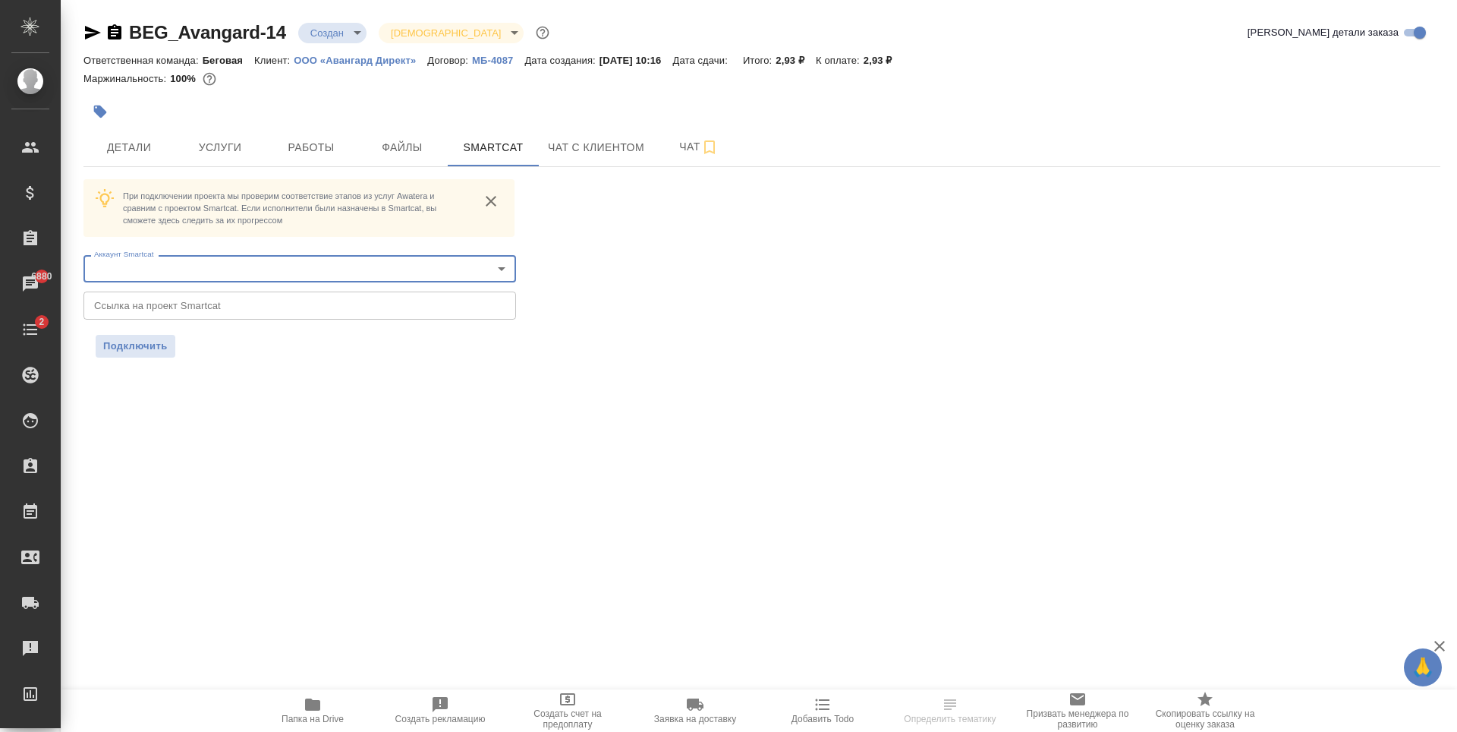
click at [322, 59] on p "ООО «Авангард Директ»" at bounding box center [361, 60] width 134 height 11
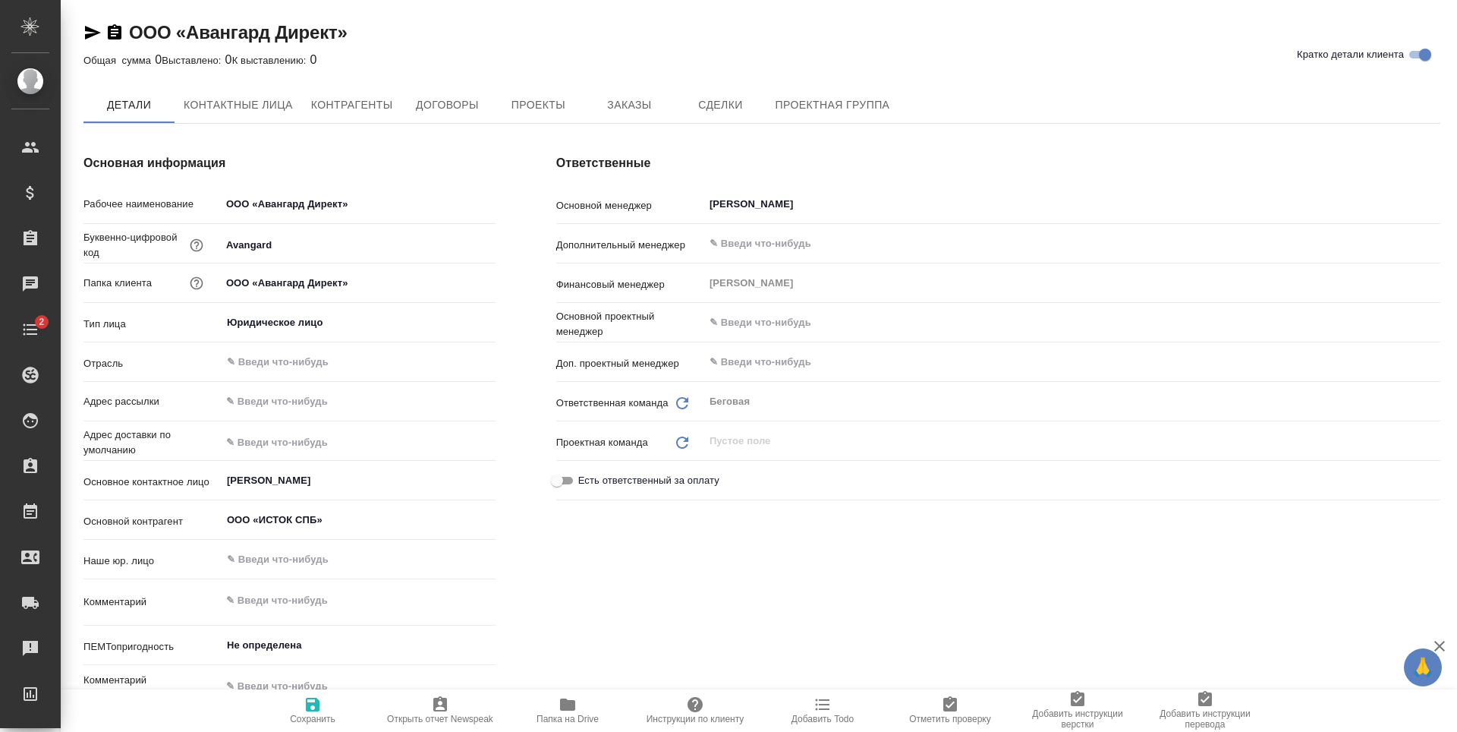
type textarea "x"
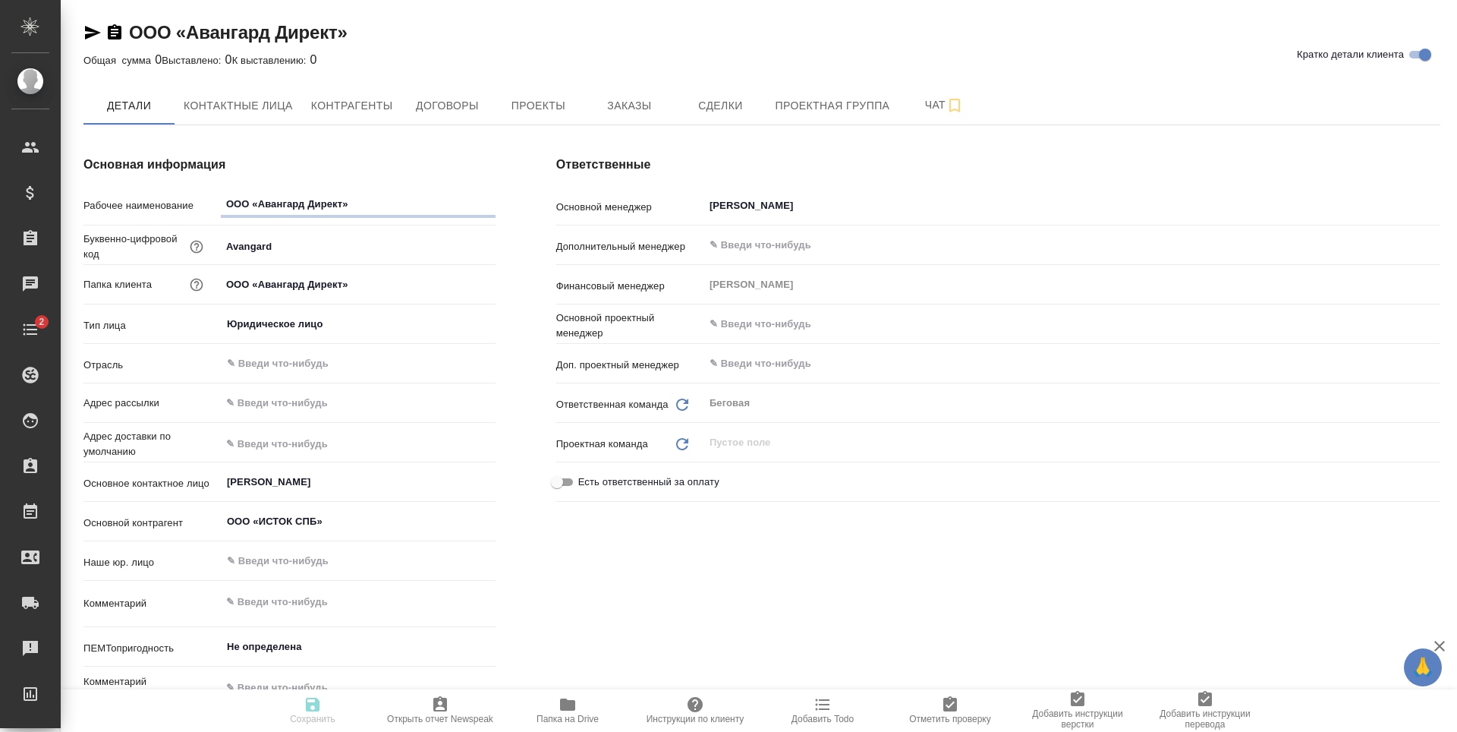
type textarea "x"
click at [680, 715] on span "Инструкции по клиенту" at bounding box center [696, 719] width 98 height 11
type textarea "x"
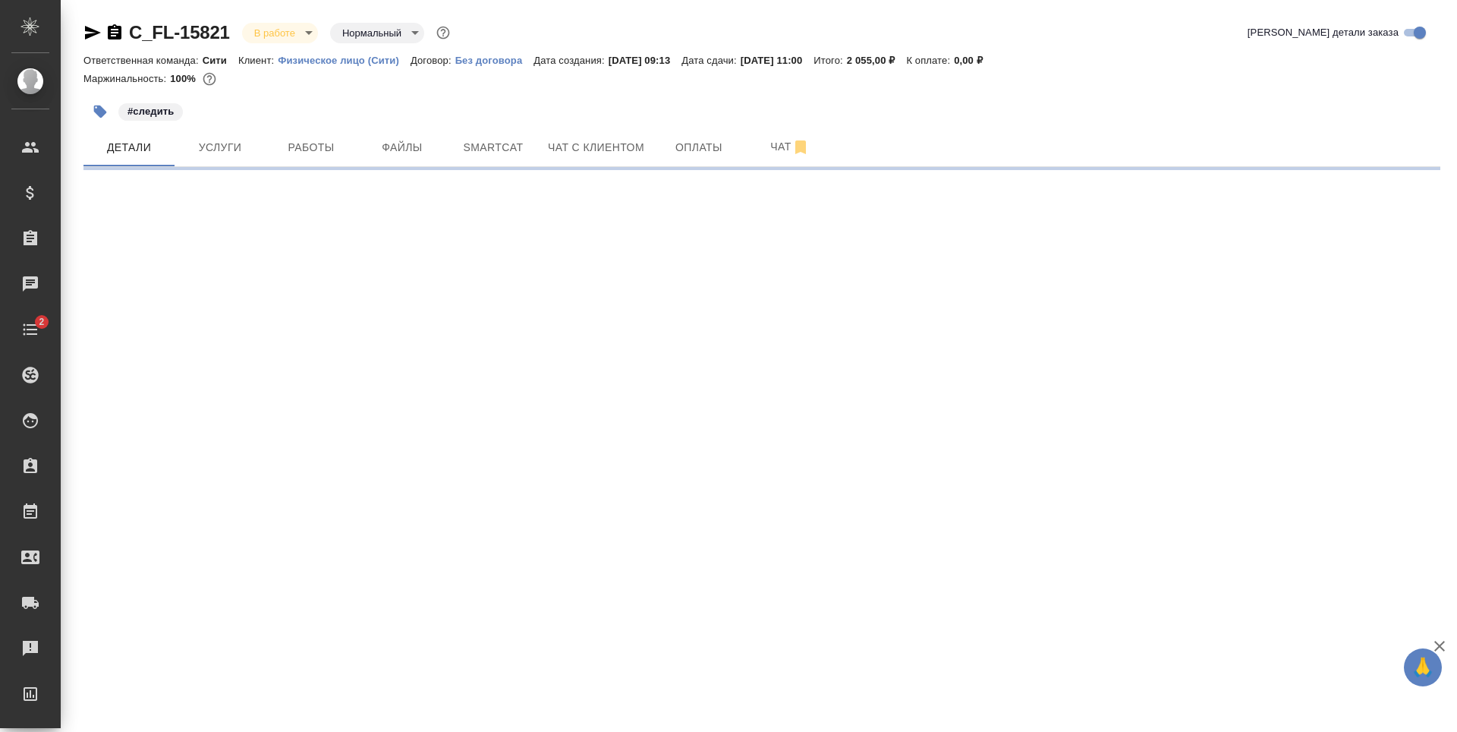
select select "RU"
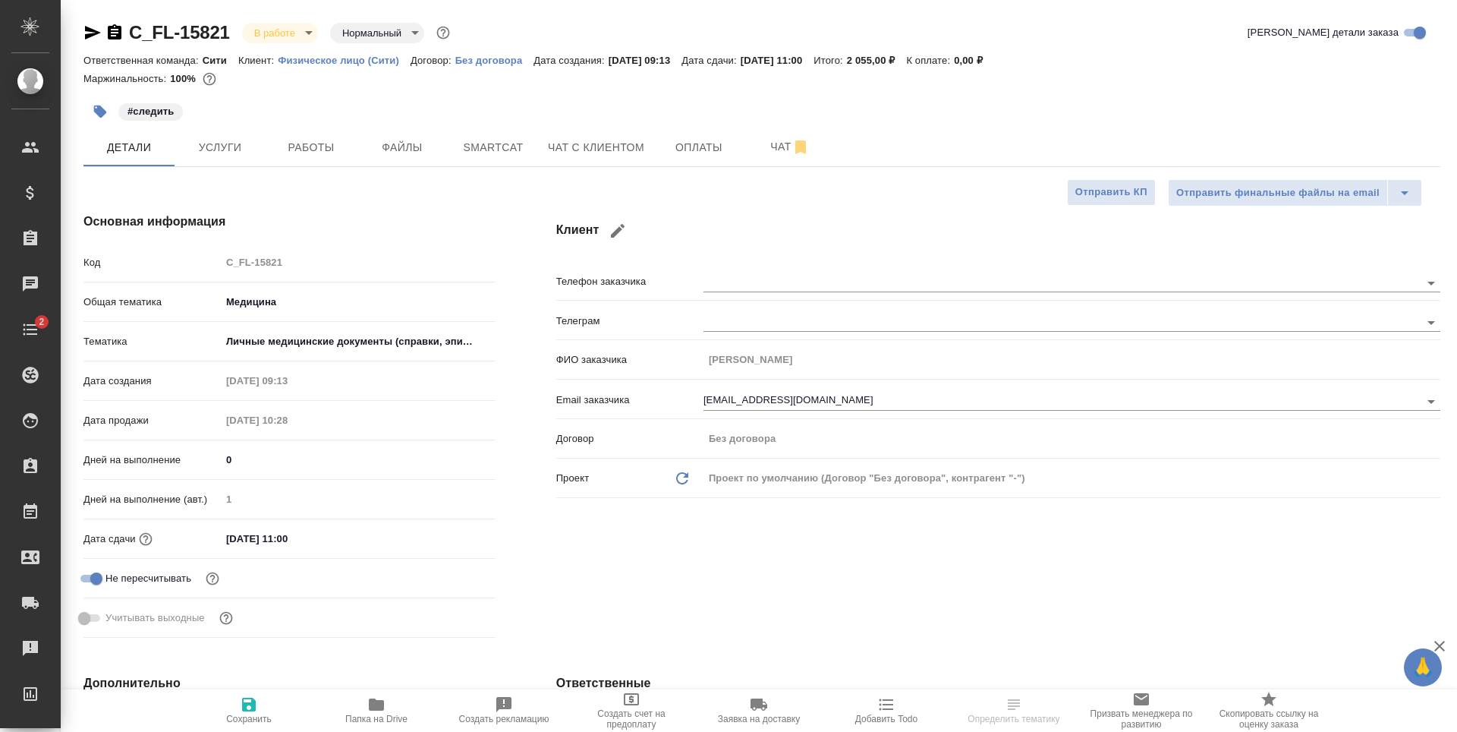
type textarea "x"
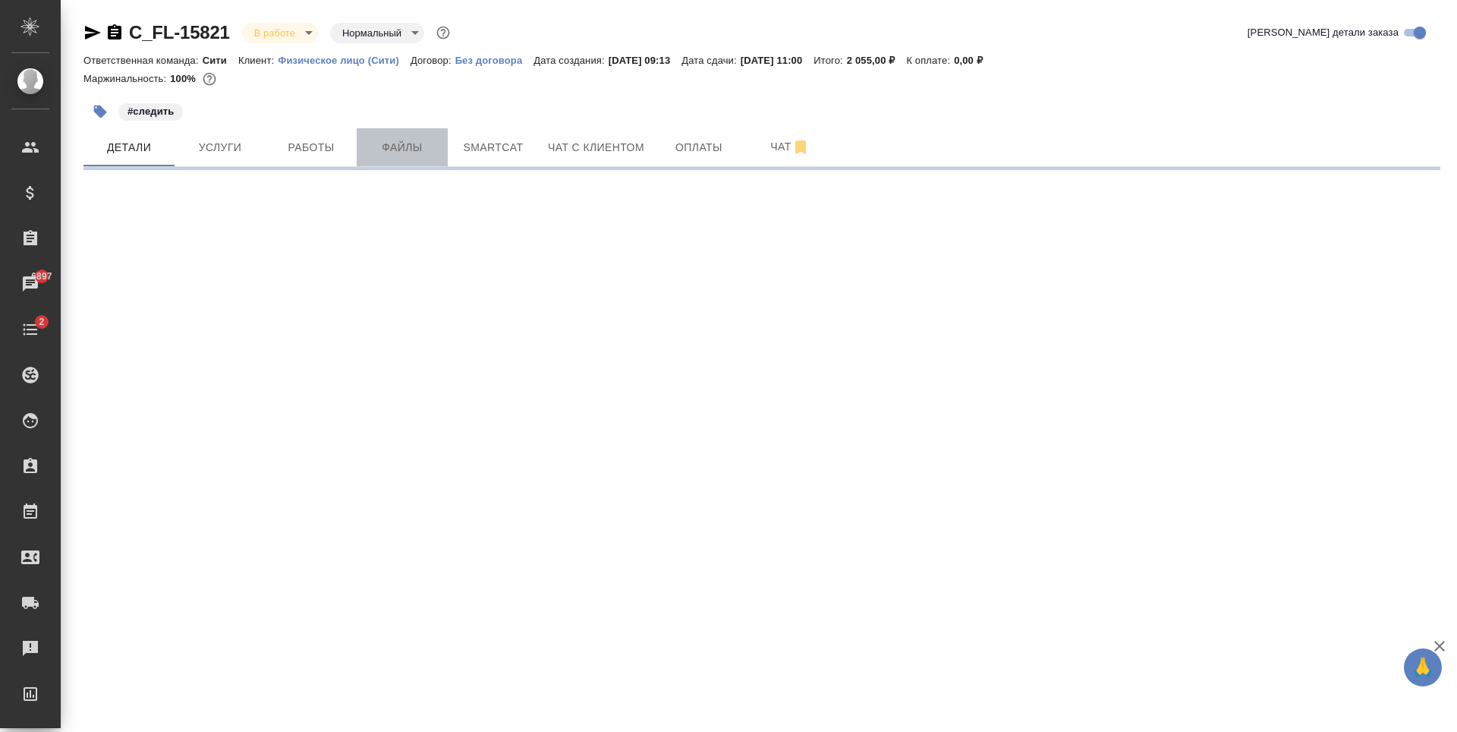
click at [393, 149] on span "Файлы" at bounding box center [402, 147] width 73 height 19
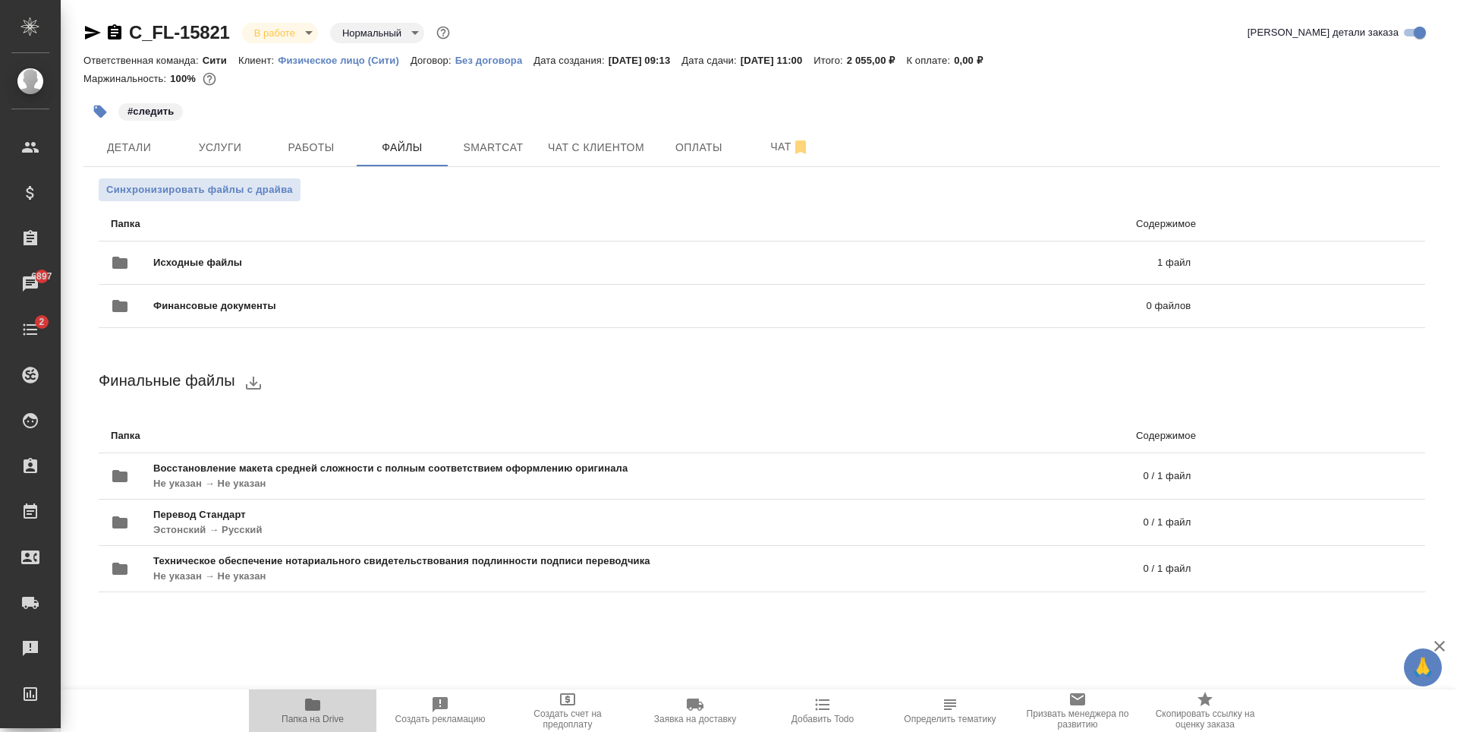
click at [317, 707] on icon "button" at bounding box center [312, 704] width 15 height 12
click at [140, 130] on button "Детали" at bounding box center [128, 147] width 91 height 38
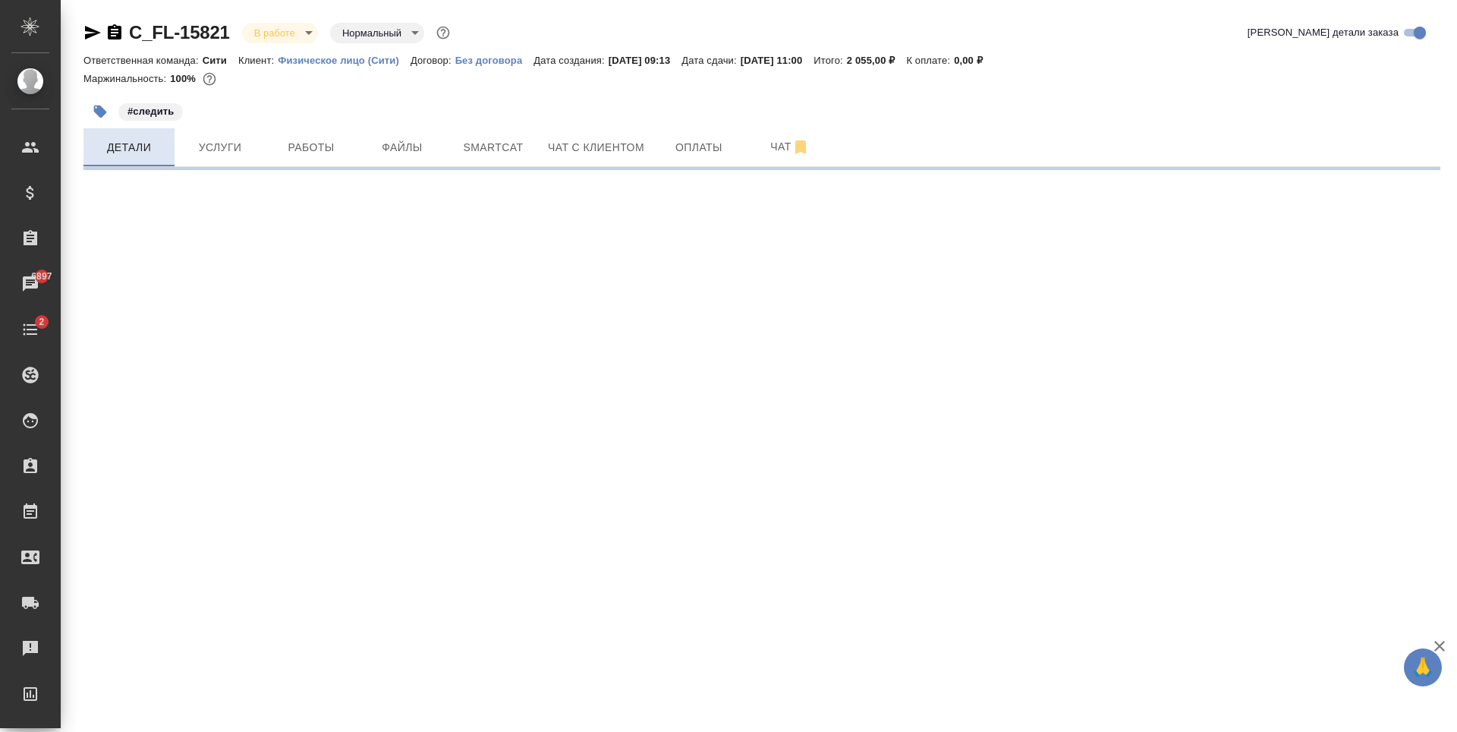
select select "RU"
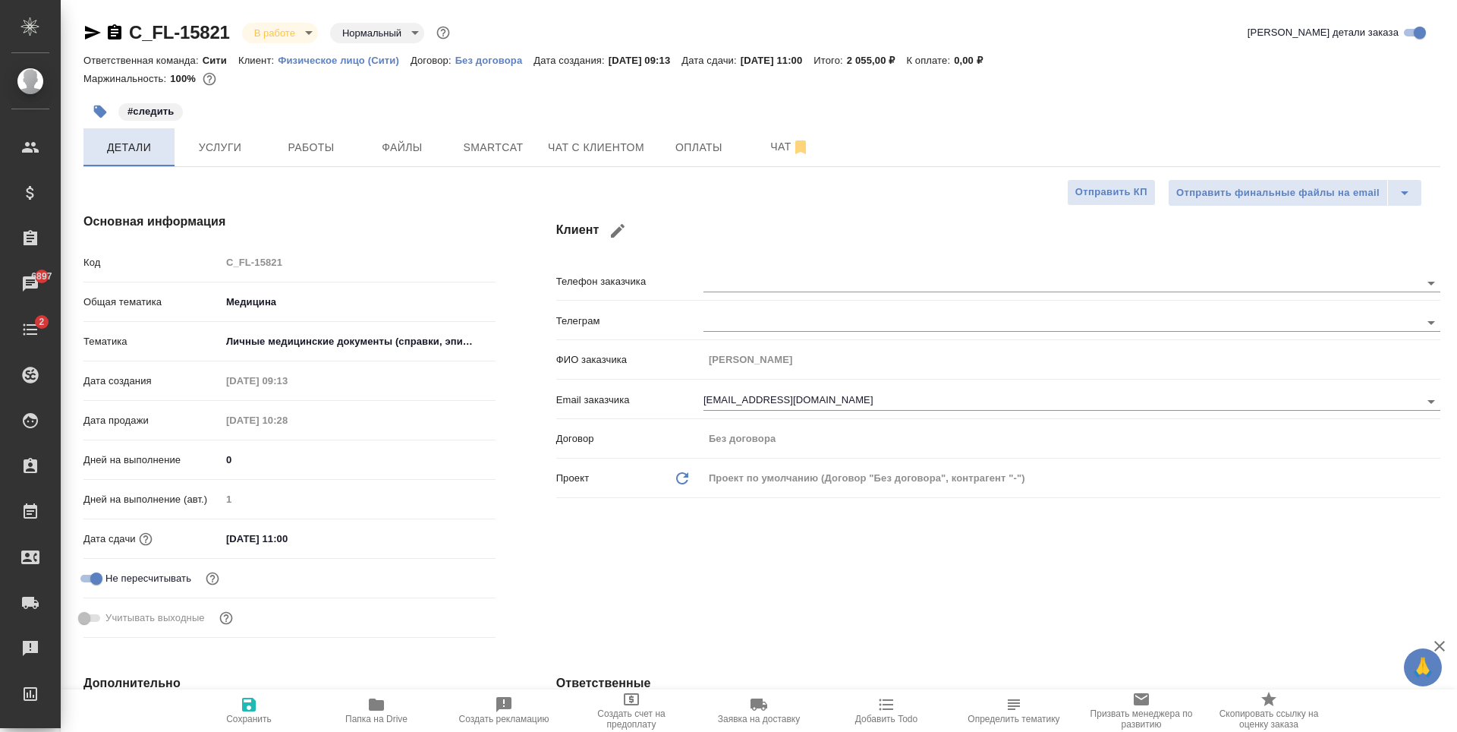
type textarea "x"
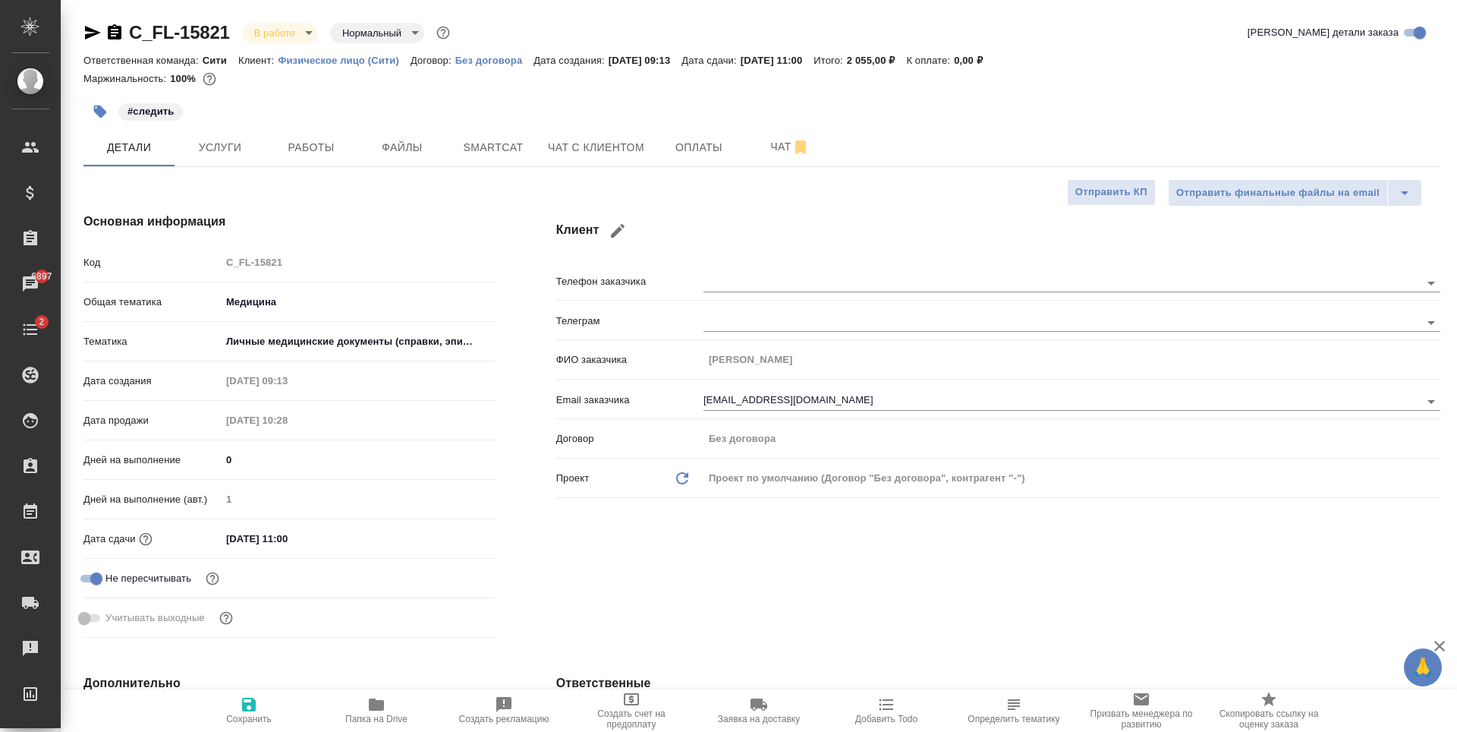
type textarea "x"
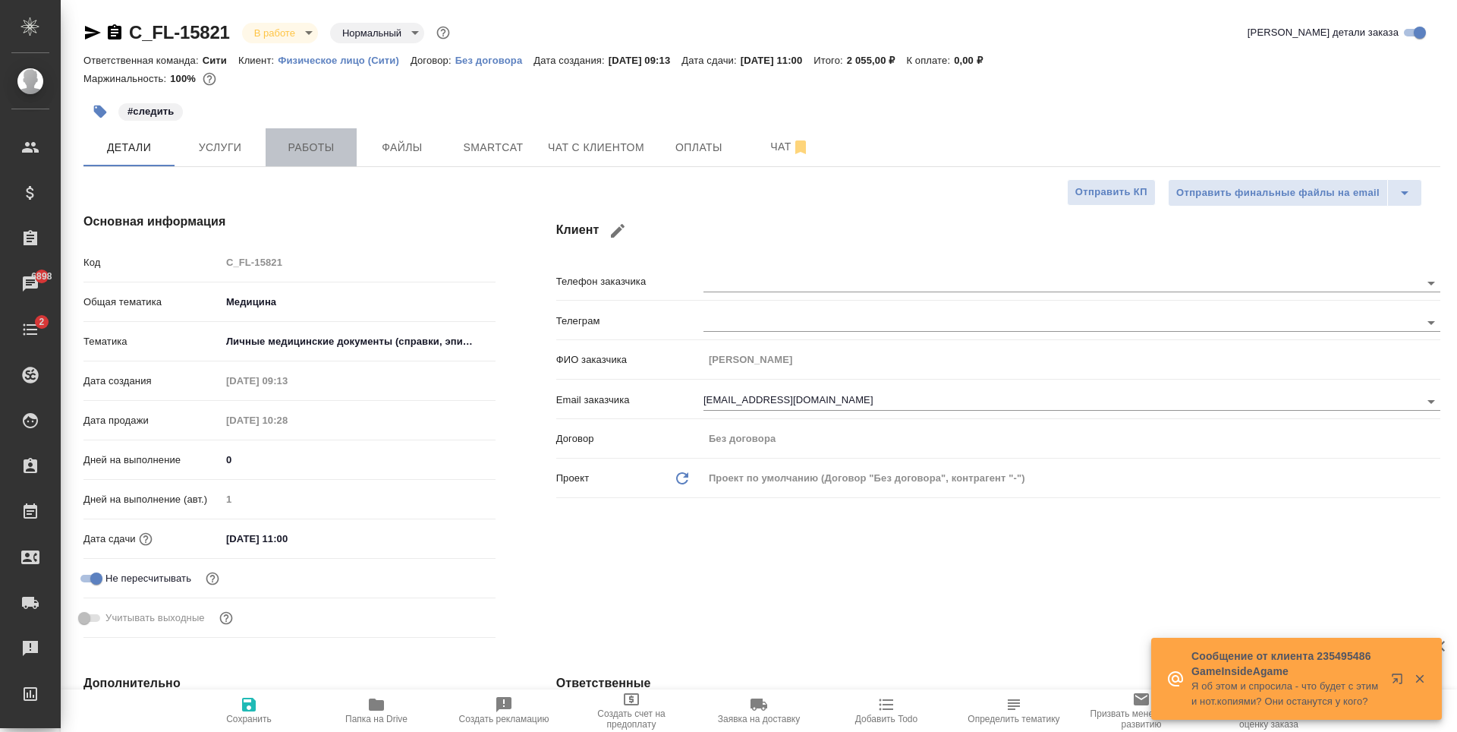
click at [294, 143] on span "Работы" at bounding box center [311, 147] width 73 height 19
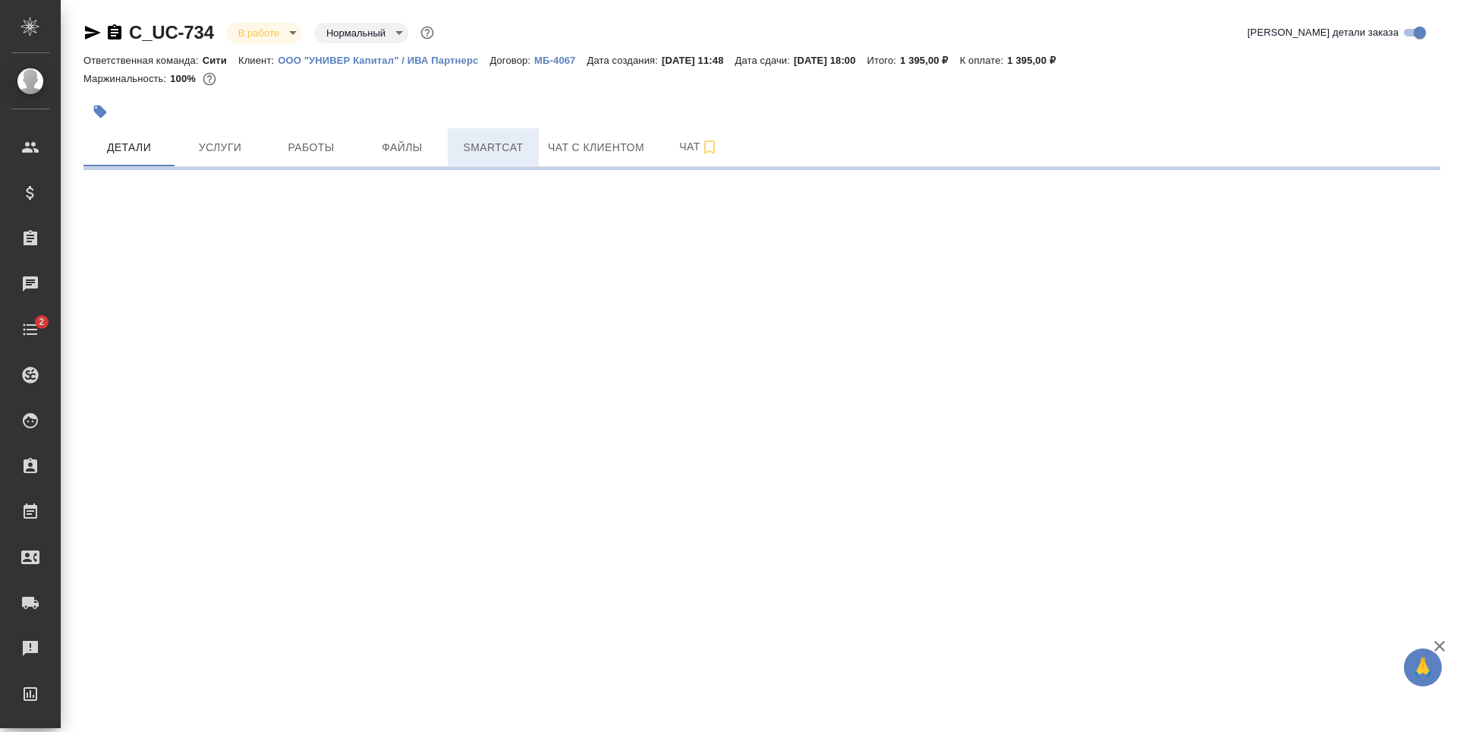
select select "RU"
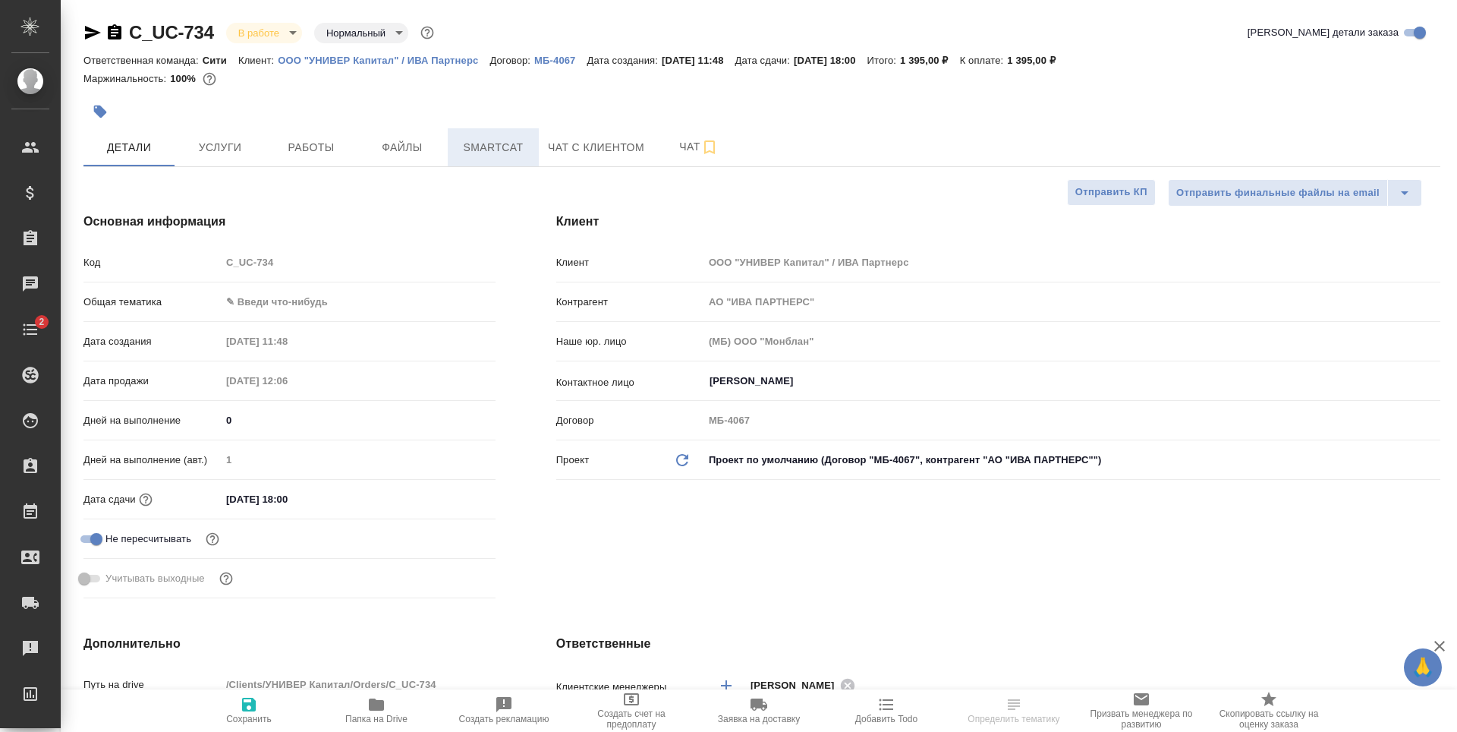
click at [507, 145] on span "Smartcat" at bounding box center [493, 147] width 73 height 19
type textarea "x"
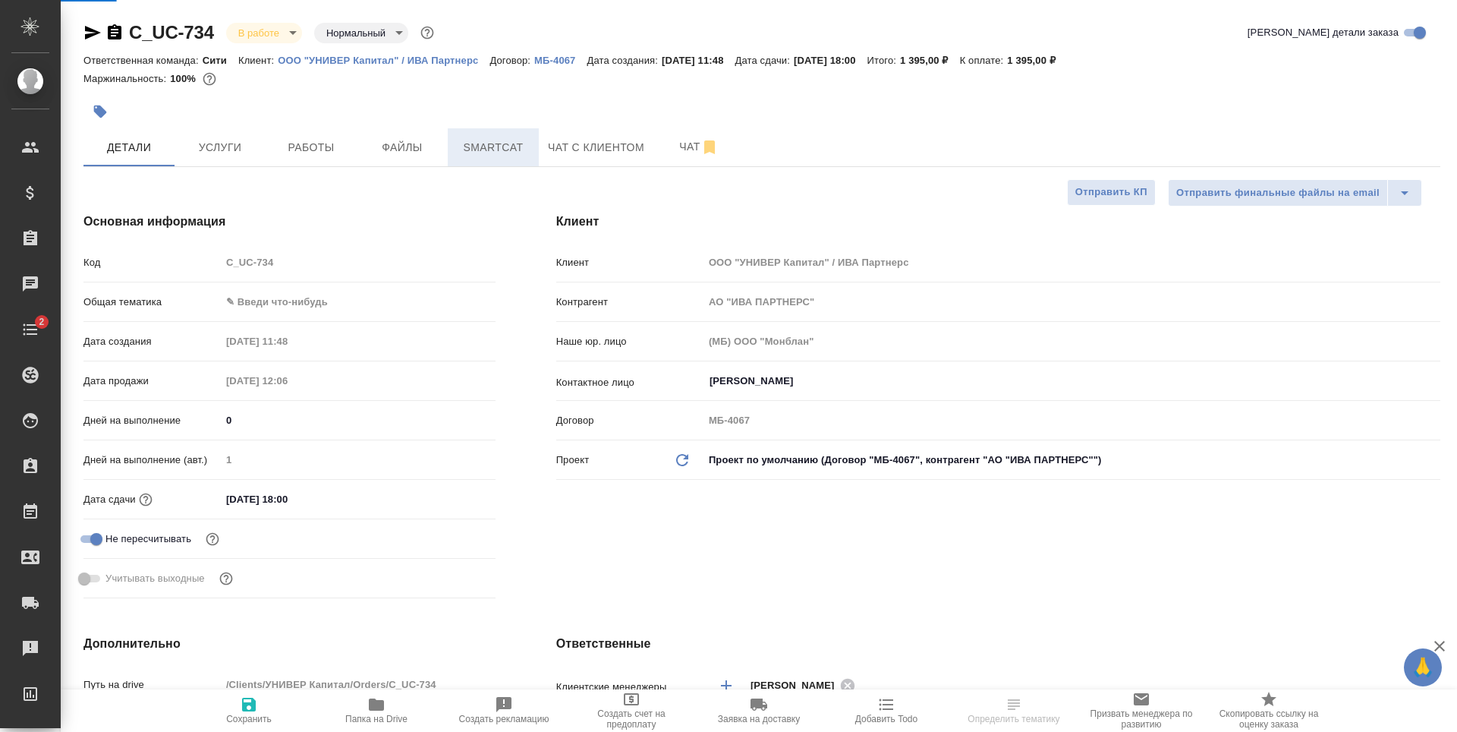
type textarea "x"
type input "[PERSON_NAME]"
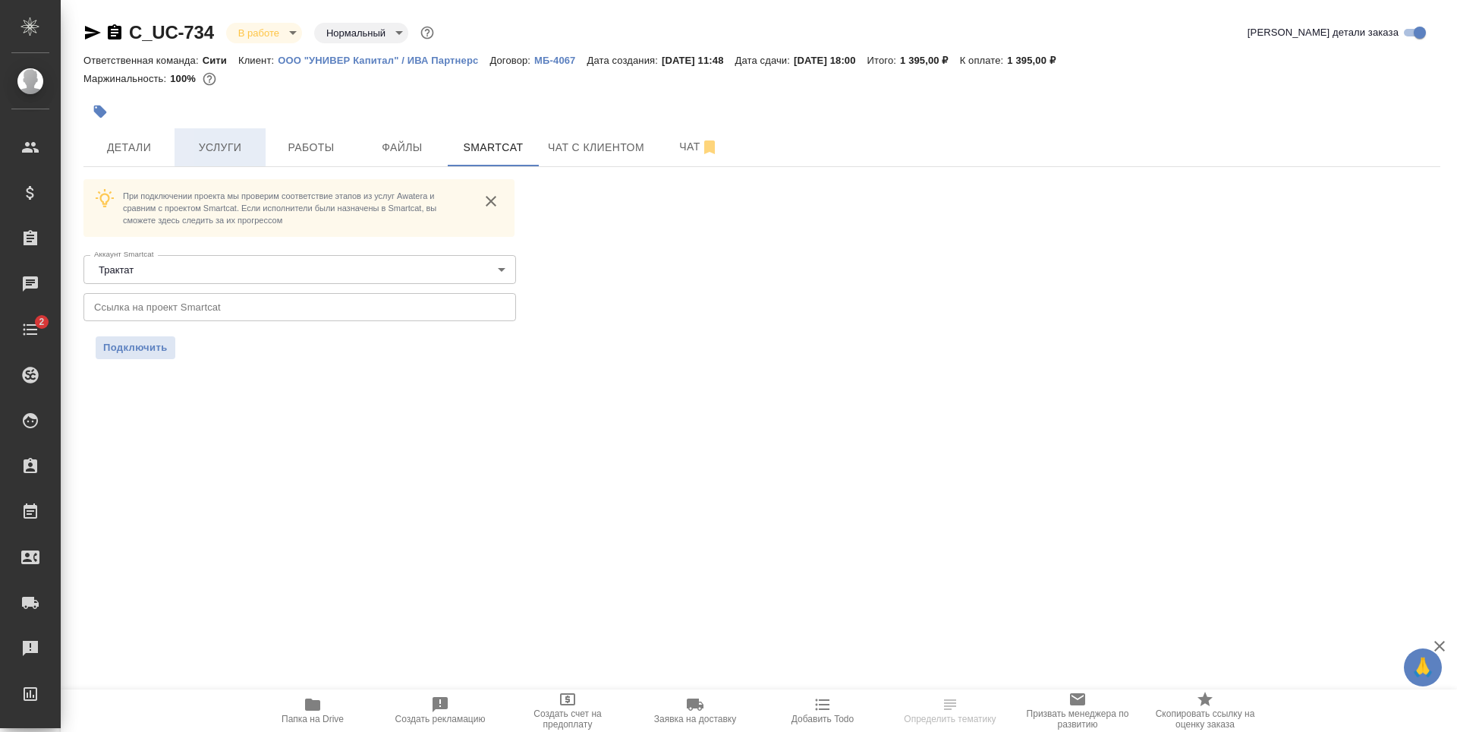
click at [206, 145] on span "Услуги" at bounding box center [220, 147] width 73 height 19
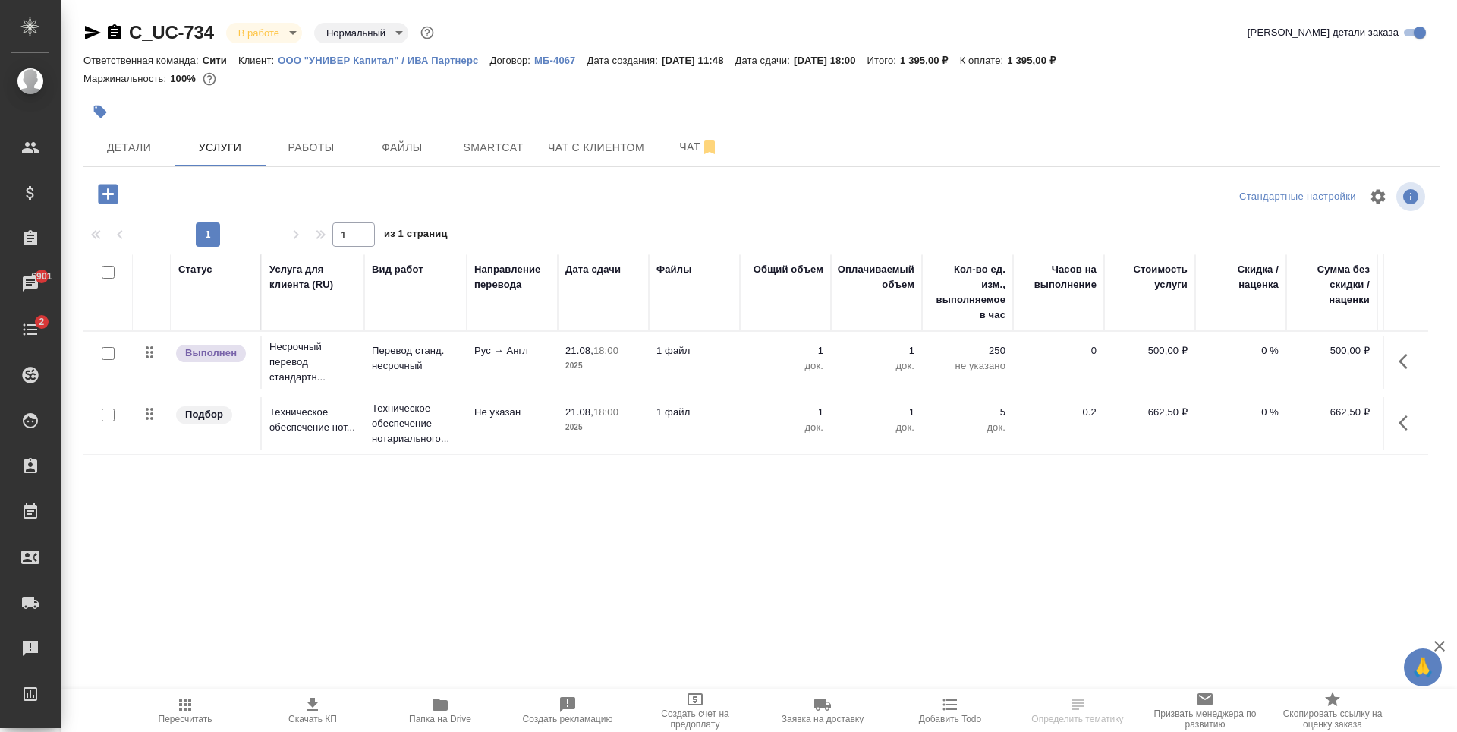
click at [111, 350] on input "checkbox" at bounding box center [108, 353] width 13 height 13
checkbox input "true"
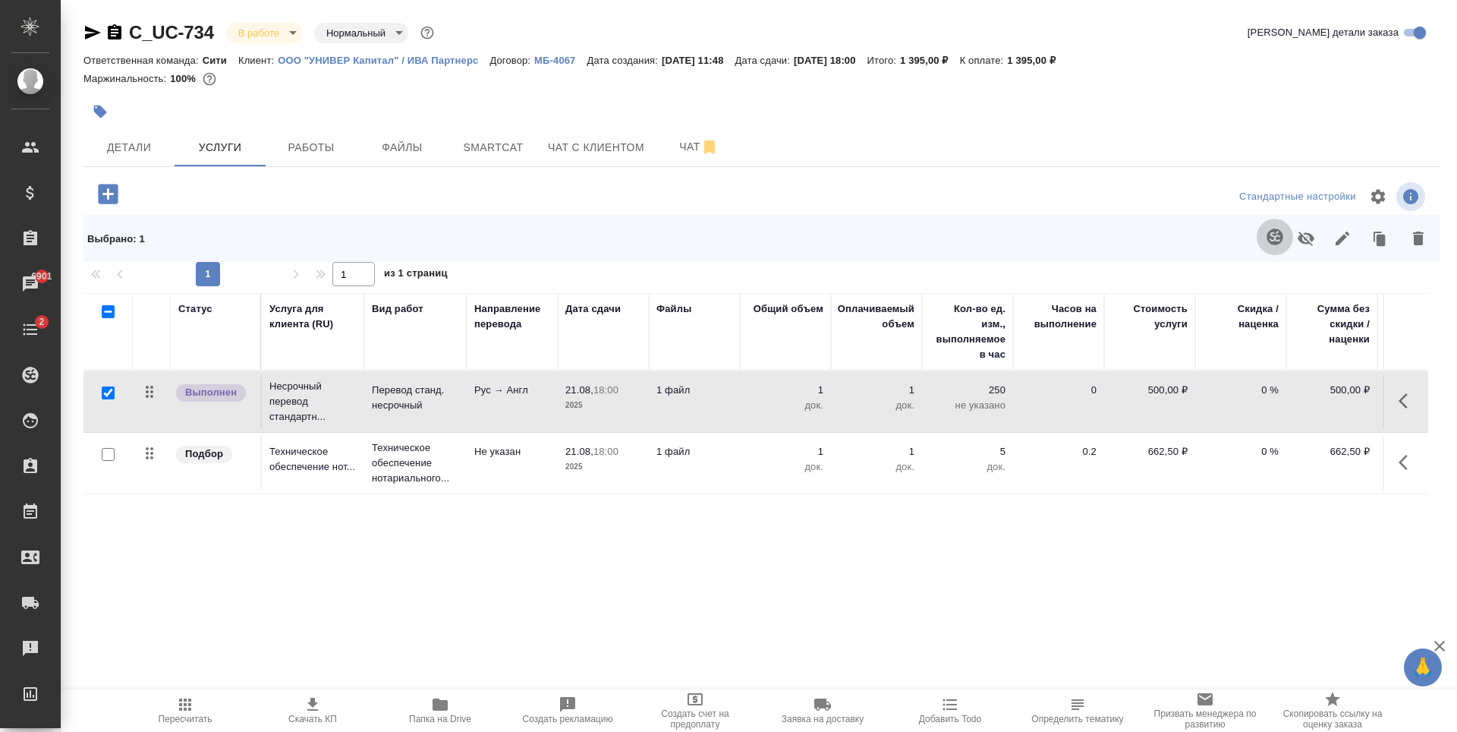
click at [1274, 235] on icon "button" at bounding box center [1275, 237] width 18 height 18
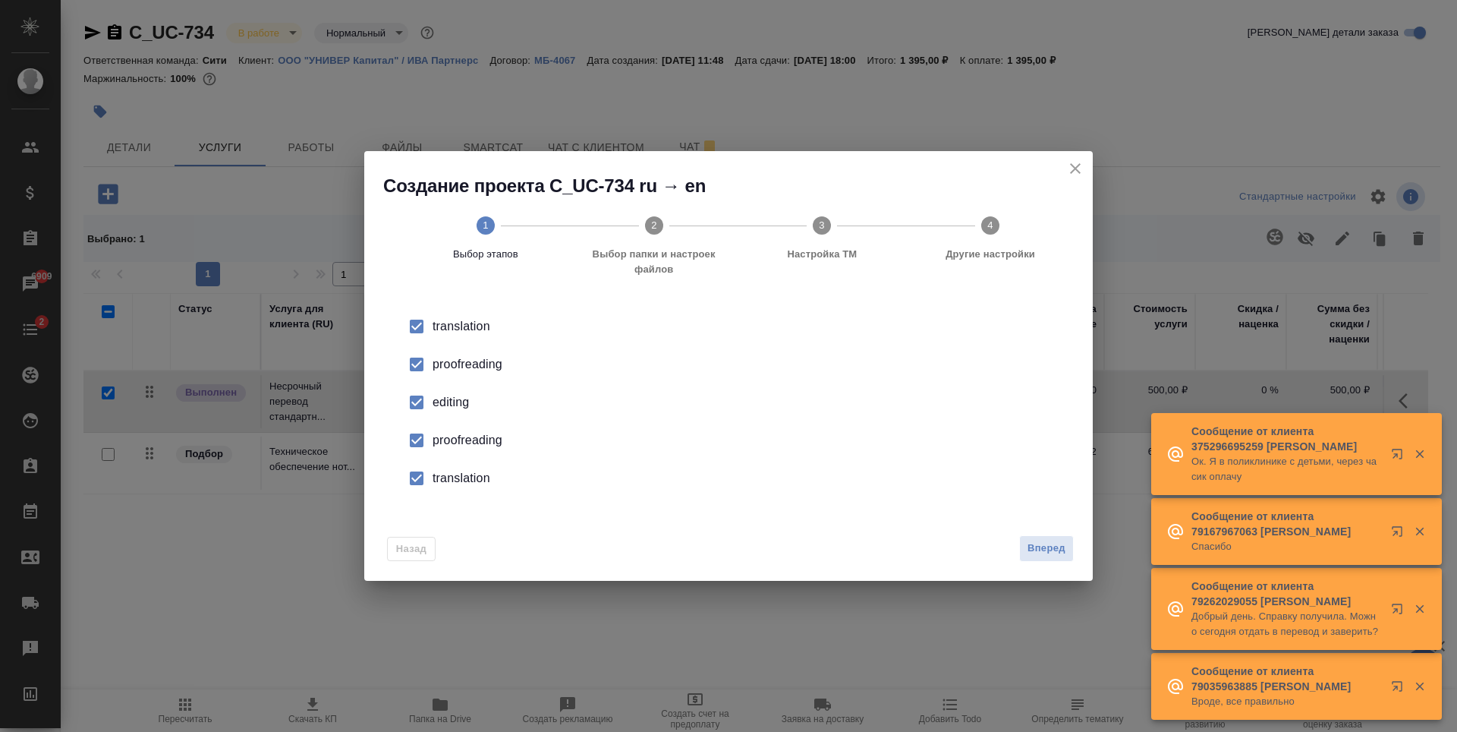
click at [1076, 165] on icon "close" at bounding box center [1075, 168] width 18 height 18
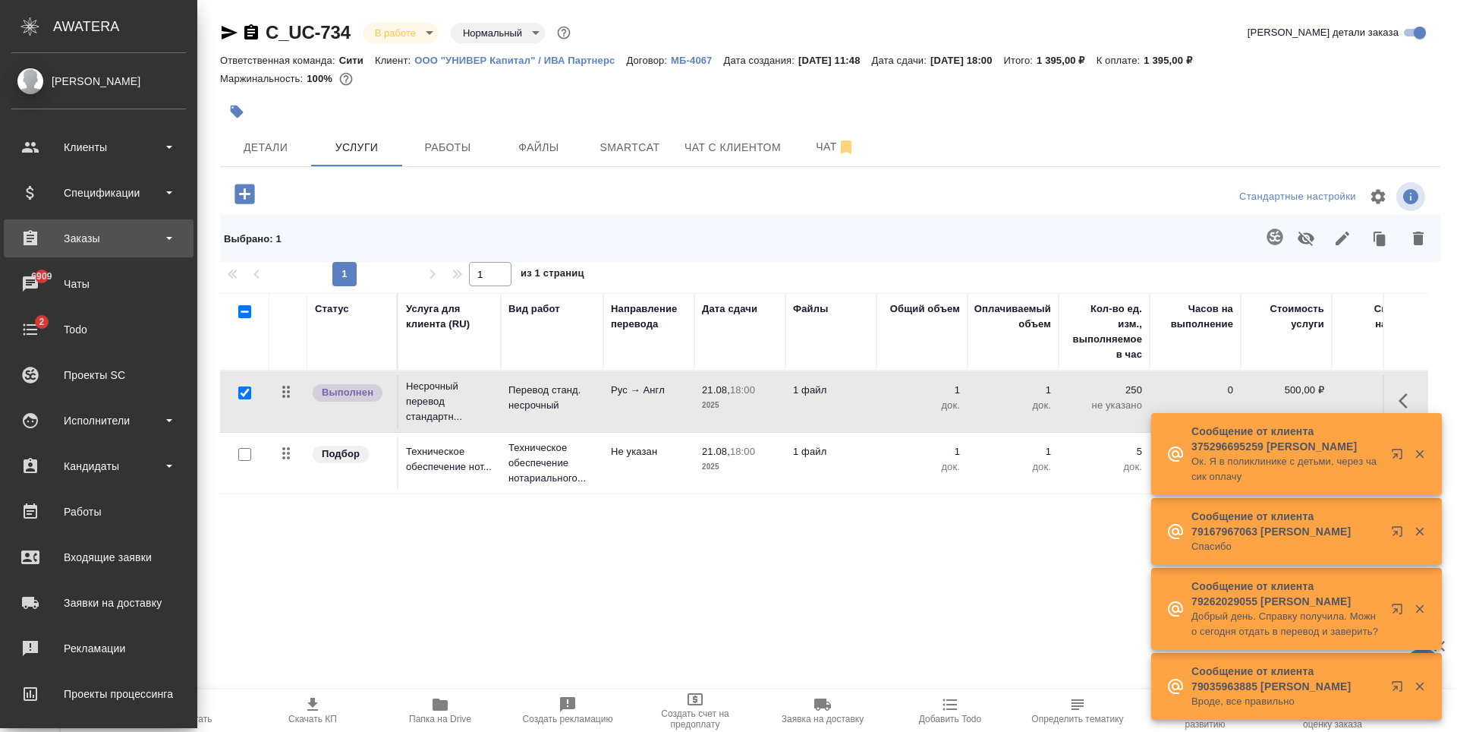
click at [92, 229] on div "Заказы" at bounding box center [98, 238] width 175 height 23
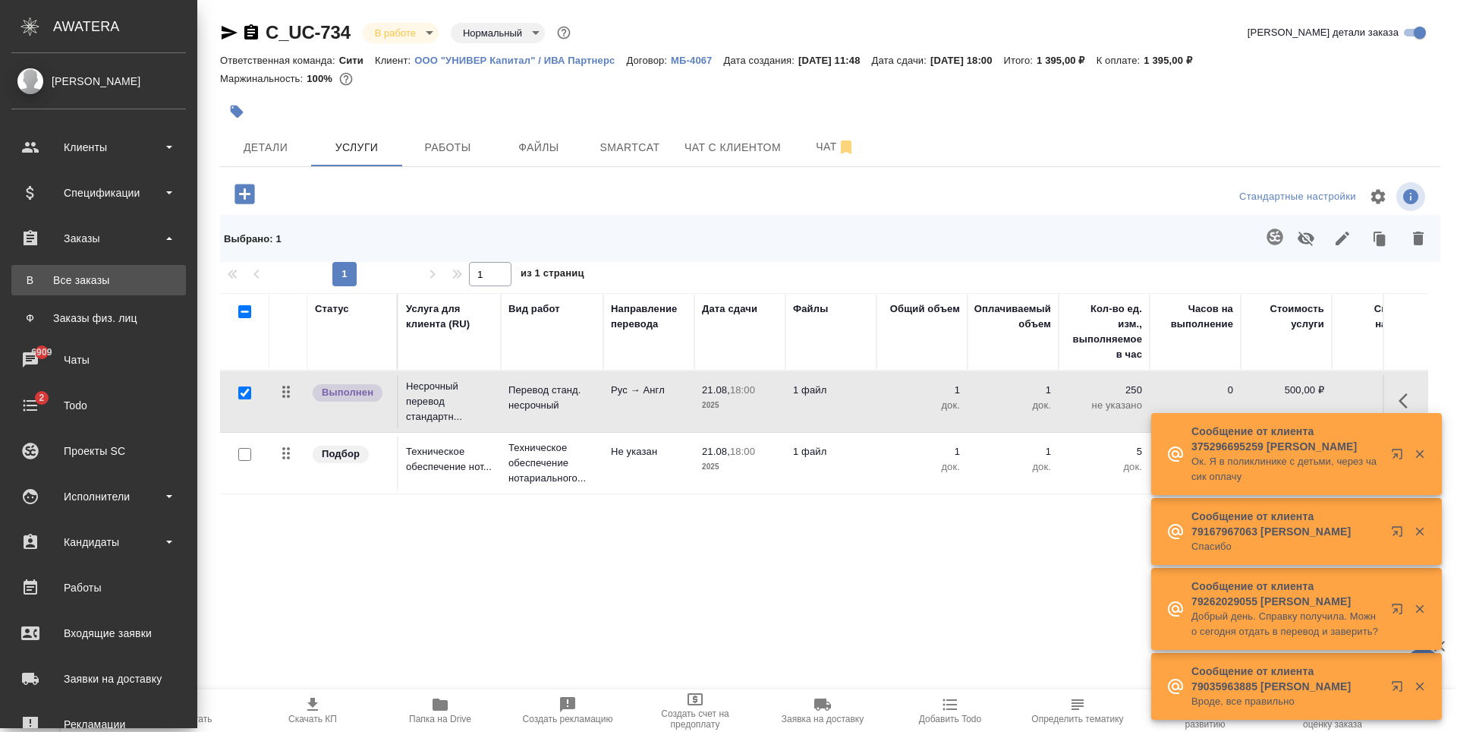
click at [96, 280] on div "Все заказы" at bounding box center [98, 280] width 159 height 15
